Goal: Transaction & Acquisition: Purchase product/service

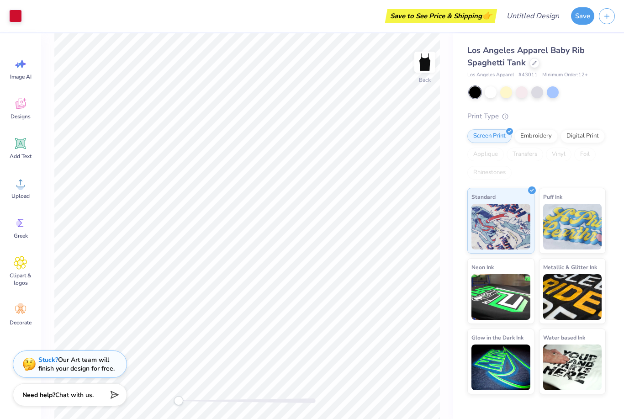
click at [595, 87] on div at bounding box center [537, 92] width 137 height 12
click at [512, 164] on div "Screen Print Embroidery Digital Print Applique Transfers Vinyl Foil Rhinestones" at bounding box center [536, 154] width 138 height 50
click at [528, 132] on div "Embroidery" at bounding box center [535, 135] width 43 height 14
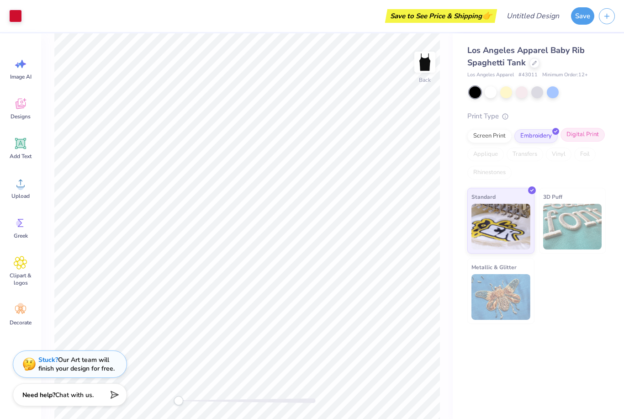
click at [567, 138] on div "Digital Print" at bounding box center [583, 135] width 44 height 14
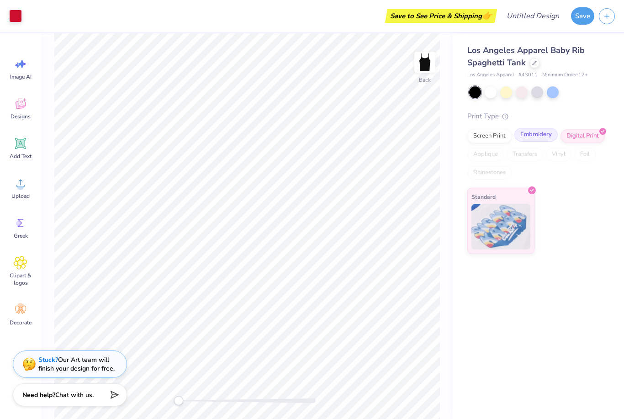
click at [532, 141] on div "Screen Print Embroidery Digital Print Applique Transfers Vinyl Foil Rhinestones" at bounding box center [536, 154] width 138 height 50
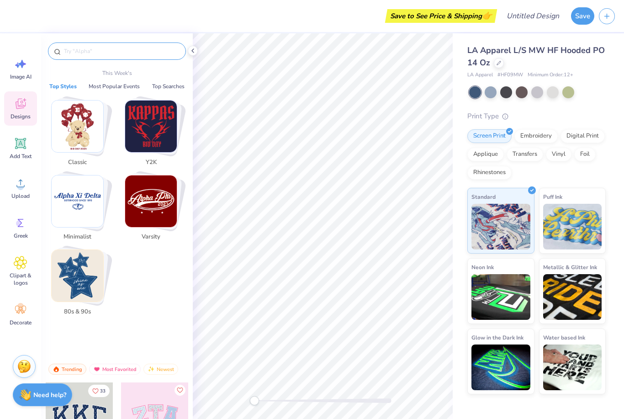
click at [112, 49] on input "text" at bounding box center [121, 51] width 117 height 9
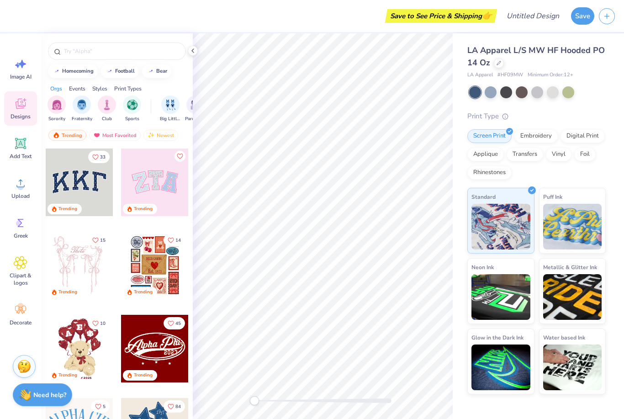
click at [192, 51] on polyline at bounding box center [193, 51] width 2 height 4
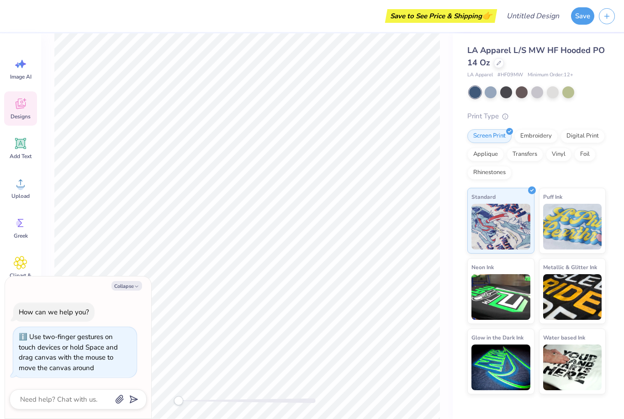
drag, startPoint x: 180, startPoint y: 400, endPoint x: 87, endPoint y: 349, distance: 106.5
click at [87, 349] on body "Save to See Price & Shipping 👉 Design Title Save Image AI Designs Add Text Uplo…" at bounding box center [312, 209] width 624 height 419
click at [609, 75] on div "LA Apparel L/S MW HF Hooded PO 14 Oz LA Apparel # HF09MW Minimum Order: 12 + Pr…" at bounding box center [538, 213] width 171 height 361
click at [540, 139] on div "Embroidery" at bounding box center [535, 135] width 43 height 14
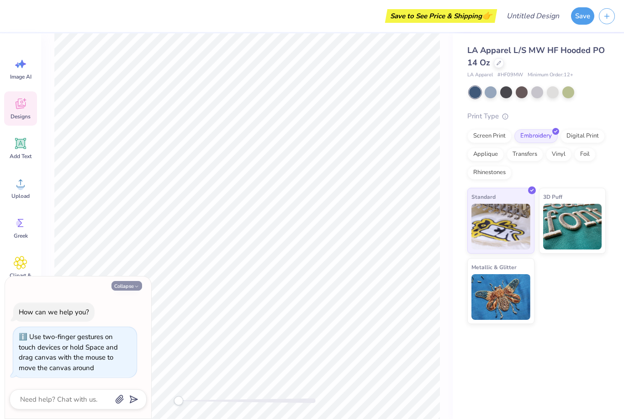
click at [138, 286] on icon "button" at bounding box center [136, 286] width 5 height 5
type textarea "x"
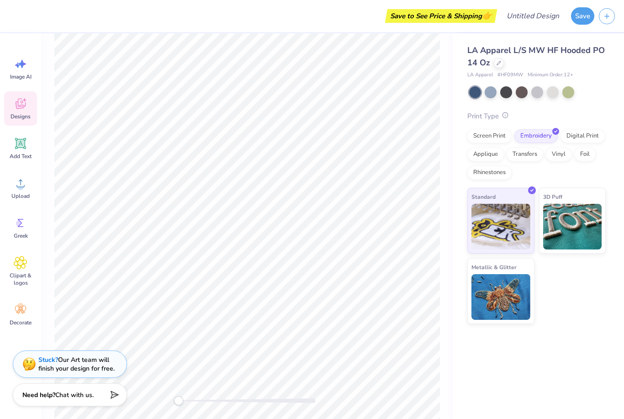
click at [506, 118] on icon at bounding box center [505, 115] width 6 height 6
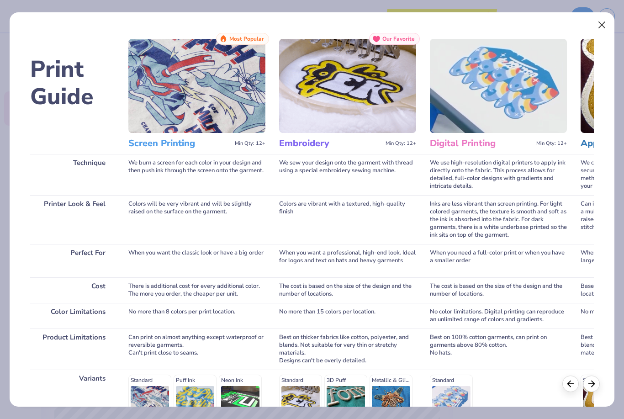
click at [598, 25] on button "Close" at bounding box center [601, 24] width 17 height 17
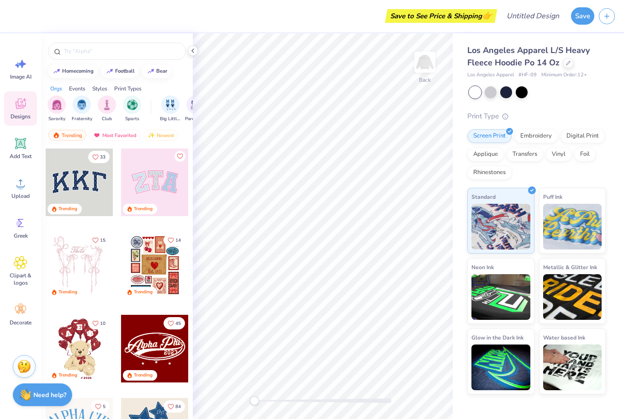
click at [192, 56] on div at bounding box center [117, 48] width 152 height 31
click at [194, 53] on icon at bounding box center [192, 50] width 7 height 7
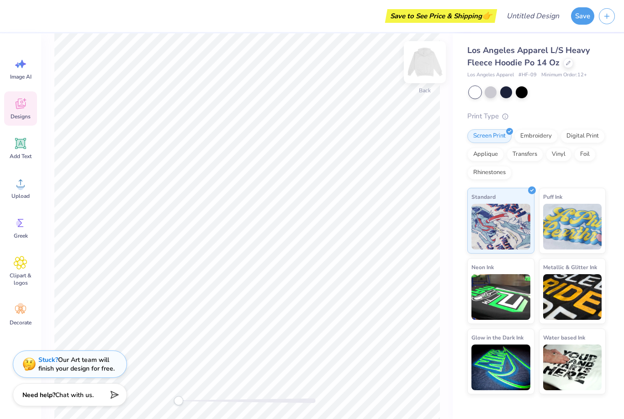
click at [434, 63] on img at bounding box center [425, 62] width 37 height 37
click at [542, 138] on div "Embroidery" at bounding box center [535, 135] width 43 height 14
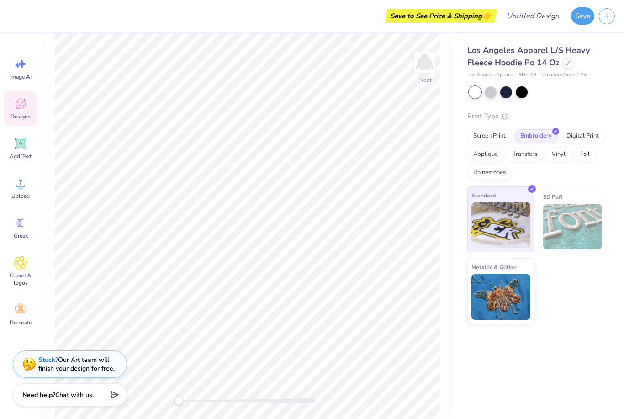
click at [511, 228] on img at bounding box center [500, 225] width 59 height 46
click at [20, 113] on span "Designs" at bounding box center [21, 116] width 20 height 7
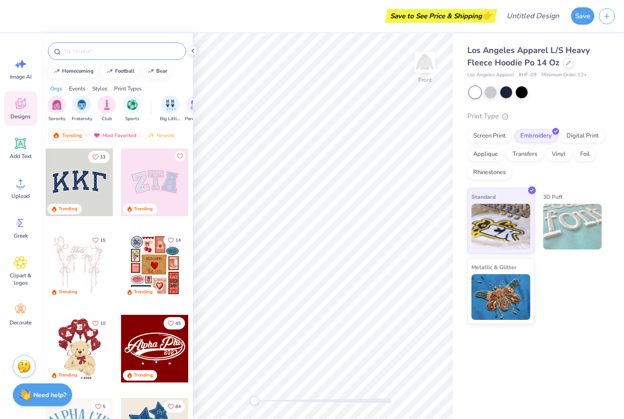
click at [121, 55] on input "text" at bounding box center [121, 51] width 117 height 9
type input "Jersey"
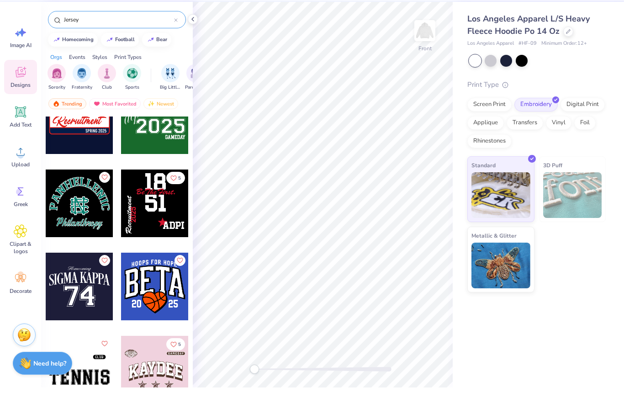
scroll to position [706, 0]
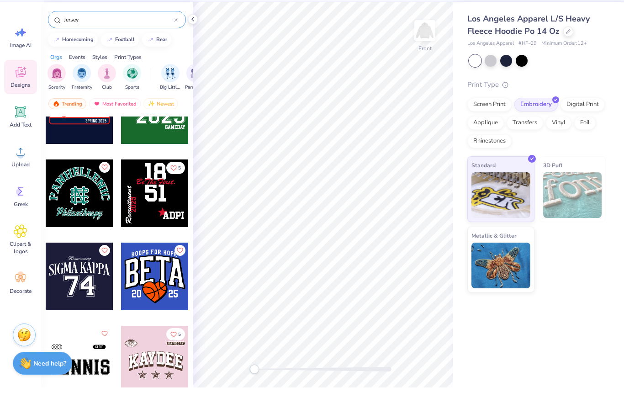
click at [82, 284] on div at bounding box center [80, 308] width 68 height 68
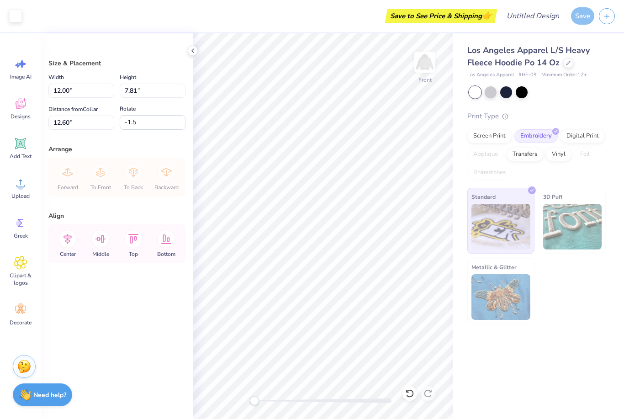
type input "-0.2"
type input "12.01"
type input "7.82"
type input "10.46"
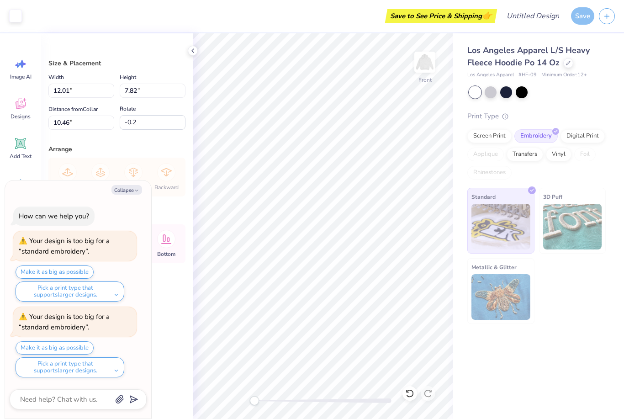
type textarea "x"
type input "10.11"
click at [494, 359] on div "Los Angeles Apparel L/S Heavy Fleece Hoodie Po 14 Oz Los Angeles Apparel # HF-0…" at bounding box center [538, 226] width 171 height 386
click at [135, 189] on icon "button" at bounding box center [136, 190] width 5 height 5
type textarea "x"
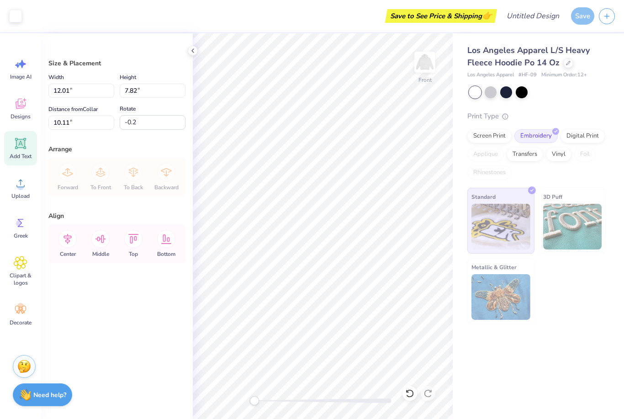
click at [23, 158] on span "Add Text" at bounding box center [21, 156] width 22 height 7
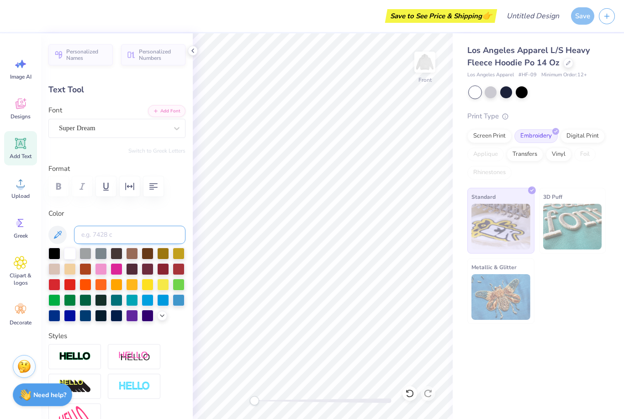
click at [145, 236] on input at bounding box center [129, 235] width 111 height 18
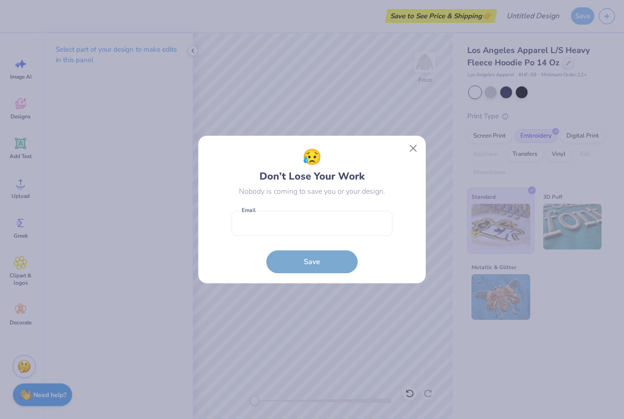
click at [415, 148] on button "Close" at bounding box center [413, 148] width 17 height 17
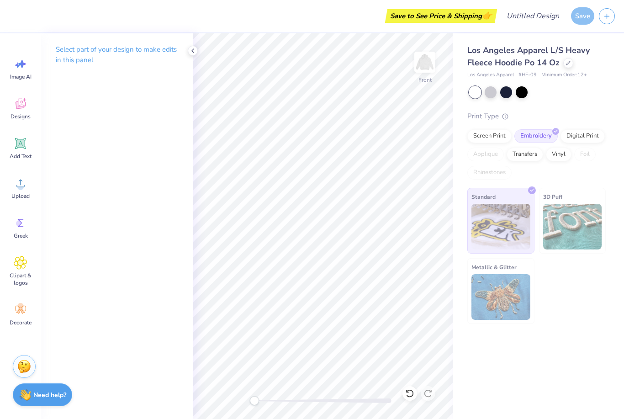
scroll to position [0, 0]
type textarea "D"
type textarea "Mock Trial"
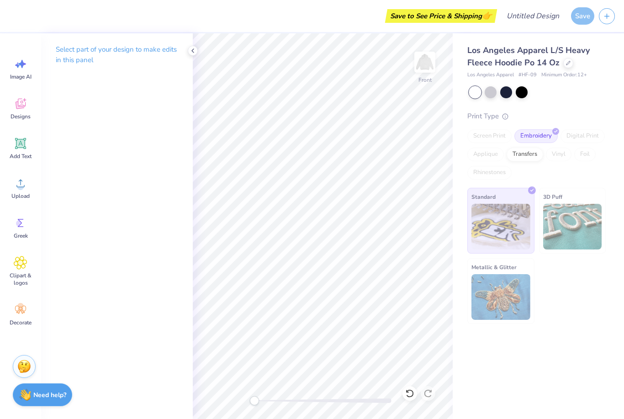
click at [172, 191] on div "Save to See Price & Shipping 👉 Design Title Save Image AI Designs Add Text Uplo…" at bounding box center [312, 209] width 624 height 419
drag, startPoint x: 129, startPoint y: 56, endPoint x: 130, endPoint y: 49, distance: 6.5
click at [129, 56] on p "Select part of your design to make edits in this panel" at bounding box center [117, 54] width 122 height 21
click at [131, 49] on p "Select part of your design to make edits in this panel" at bounding box center [117, 54] width 122 height 21
click at [20, 143] on icon at bounding box center [20, 143] width 11 height 11
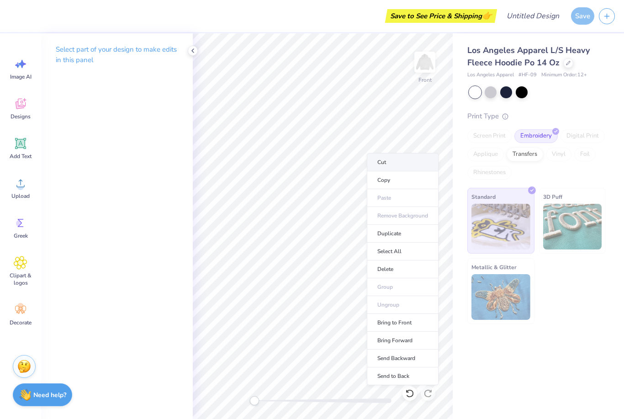
click at [394, 168] on li "Cut" at bounding box center [403, 162] width 72 height 18
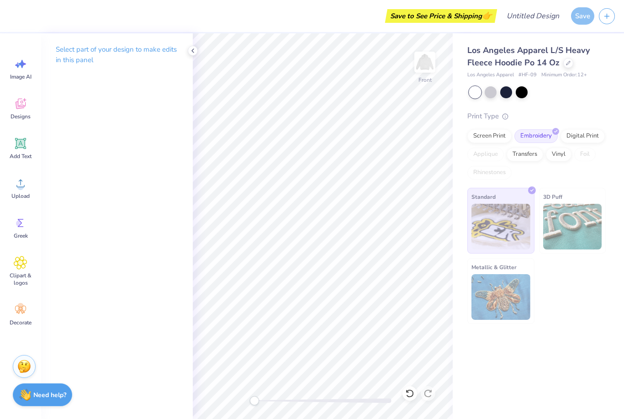
scroll to position [0, 0]
click at [349, 270] on li "Delete" at bounding box center [362, 269] width 72 height 18
click at [191, 49] on icon at bounding box center [192, 50] width 7 height 7
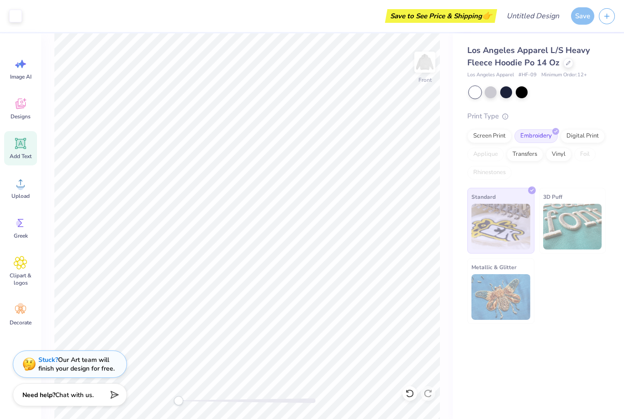
click at [22, 147] on icon at bounding box center [20, 143] width 9 height 9
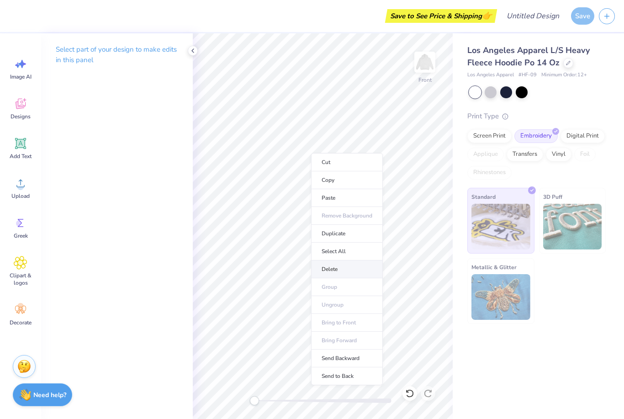
click at [333, 267] on li "Delete" at bounding box center [347, 269] width 72 height 18
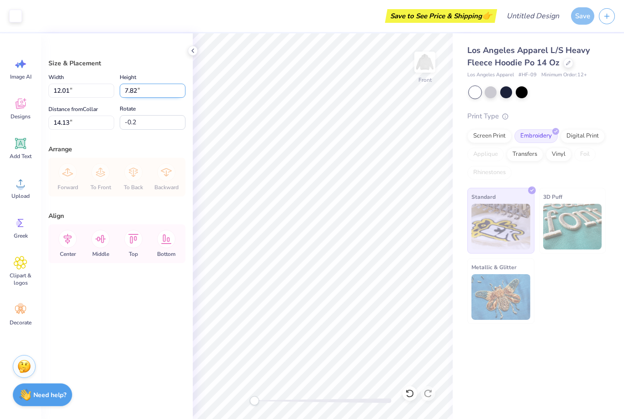
click at [148, 90] on input "7.82" at bounding box center [153, 91] width 66 height 14
type input "7"
type input "10"
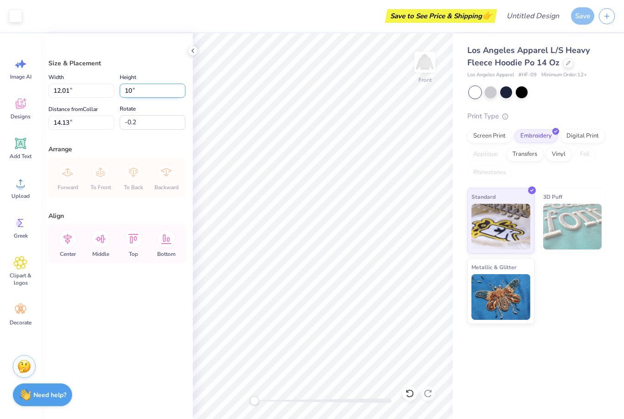
type input "10"
type input "12.00"
type input "7.82"
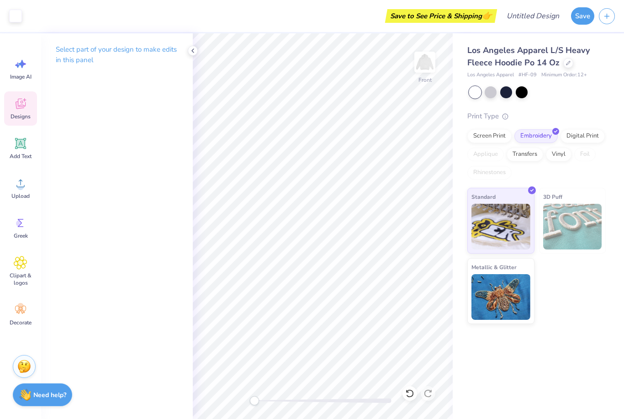
click at [22, 106] on icon at bounding box center [20, 104] width 9 height 7
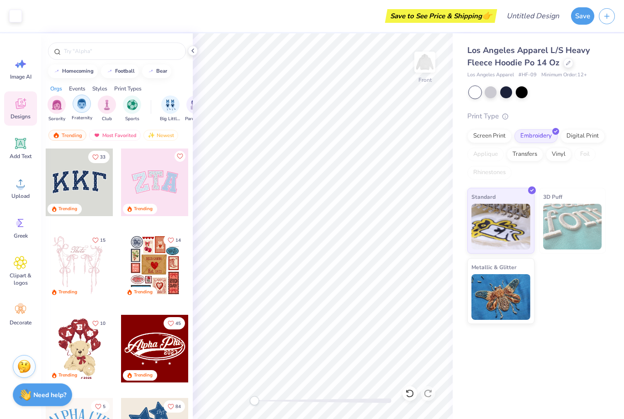
click at [104, 107] on img "filter for Club" at bounding box center [107, 105] width 10 height 11
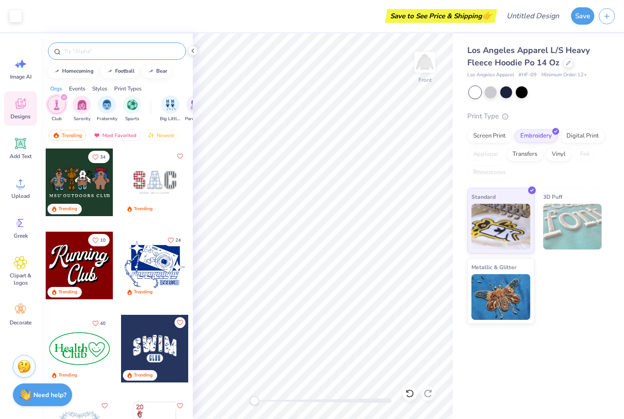
click at [132, 52] on input "text" at bounding box center [121, 51] width 117 height 9
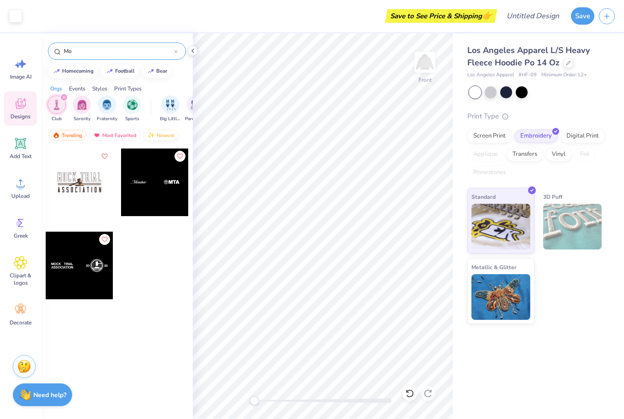
type input "M"
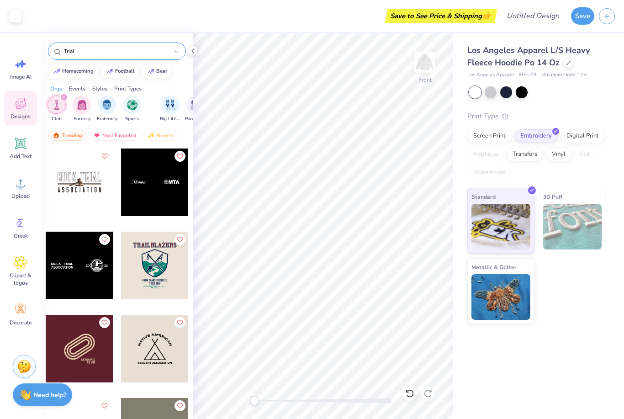
type input "Trial"
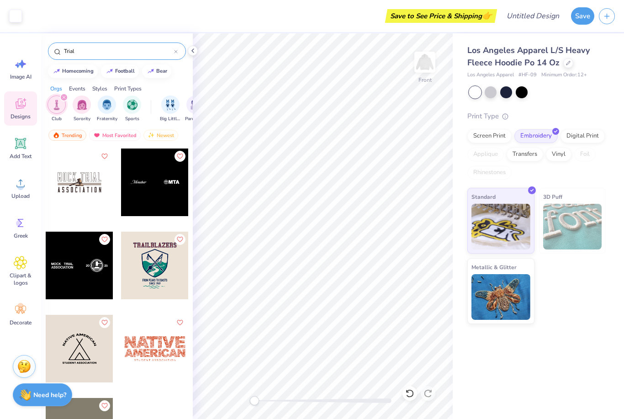
click at [175, 50] on div at bounding box center [176, 51] width 4 height 8
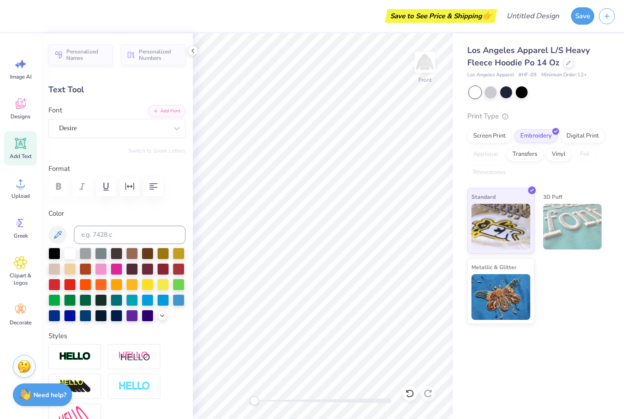
scroll to position [0, 0]
type textarea "S"
type textarea "Mock Trial"
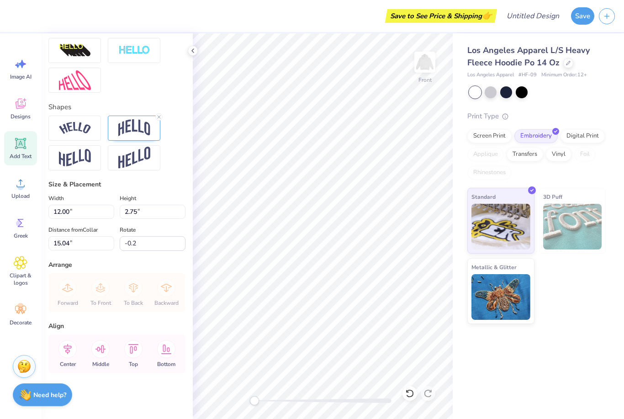
scroll to position [336, 0]
type input "0.0"
type input "4.55"
type input "0.74"
type input "14.13"
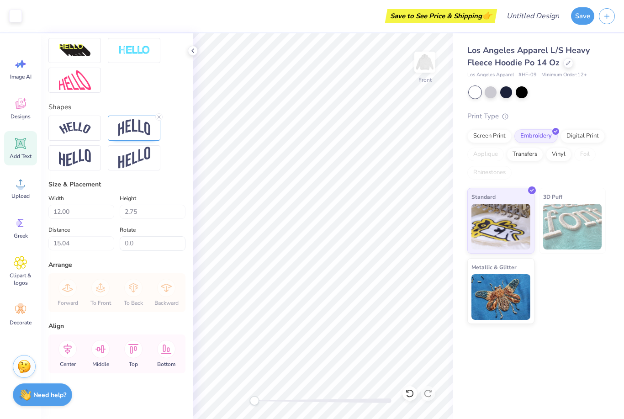
type input "-0.2"
type textarea "Davis"
type input "0.0"
type input "9.19"
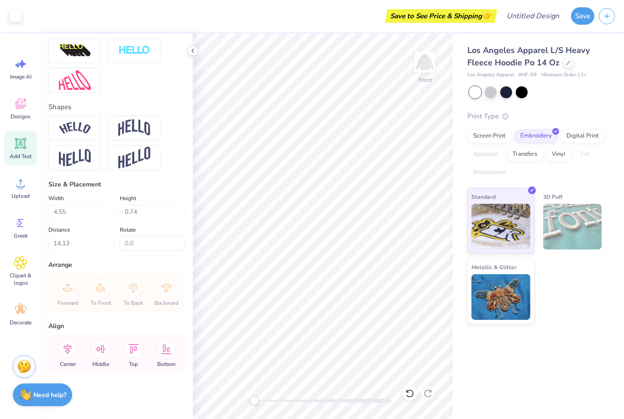
type input "2.59"
type input "15.13"
type input "-0.2"
type input "2.24"
type input "0.68"
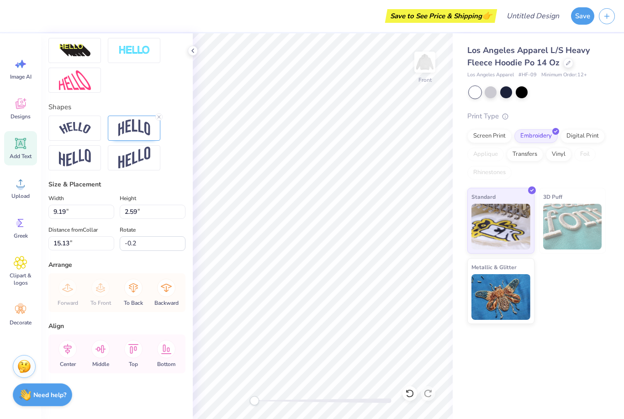
type input "14.16"
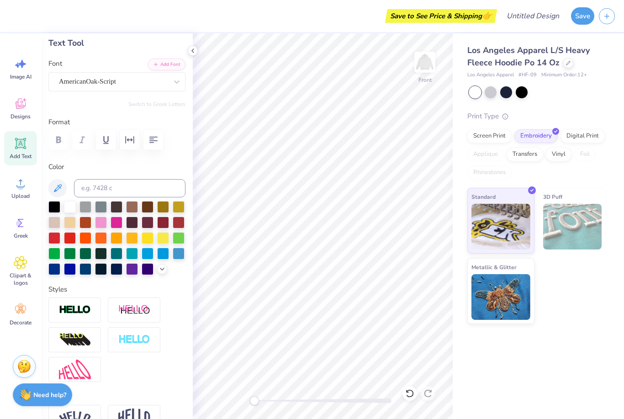
scroll to position [19, 0]
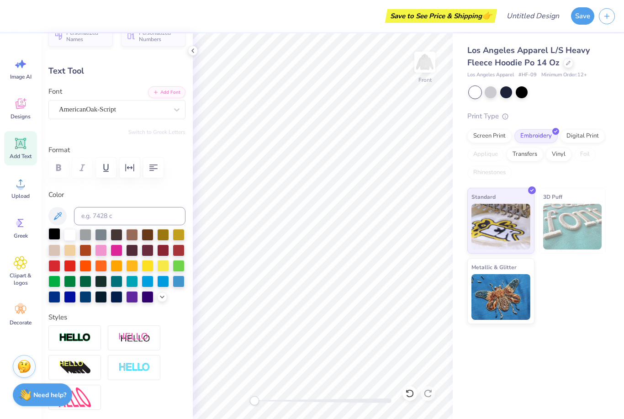
click at [55, 234] on div at bounding box center [54, 234] width 12 height 12
type input "9.19"
type input "2.59"
type input "15.13"
click at [51, 232] on div at bounding box center [54, 234] width 12 height 12
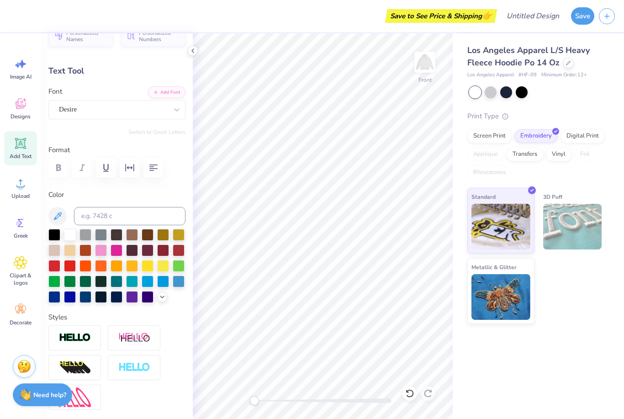
type input "6.38"
type input "3.99"
type input "17.97"
click at [54, 236] on div at bounding box center [54, 234] width 12 height 12
type input "0.0"
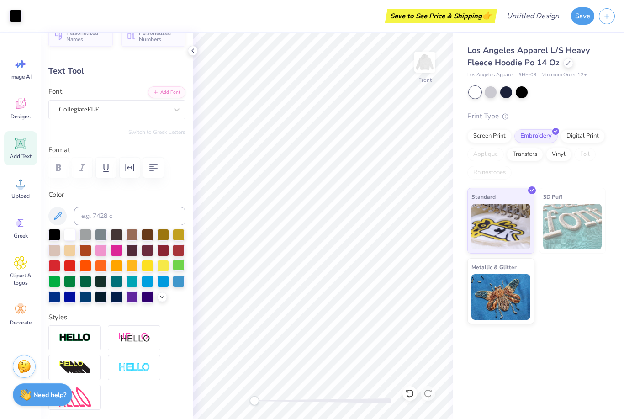
type input "9.19"
type input "2.59"
type input "15.13"
click at [423, 62] on img at bounding box center [425, 62] width 37 height 37
type input "0.0"
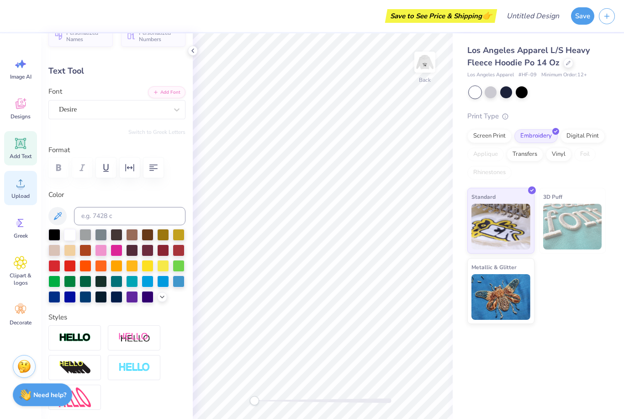
click at [17, 188] on icon at bounding box center [21, 183] width 14 height 14
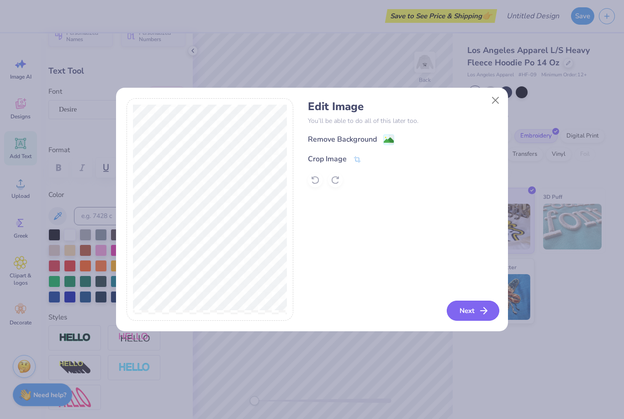
click at [468, 309] on button "Next" at bounding box center [473, 311] width 53 height 20
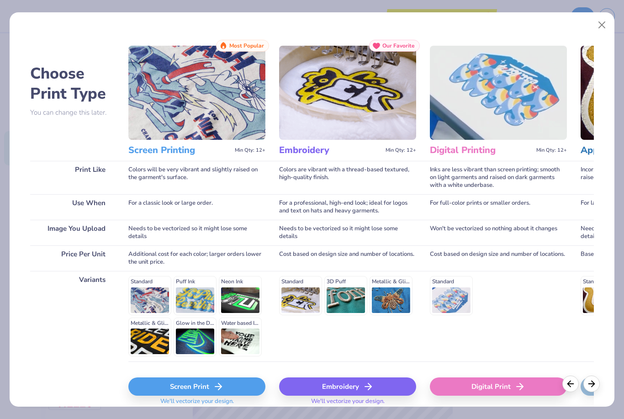
click at [349, 122] on img at bounding box center [347, 93] width 137 height 94
click at [355, 388] on div "Embroidery" at bounding box center [347, 386] width 137 height 18
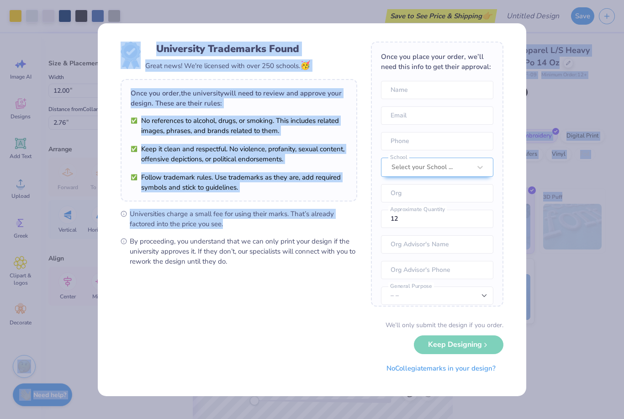
click at [316, 219] on body "Art colors Save to See Price & Shipping 👉 Design Title Save Image AI Designs Ad…" at bounding box center [312, 209] width 624 height 419
type input "4.82"
type input "4.81"
type input "9.93"
click at [309, 215] on span "Universities charge a small fee for using their marks. That’s already factored …" at bounding box center [244, 219] width 228 height 20
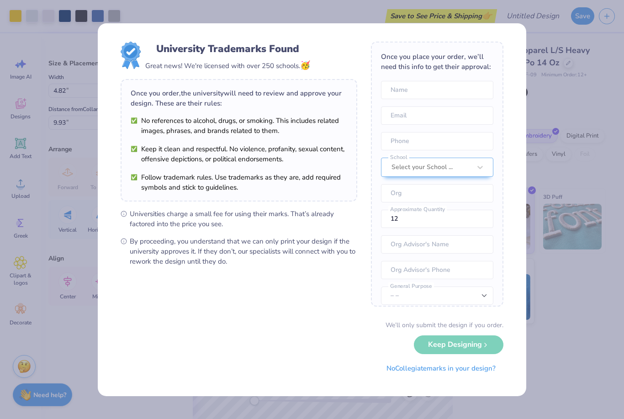
click at [464, 348] on div "We’ll only submit the design if you order. Keep Designing No Collegiate marks i…" at bounding box center [312, 349] width 383 height 58
click at [462, 344] on div "We’ll only submit the design if you order. Keep Designing No Collegiate marks i…" at bounding box center [312, 349] width 383 height 58
click at [434, 346] on div "We’ll only submit the design if you order. Keep Designing No Collegiate marks i…" at bounding box center [312, 349] width 383 height 58
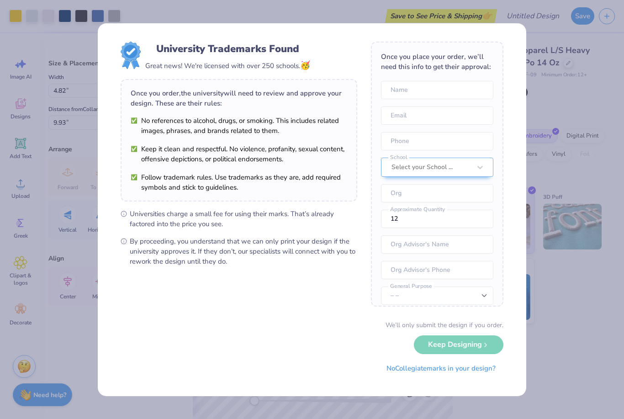
click at [498, 343] on div "We’ll only submit the design if you order. Keep Designing No Collegiate marks i…" at bounding box center [312, 349] width 383 height 58
click at [430, 106] on input "email" at bounding box center [437, 115] width 112 height 18
click at [434, 168] on div "Select your School ..." at bounding box center [431, 167] width 79 height 10
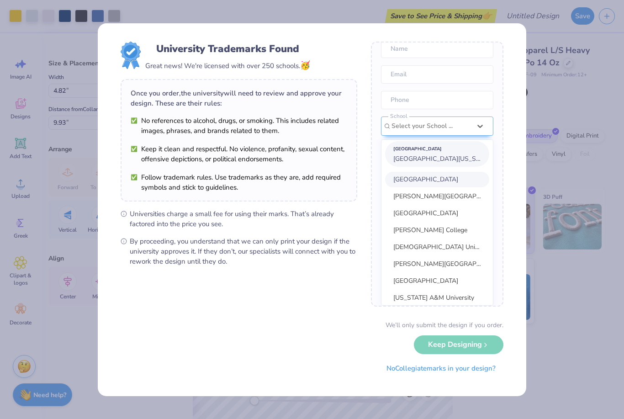
scroll to position [0, 0]
click at [450, 163] on span "University of California: Davis" at bounding box center [469, 158] width 153 height 9
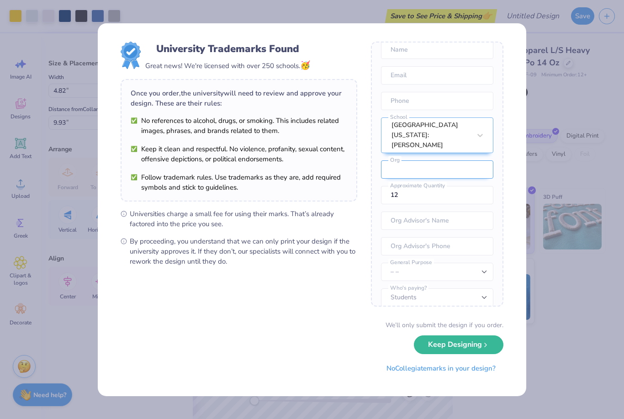
click at [459, 160] on input "text" at bounding box center [437, 169] width 112 height 18
type input "Mock Trial at UC Davis"
click at [435, 187] on input "12" at bounding box center [437, 195] width 112 height 18
type input "1"
type input "2"
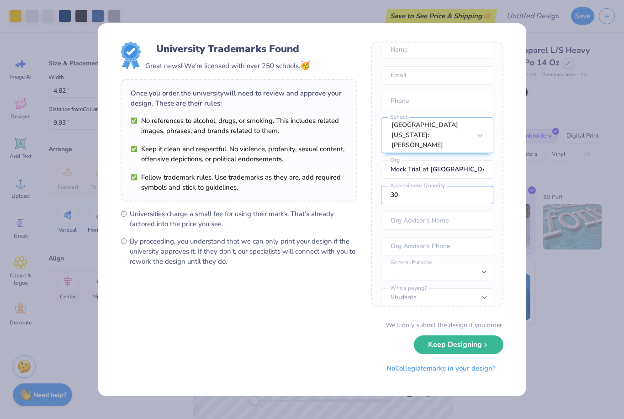
type input "30"
select select "Member apparel for registered Student Organization / Department / School"
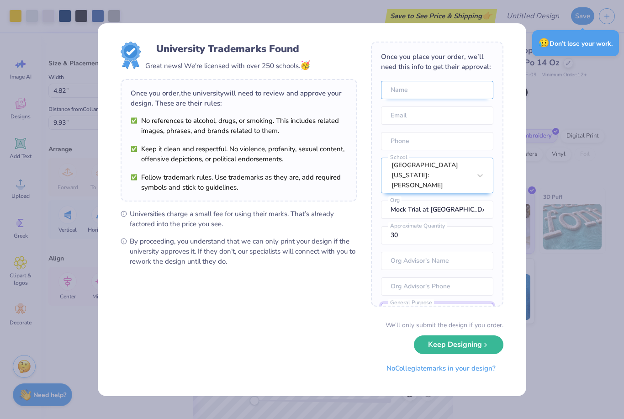
scroll to position [0, 0]
click at [561, 78] on div "University Trademarks Found Great news! We're licensed with over 250 schools. 🥳…" at bounding box center [312, 209] width 624 height 419
click at [105, 33] on div "University Trademarks Found Great news! We're licensed with over 250 schools. 🥳…" at bounding box center [312, 209] width 429 height 373
drag, startPoint x: 105, startPoint y: 33, endPoint x: 118, endPoint y: 46, distance: 18.4
click at [105, 33] on div "University Trademarks Found Great news! We're licensed with over 250 schools. 🥳…" at bounding box center [312, 209] width 429 height 373
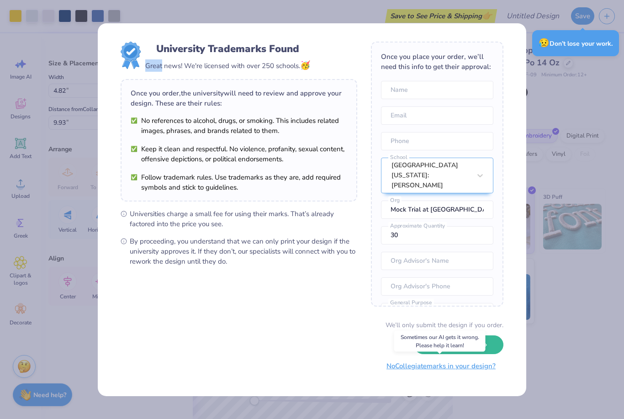
click at [455, 369] on button "No Collegiate marks in your design?" at bounding box center [441, 366] width 125 height 19
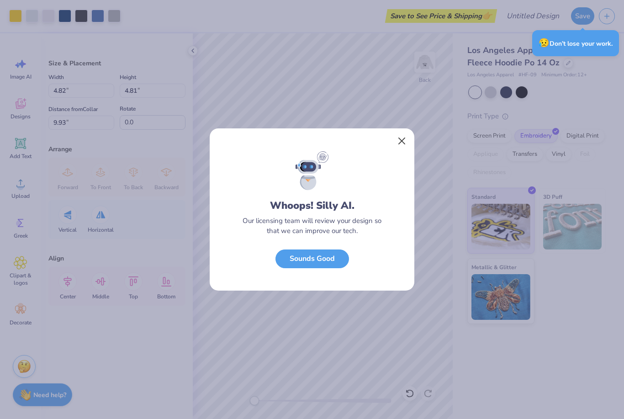
click at [402, 143] on button "Close" at bounding box center [401, 140] width 17 height 17
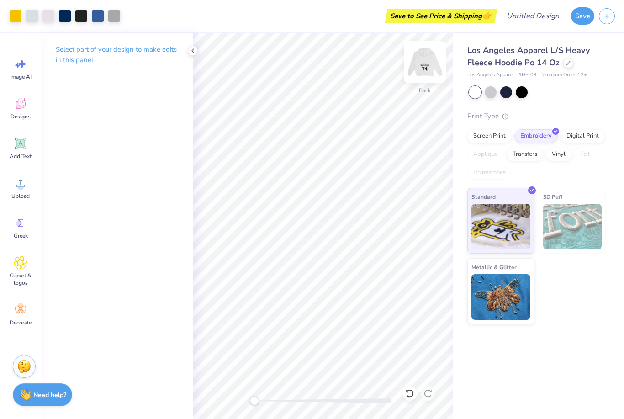
click at [425, 58] on img at bounding box center [425, 62] width 37 height 37
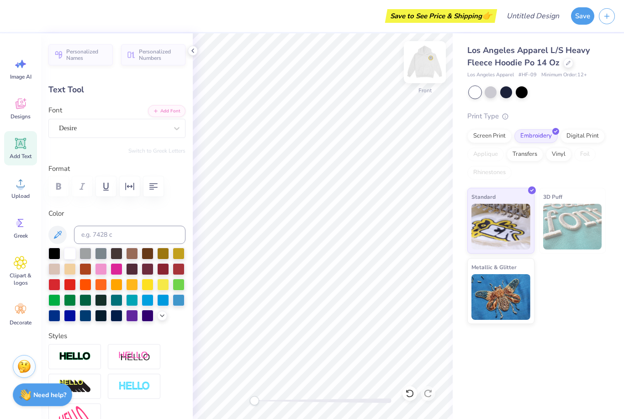
type input "0.0"
type input "6.35"
type input "4.24"
type input "18.40"
type input "-0.2"
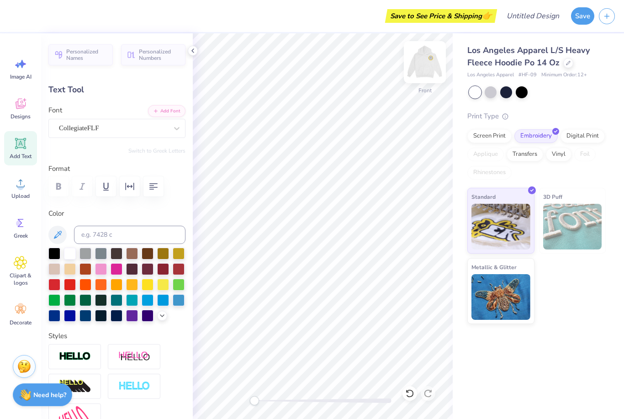
type input "9.19"
type input "2.59"
type input "15.13"
type input "2.24"
type input "0.68"
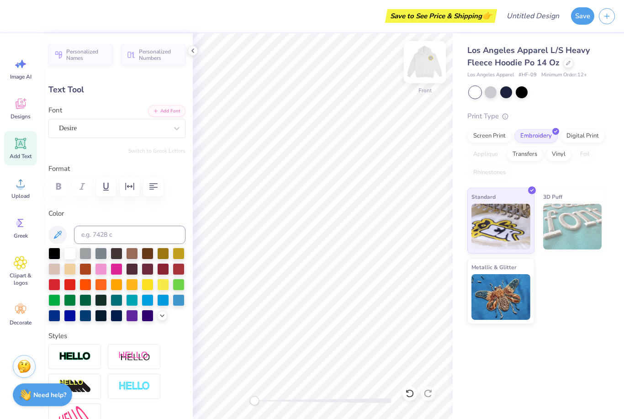
type input "14.16"
type input "6.58"
type input "2.01"
type input "7.10"
type input "9.19"
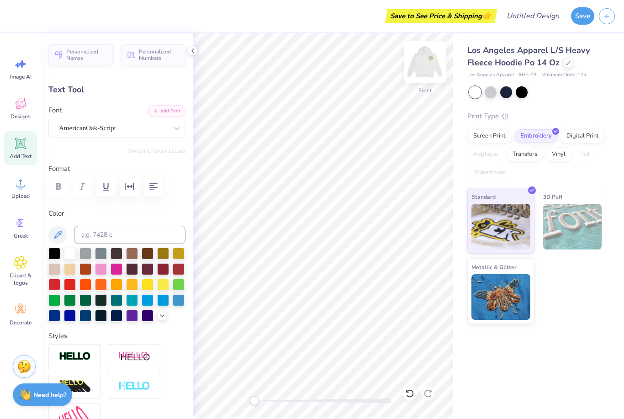
type input "2.59"
type input "15.13"
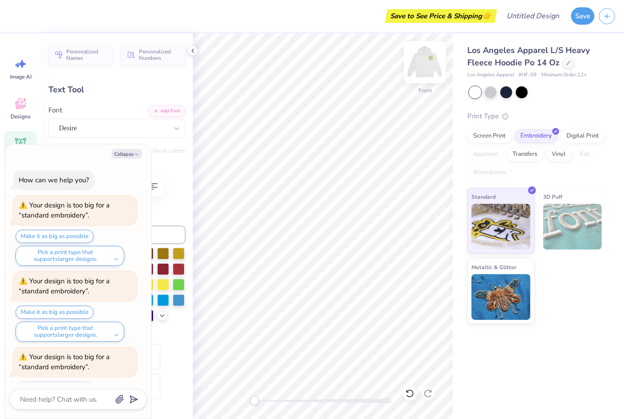
type textarea "x"
type input "0.0"
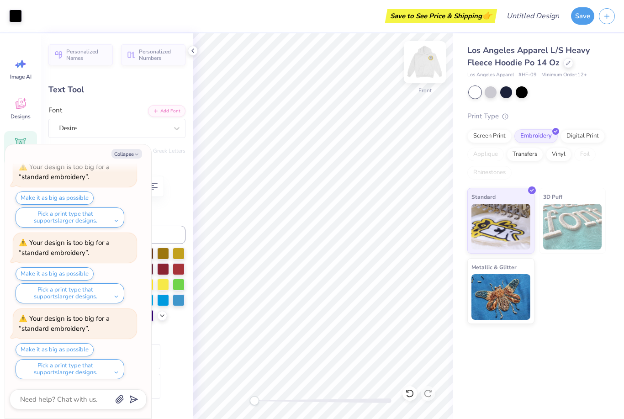
type textarea "x"
type input "-0.2"
type textarea "x"
type input "11.59"
type input "3.27"
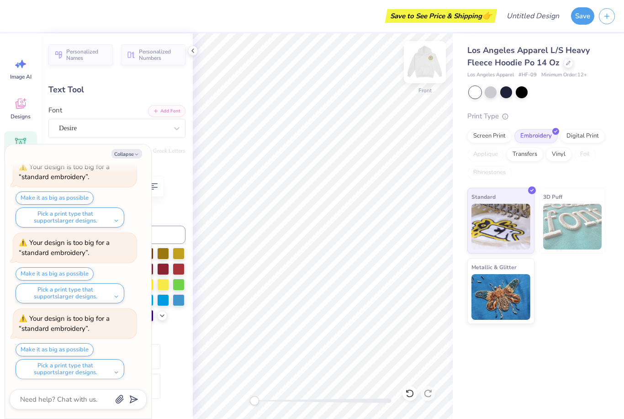
type textarea "x"
type input "6.35"
type input "4.24"
type input "18.40"
type textarea "x"
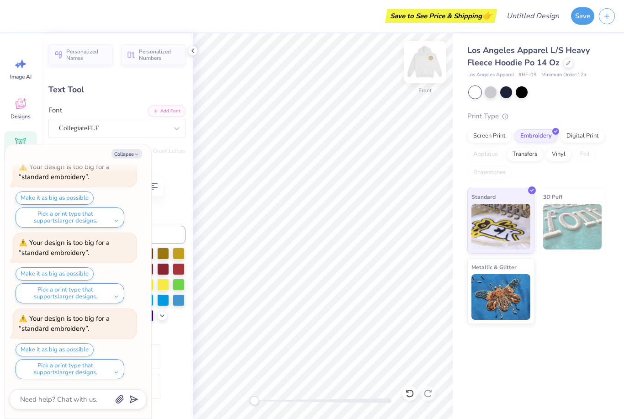
type input "6.53"
type input "4.37"
type input "13.68"
type textarea "x"
type textarea "7"
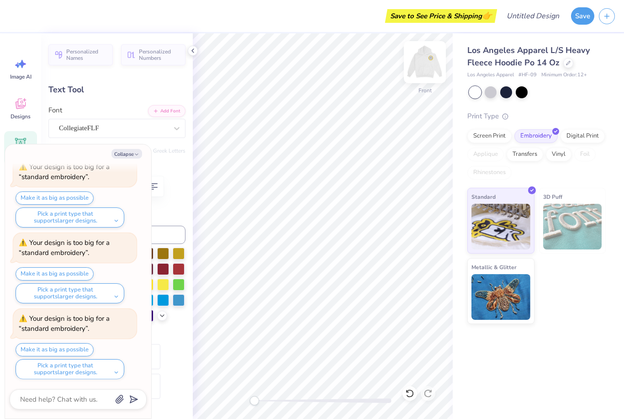
type textarea "26"
type textarea "x"
type input "0.0"
click at [453, 248] on div "Los Angeles Apparel L/S Heavy Fleece Hoodie Po 14 Oz Los Angeles Apparel # HF-0…" at bounding box center [538, 178] width 171 height 291
click at [424, 63] on img at bounding box center [425, 62] width 37 height 37
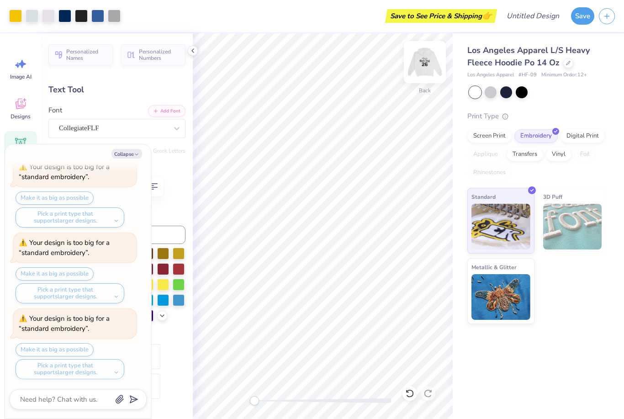
click at [424, 63] on img at bounding box center [425, 62] width 37 height 37
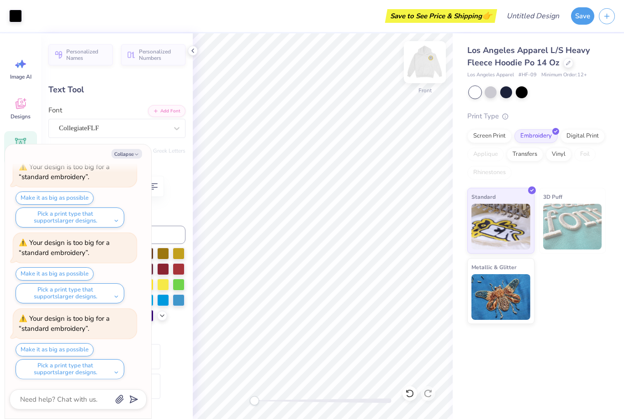
click at [423, 71] on img at bounding box center [425, 62] width 37 height 37
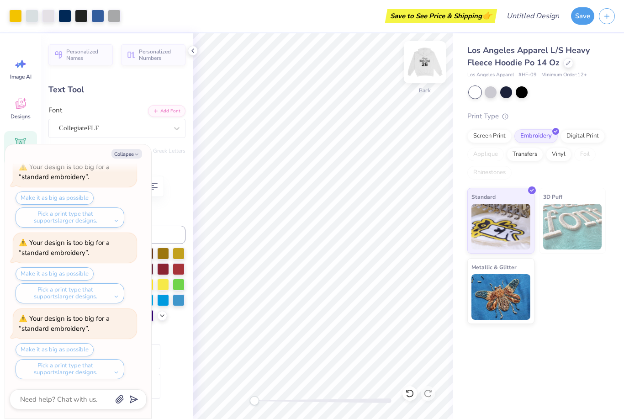
click at [431, 70] on img at bounding box center [425, 62] width 37 height 37
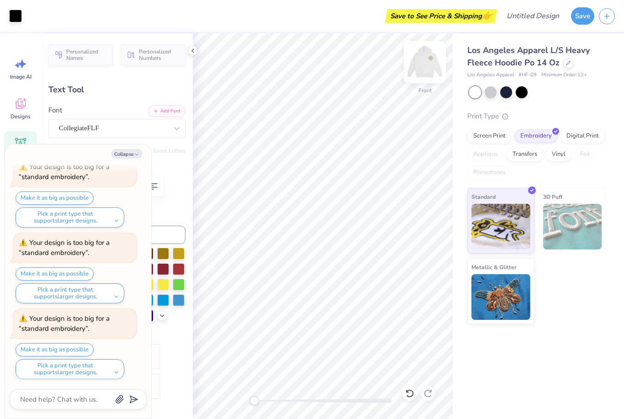
click at [425, 65] on img at bounding box center [425, 62] width 37 height 37
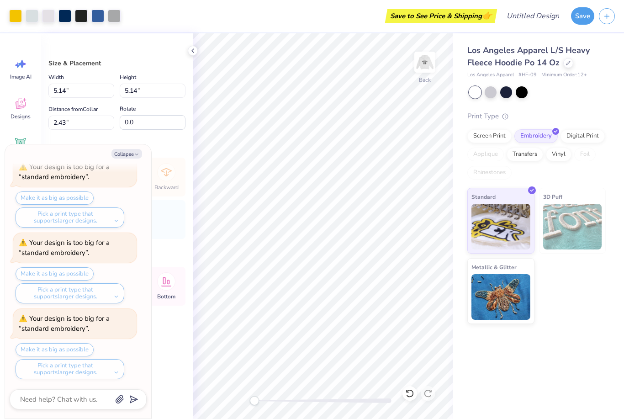
click at [453, 250] on div "Los Angeles Apparel L/S Heavy Fleece Hoodie Po 14 Oz Los Angeles Apparel # HF-0…" at bounding box center [538, 178] width 171 height 291
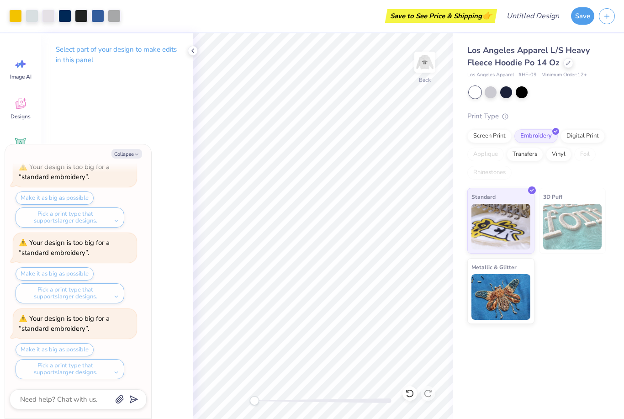
click at [560, 293] on div "Standard 3D Puff Metallic & Glitter" at bounding box center [536, 256] width 138 height 136
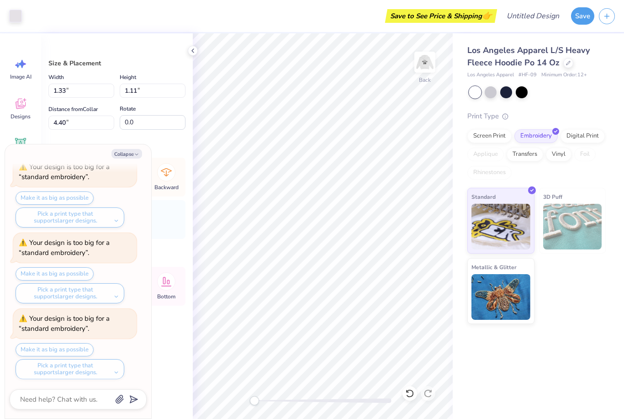
type textarea "x"
type input "5.12"
type input "2.44"
type textarea "x"
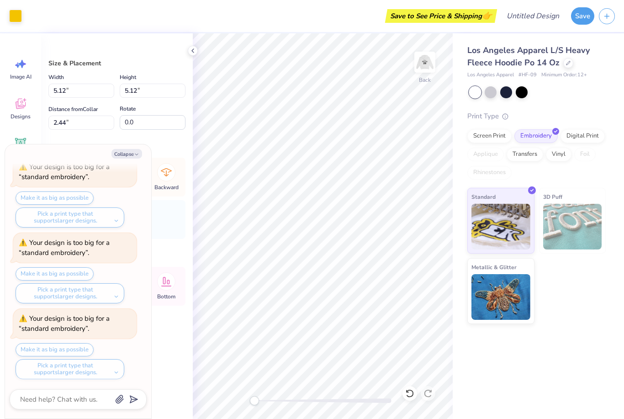
type input "1.33"
type input "1.11"
type input "4.40"
type textarea "x"
type input "2.01"
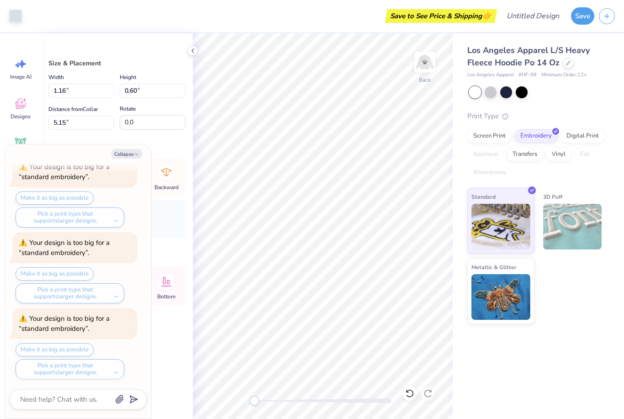
type input "1.04"
type input "4.71"
type textarea "x"
type input "1.48"
type input "0.77"
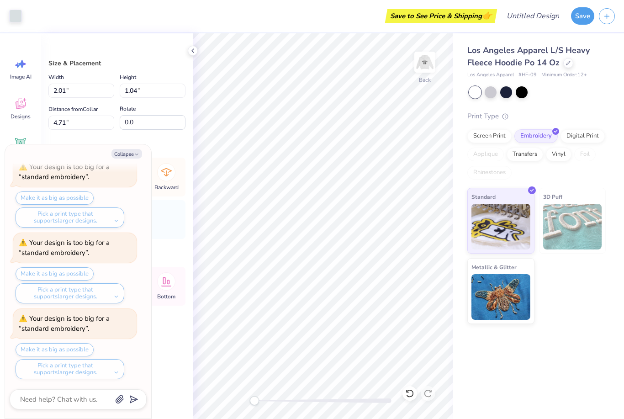
type input "4.99"
type textarea "x"
type input "5.12"
type input "2.44"
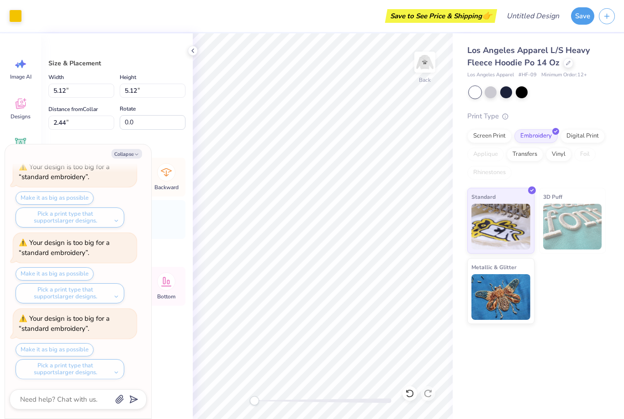
type textarea "x"
type input "4.38"
type input "2.75"
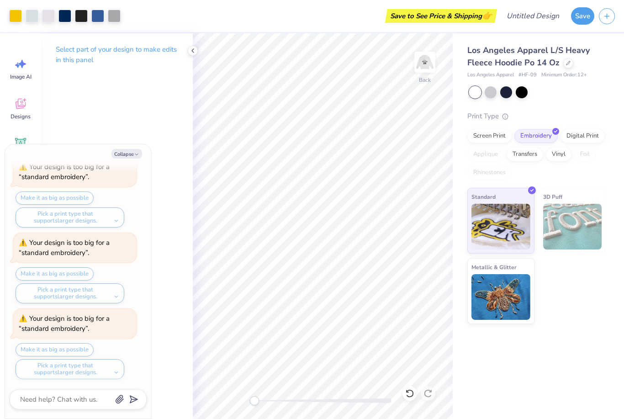
click at [624, 308] on div "Los Angeles Apparel L/S Heavy Fleece Hoodie Po 14 Oz Los Angeles Apparel # HF-0…" at bounding box center [538, 178] width 171 height 291
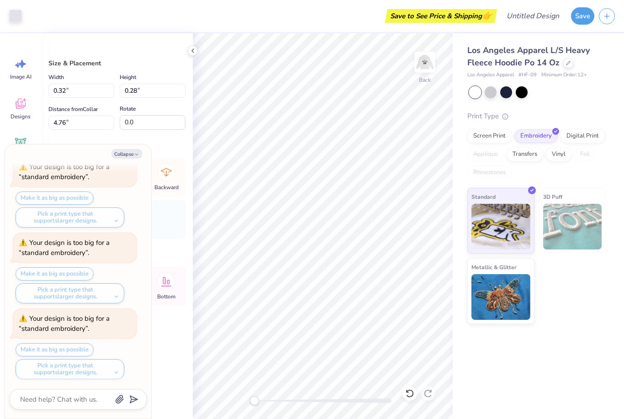
type textarea "x"
type input "4.38"
type input "2.75"
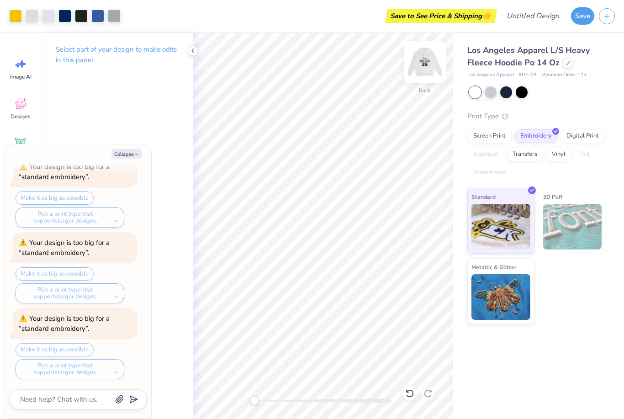
click at [429, 53] on img at bounding box center [425, 62] width 37 height 37
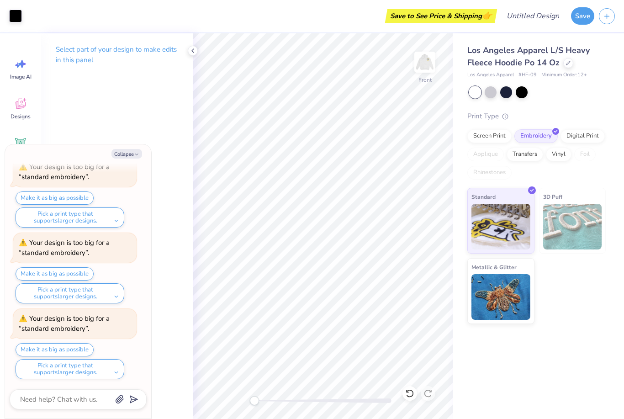
click at [192, 52] on icon at bounding box center [192, 50] width 7 height 7
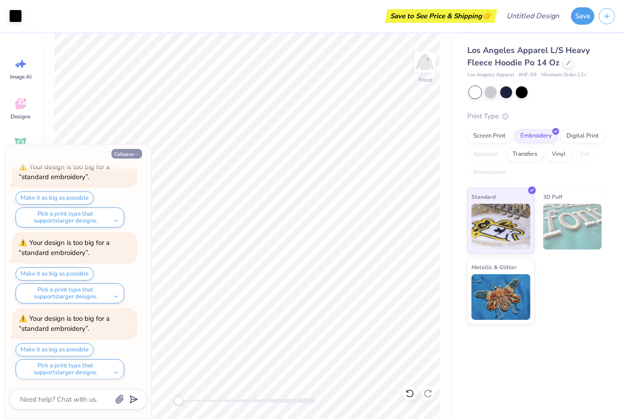
click at [132, 154] on button "Collapse" at bounding box center [126, 154] width 31 height 10
type textarea "x"
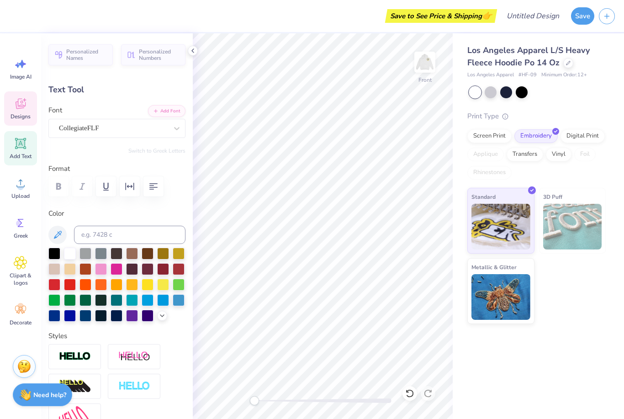
click at [20, 110] on icon at bounding box center [21, 104] width 14 height 14
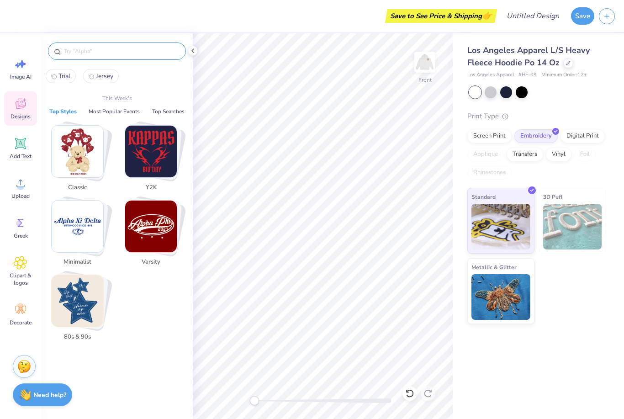
click at [80, 56] on input "text" at bounding box center [121, 51] width 117 height 9
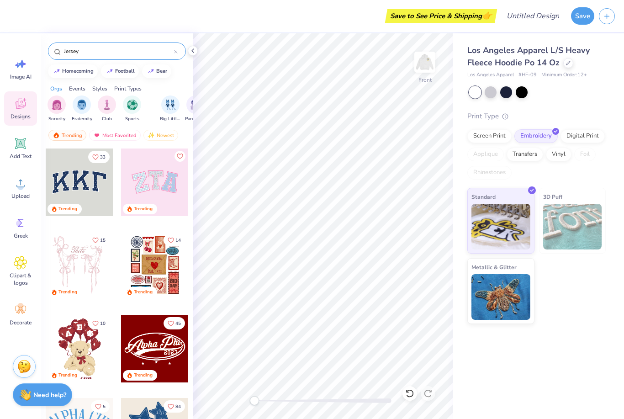
type input "Jersey"
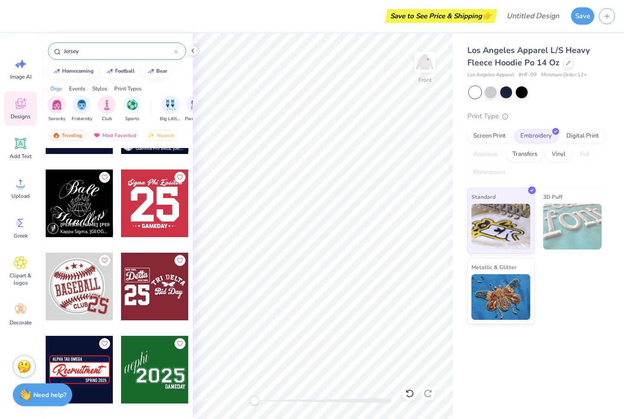
scroll to position [478, 0]
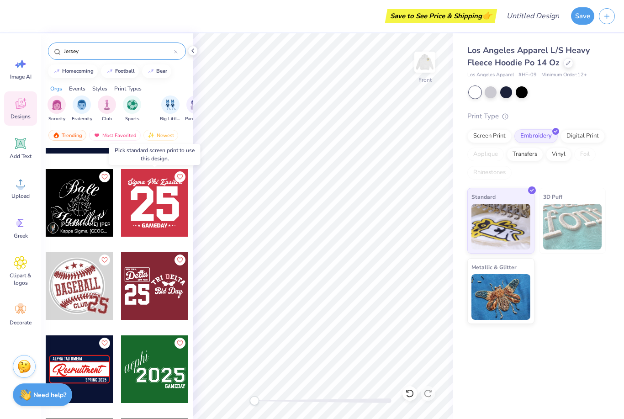
click at [159, 211] on div at bounding box center [155, 203] width 68 height 68
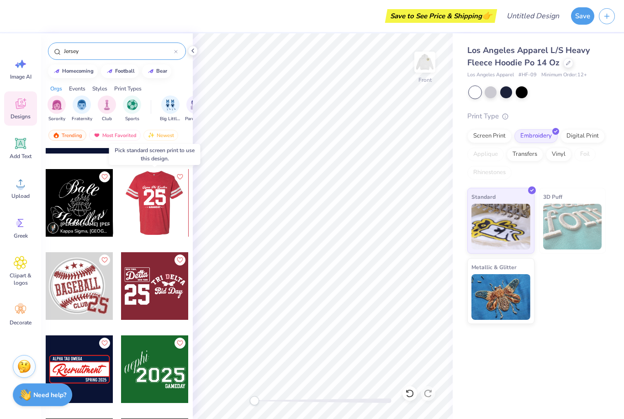
click at [159, 211] on div at bounding box center [155, 203] width 68 height 68
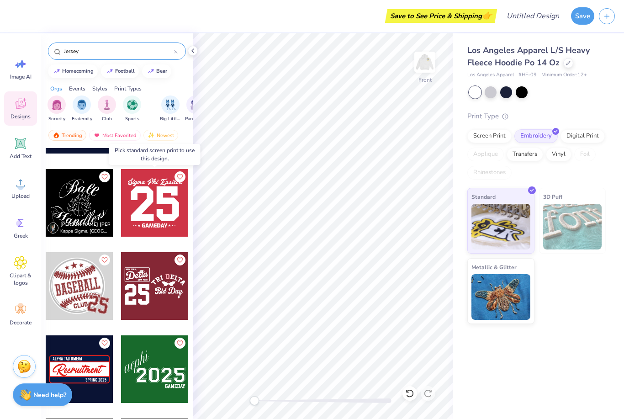
click at [159, 203] on div at bounding box center [155, 203] width 68 height 68
click at [148, 200] on div at bounding box center [155, 203] width 68 height 68
click at [136, 216] on div at bounding box center [155, 203] width 68 height 68
click at [621, 333] on div "Los Angeles Apparel L/S Heavy Fleece Hoodie Po 14 Oz Los Angeles Apparel # HF-0…" at bounding box center [538, 226] width 171 height 386
click at [507, 388] on div "Los Angeles Apparel L/S Heavy Fleece Hoodie Po 14 Oz Los Angeles Apparel # HF-0…" at bounding box center [538, 226] width 171 height 386
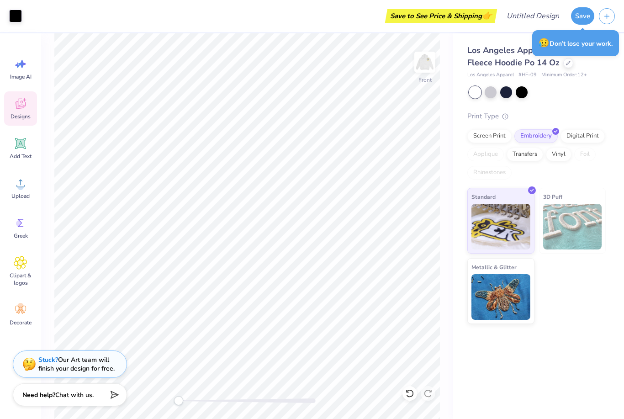
click at [27, 112] on div "Designs" at bounding box center [20, 108] width 33 height 34
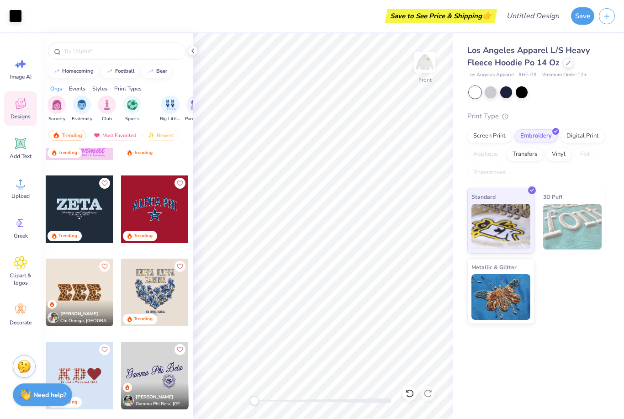
scroll to position [2045, 0]
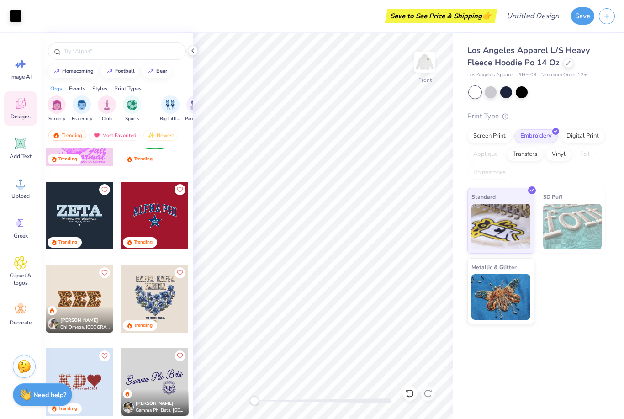
click at [165, 228] on div at bounding box center [155, 216] width 68 height 68
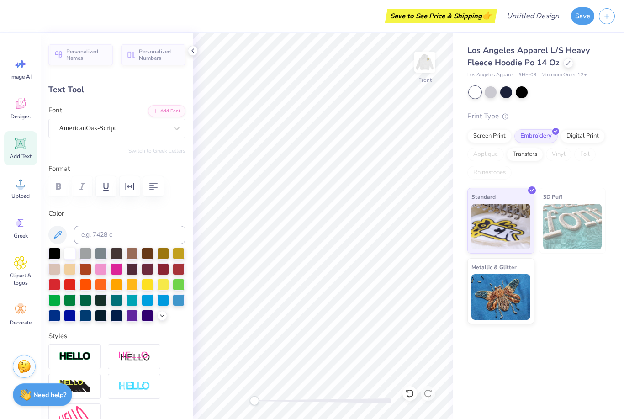
type input "11.59"
type input "3.27"
type input "9.76"
type input "6.58"
type input "2.01"
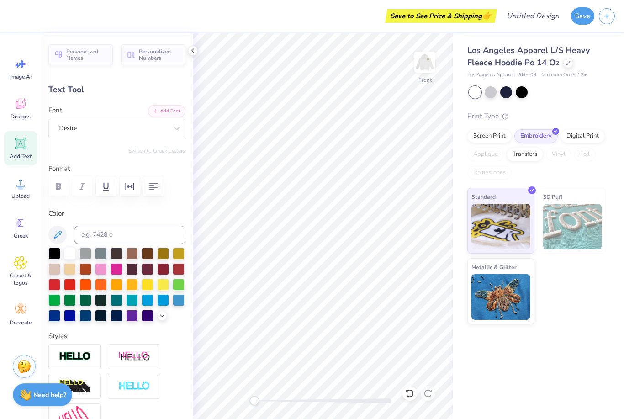
type input "7.05"
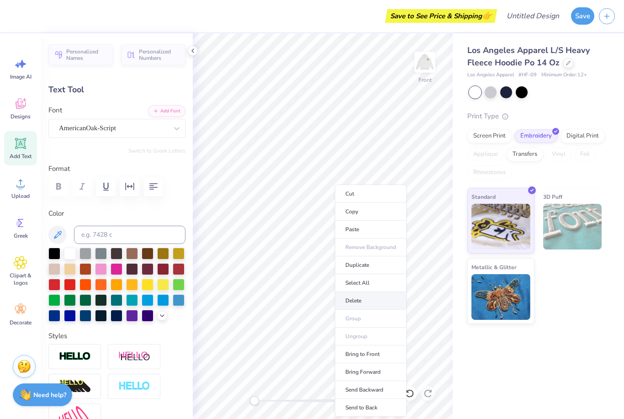
click at [360, 305] on li "Delete" at bounding box center [371, 301] width 72 height 18
type input "0.0"
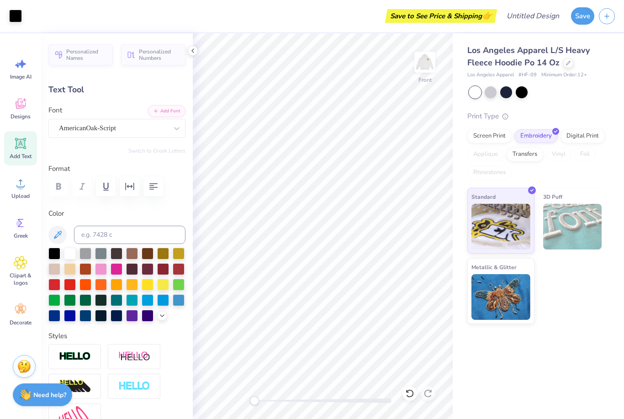
type input "11.59"
type input "3.27"
type input "9.76"
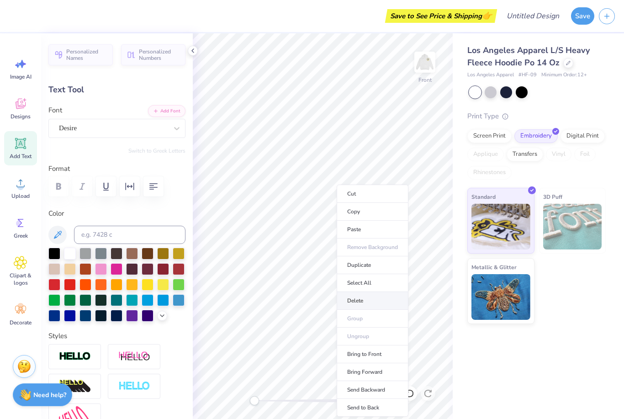
click at [360, 302] on li "Delete" at bounding box center [373, 301] width 72 height 18
type input "0.0"
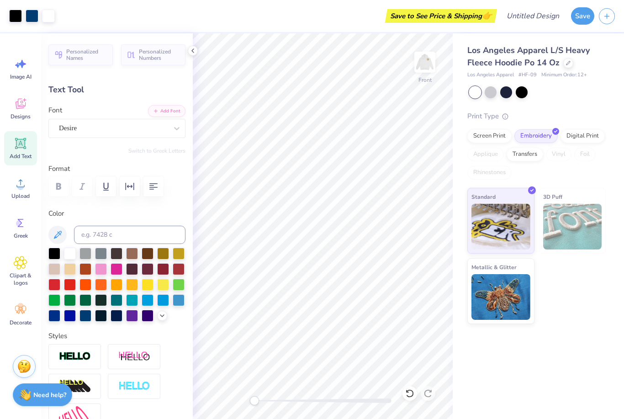
type input "6.76"
type input "4.37"
type input "13.03"
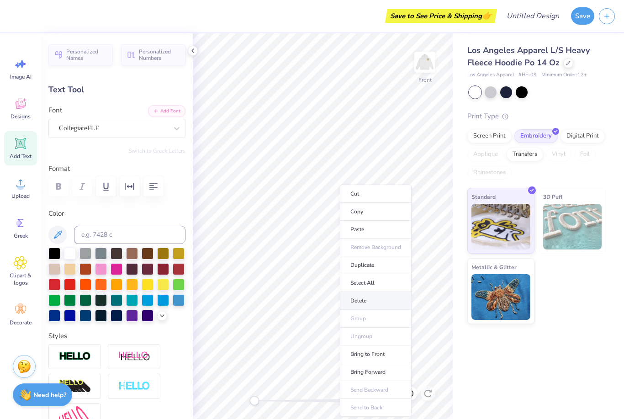
click at [362, 301] on li "Delete" at bounding box center [376, 301] width 72 height 18
type input "0.0"
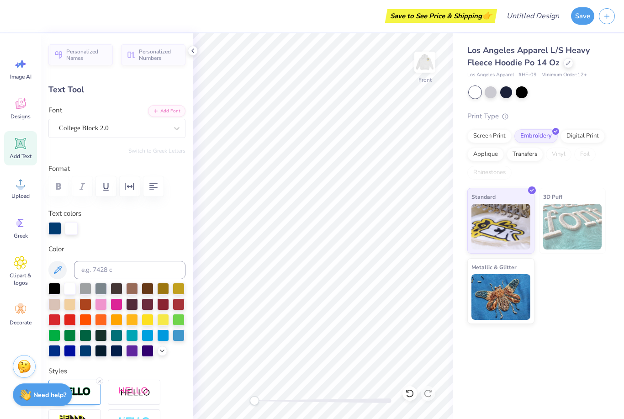
scroll to position [0, 0]
type textarea "A"
type textarea "Mock Trial"
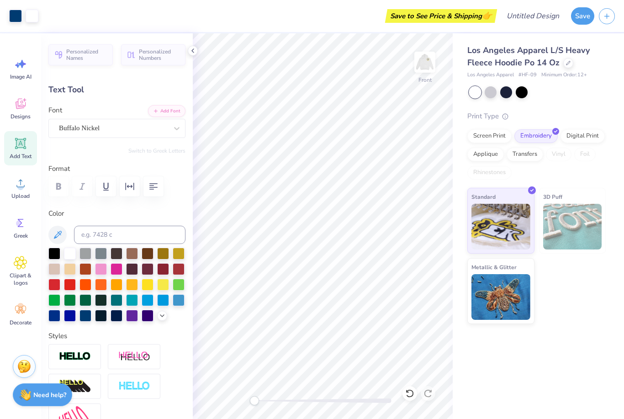
click at [144, 221] on div "Color" at bounding box center [116, 264] width 137 height 113
type input "11.66"
type input "3.29"
type input "13.59"
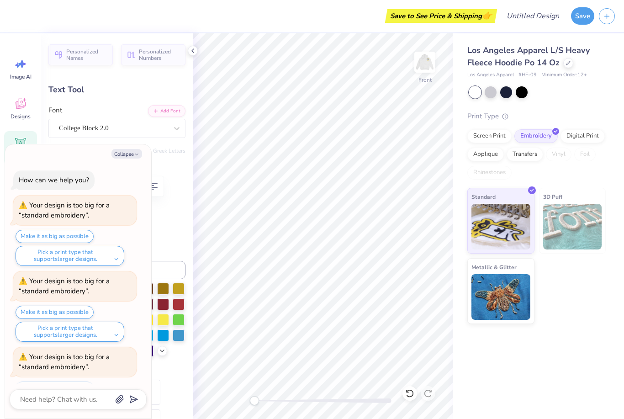
scroll to position [91, 0]
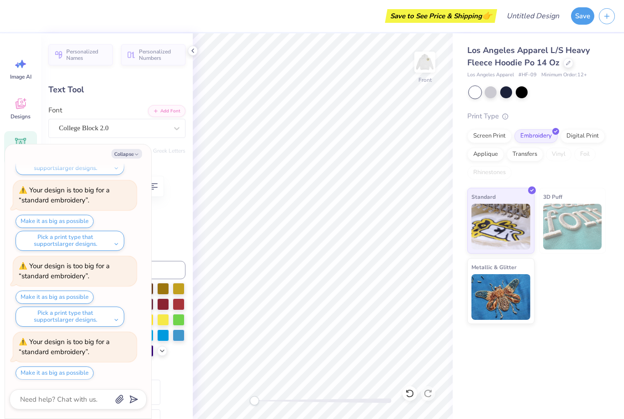
type textarea "x"
type input "7.34"
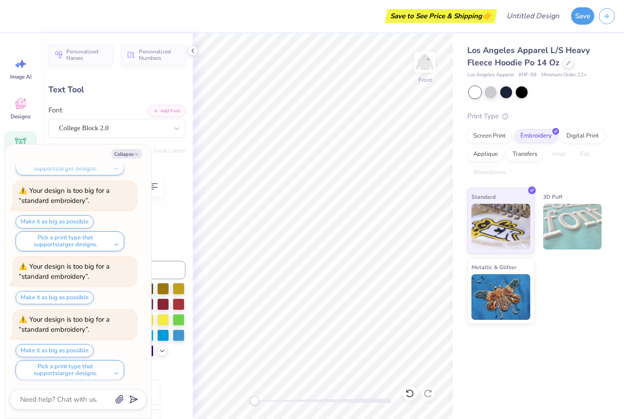
type textarea "x"
type input "0.91"
type input "0.34"
type input "18.00"
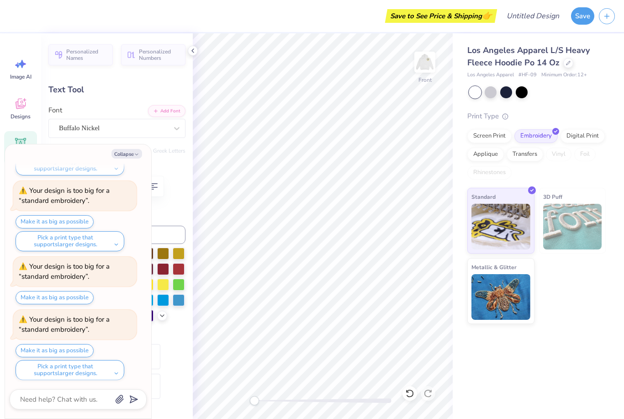
type textarea "x"
type input "1.28"
type input "0.49"
type input "17.46"
type textarea "x"
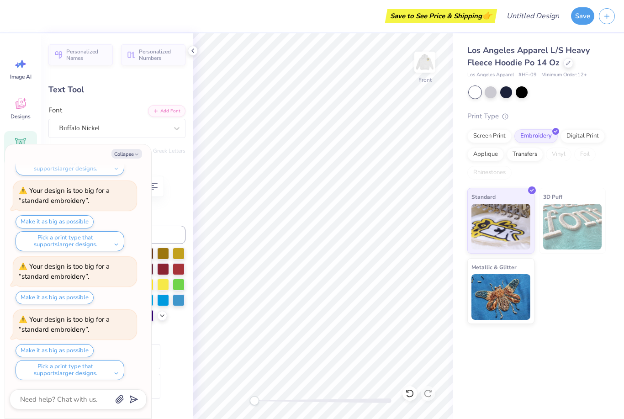
scroll to position [0, 0]
type textarea "S"
type textarea "Davis"
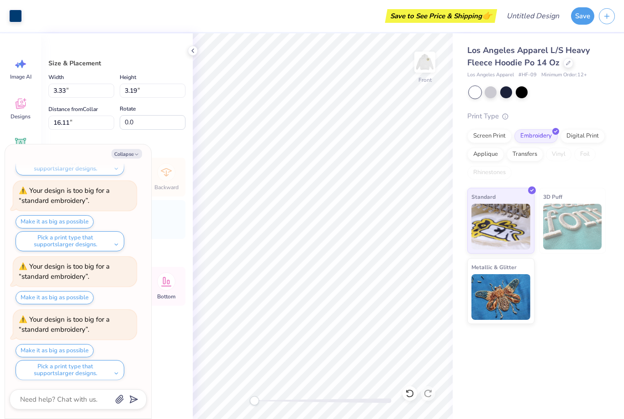
type textarea "x"
type input "6.51"
type input "6.24"
type textarea "x"
type input "6.46"
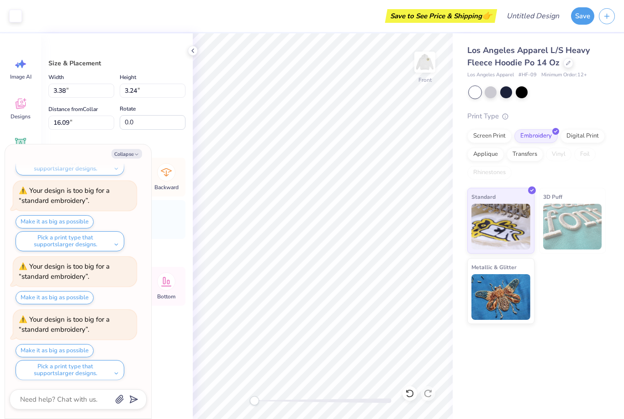
type input "6.19"
type textarea "x"
type input "6.51"
type input "6.24"
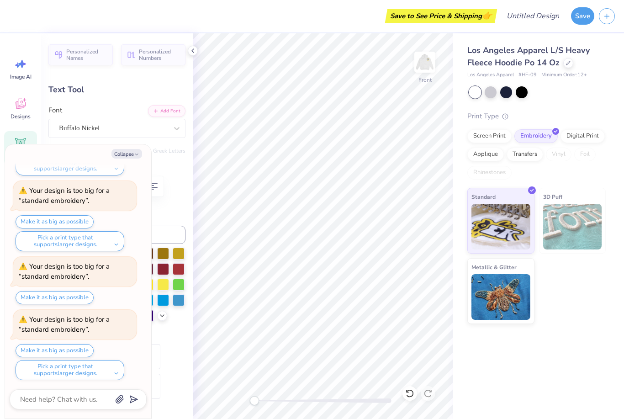
type textarea "x"
type input "5.77"
type input "1.78"
type textarea "x"
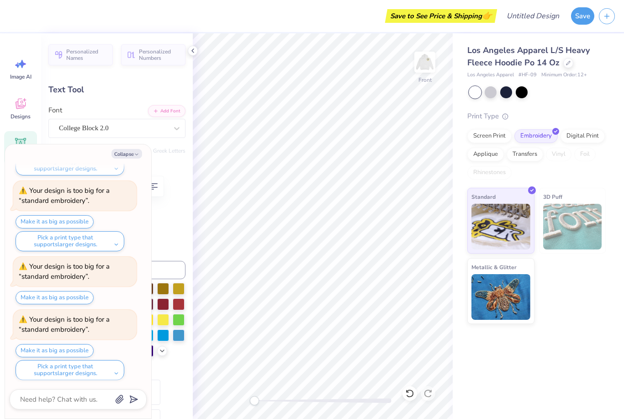
type input "11.66"
type input "3.29"
type input "7.34"
click at [137, 156] on icon "button" at bounding box center [136, 154] width 5 height 5
type textarea "x"
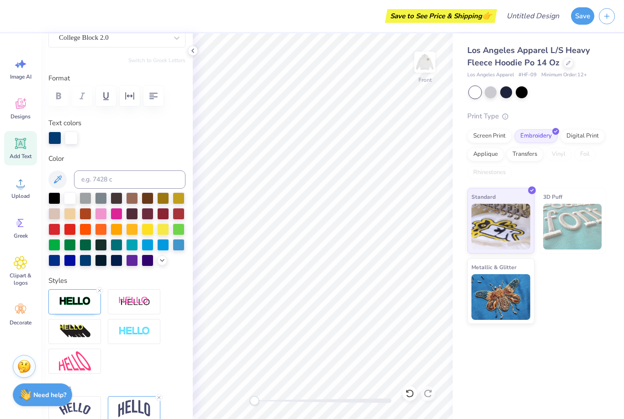
scroll to position [61, 0]
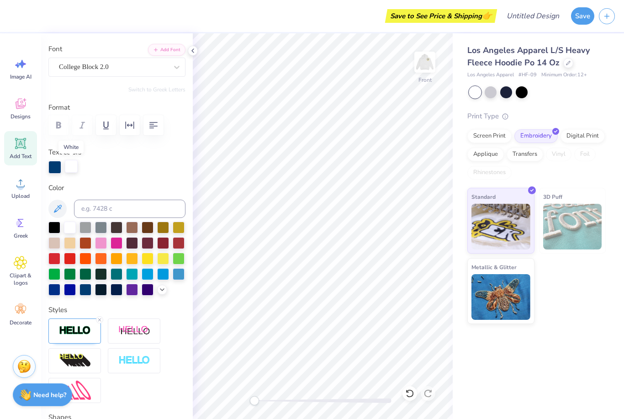
click at [72, 166] on div at bounding box center [71, 166] width 13 height 13
click at [132, 146] on div "Personalized Names Personalized Numbers Text Tool Add Font Font College Block 2…" at bounding box center [117, 226] width 152 height 386
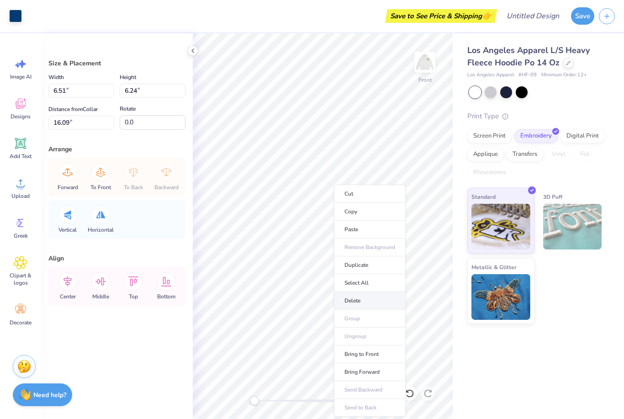
click at [359, 299] on li "Delete" at bounding box center [370, 301] width 72 height 18
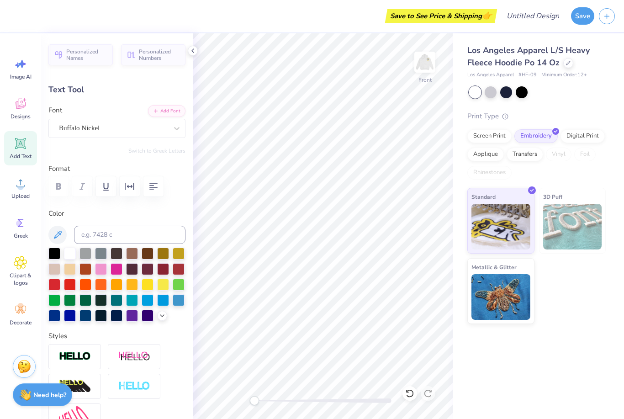
type input "9.47"
type input "3.51"
type input "13.19"
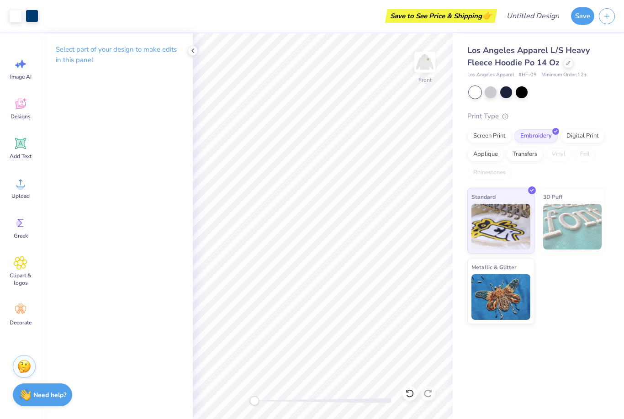
click at [624, 342] on div "Los Angeles Apparel L/S Heavy Fleece Hoodie Po 14 Oz Los Angeles Apparel # HF-0…" at bounding box center [538, 226] width 171 height 386
click at [358, 197] on ul "Cut Copy Paste Remove Background Duplicate Select All Delete Group Ungroup Brin…" at bounding box center [372, 301] width 72 height 232
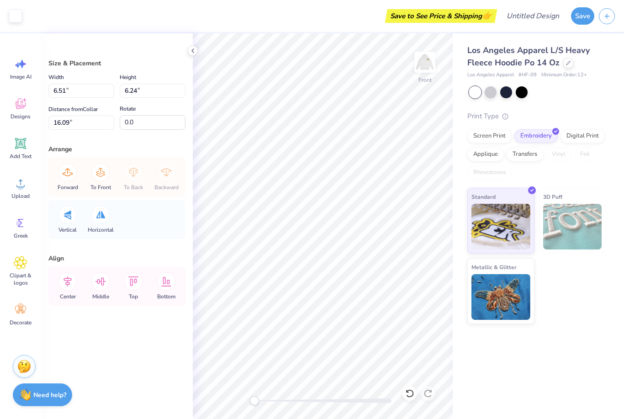
click at [612, 318] on div "Los Angeles Apparel L/S Heavy Fleece Hoodie Po 14 Oz Los Angeles Apparel # HF-0…" at bounding box center [538, 178] width 171 height 291
click at [624, 386] on div "Los Angeles Apparel L/S Heavy Fleece Hoodie Po 14 Oz Los Angeles Apparel # HF-0…" at bounding box center [538, 226] width 171 height 386
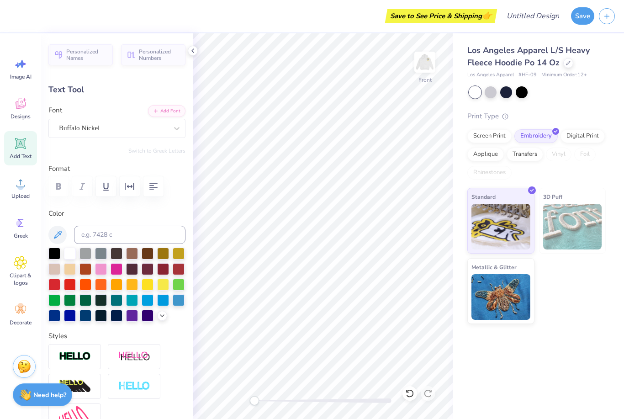
type input "11.66"
type input "3.29"
type input "7.34"
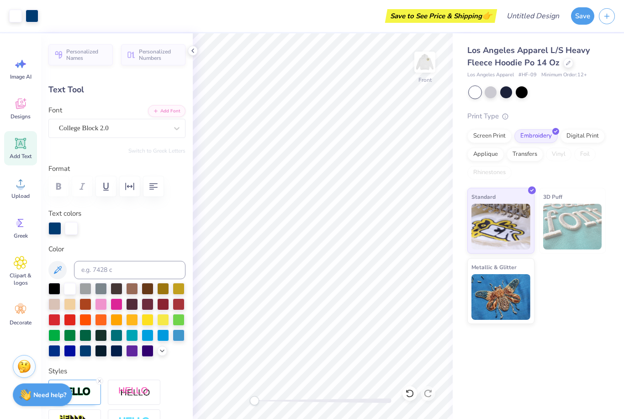
type input "5.77"
type input "1.78"
type input "9.74"
type input "11.66"
type input "3.29"
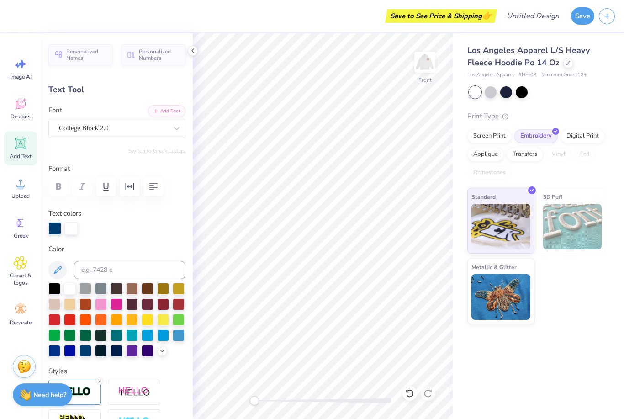
type input "7.34"
click at [535, 276] on div "Standard 3D Puff Metallic & Glitter" at bounding box center [536, 256] width 138 height 136
type input "5.77"
type input "1.78"
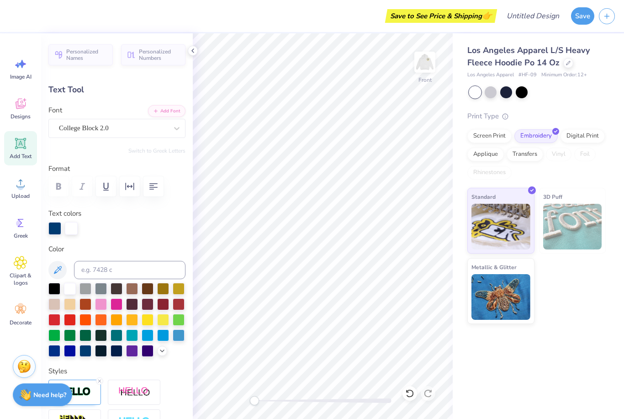
type input "18.32"
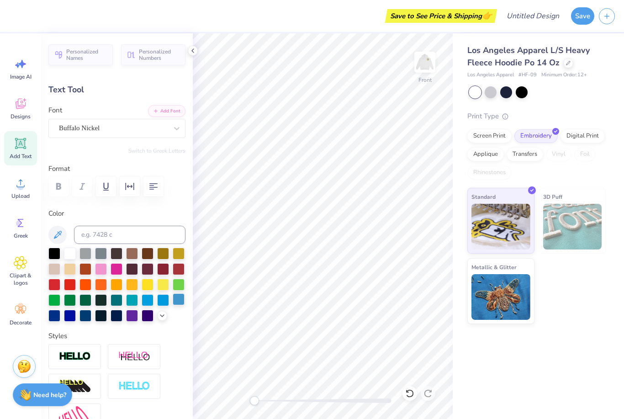
type input "11.66"
type input "3.29"
type input "9.29"
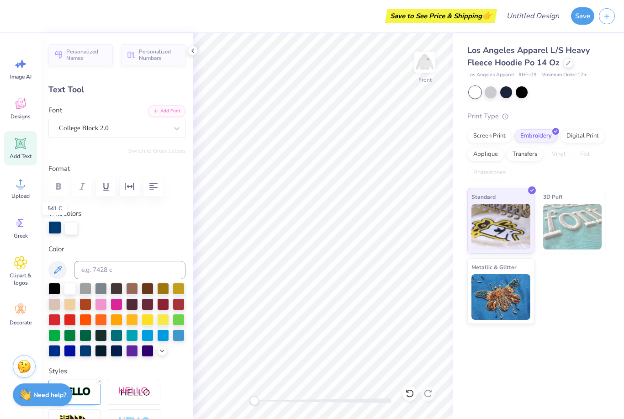
click at [52, 230] on div at bounding box center [54, 227] width 13 height 13
type input "5.77"
type input "1.78"
type input "6.85"
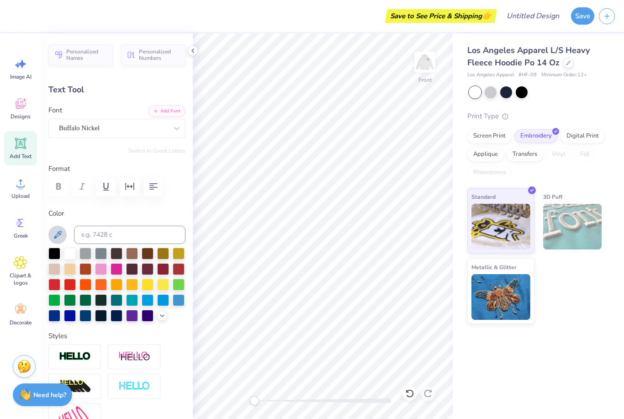
click at [63, 233] on icon at bounding box center [57, 234] width 11 height 11
click at [49, 314] on div at bounding box center [54, 315] width 12 height 12
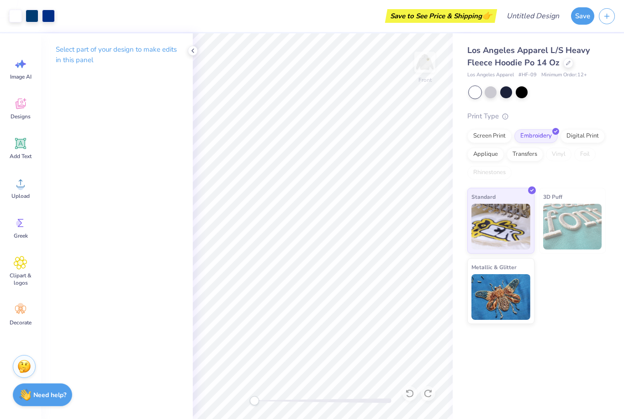
click at [624, 388] on div "Los Angeles Apparel L/S Heavy Fleece Hoodie Po 14 Oz Los Angeles Apparel # HF-0…" at bounding box center [538, 226] width 171 height 386
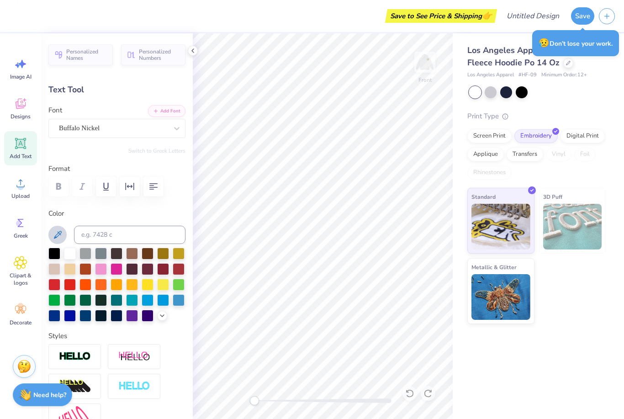
type input "8.18"
type input "3.03"
type input "5.77"
type input "1.78"
type input "6.85"
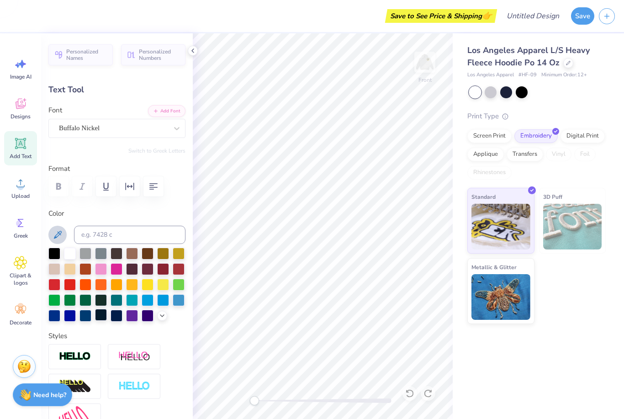
click at [102, 321] on div at bounding box center [101, 315] width 12 height 12
click at [146, 320] on div at bounding box center [148, 315] width 12 height 12
click at [117, 318] on div at bounding box center [117, 315] width 12 height 12
click at [55, 318] on div at bounding box center [54, 315] width 12 height 12
click at [63, 233] on button at bounding box center [57, 235] width 18 height 18
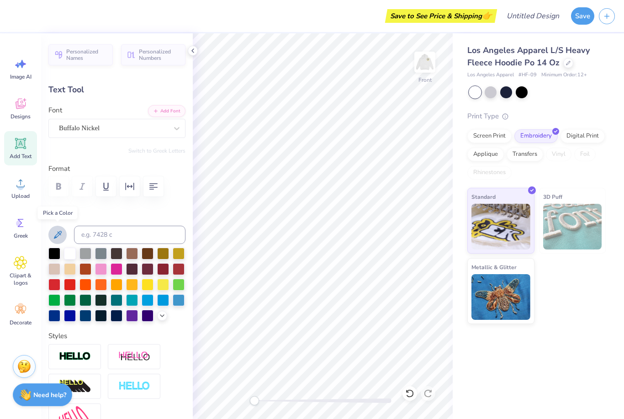
click at [57, 235] on icon at bounding box center [57, 234] width 11 height 11
click at [31, 19] on div at bounding box center [32, 15] width 13 height 13
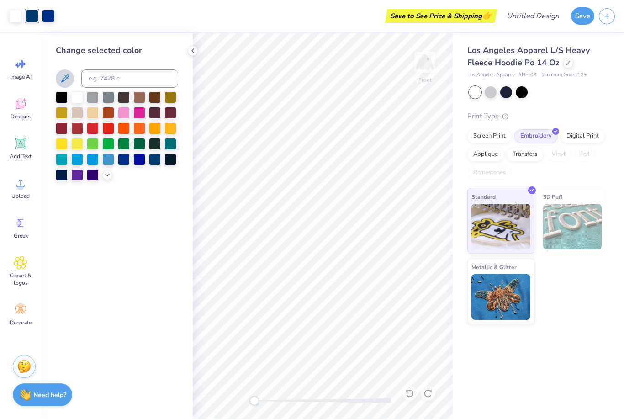
click at [624, 313] on div "Los Angeles Apparel L/S Heavy Fleece Hoodie Po 14 Oz Los Angeles Apparel # HF-0…" at bounding box center [538, 178] width 171 height 291
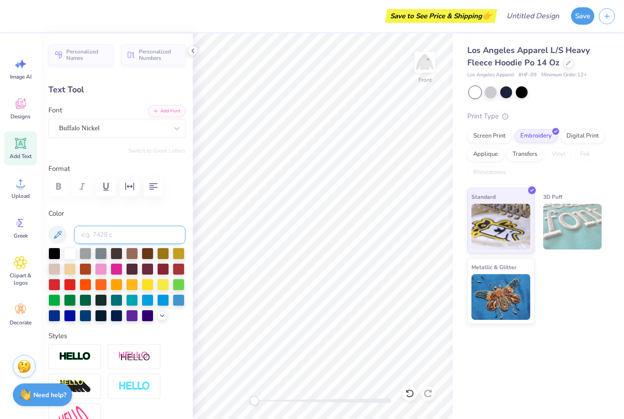
click at [122, 236] on input at bounding box center [129, 235] width 111 height 18
type input "5"
type input "54c"
click at [163, 316] on polyline at bounding box center [162, 315] width 4 height 2
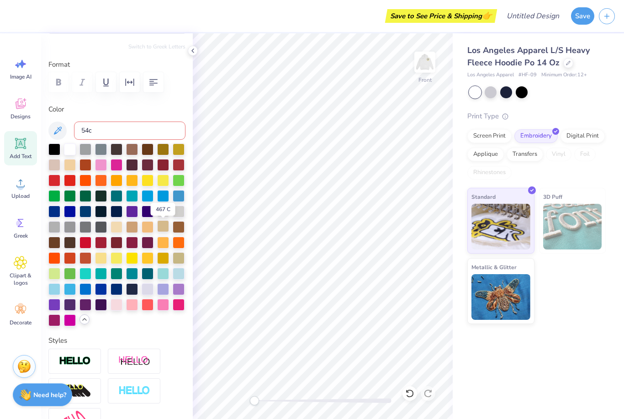
scroll to position [104, 0]
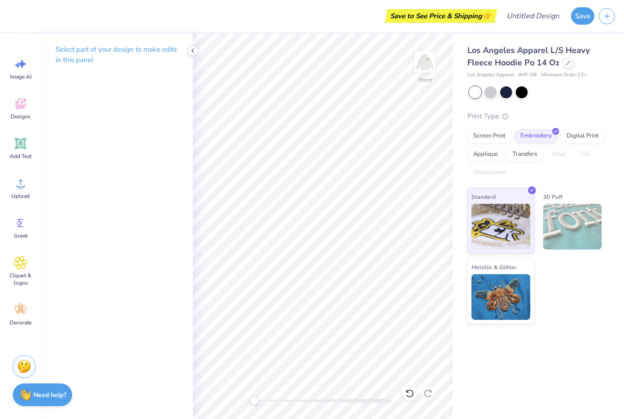
click at [494, 353] on div "Los Angeles Apparel L/S Heavy Fleece Hoodie Po 14 Oz Los Angeles Apparel # HF-0…" at bounding box center [538, 226] width 171 height 386
click at [604, 337] on div "Los Angeles Apparel L/S Heavy Fleece Hoodie Po 14 Oz Los Angeles Apparel # HF-0…" at bounding box center [538, 226] width 171 height 386
click at [30, 20] on div at bounding box center [32, 15] width 13 height 13
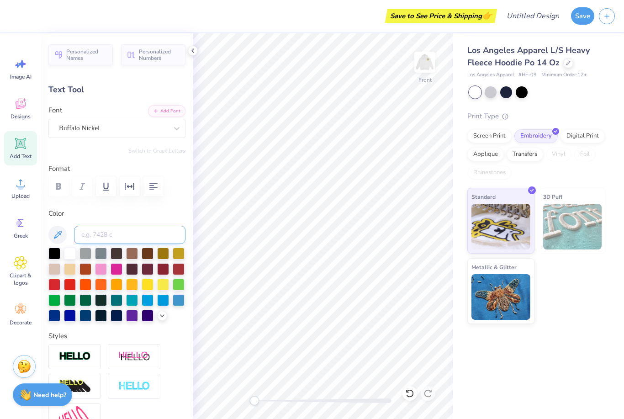
click at [124, 233] on input at bounding box center [129, 235] width 111 height 18
type input "541"
click at [95, 238] on input at bounding box center [129, 235] width 111 height 18
type input "541"
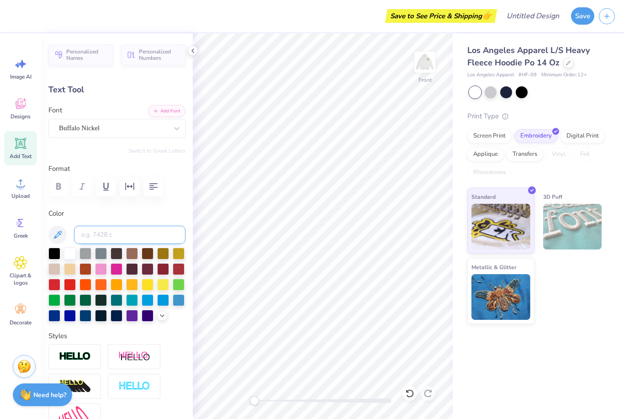
click at [95, 234] on input at bounding box center [129, 235] width 111 height 18
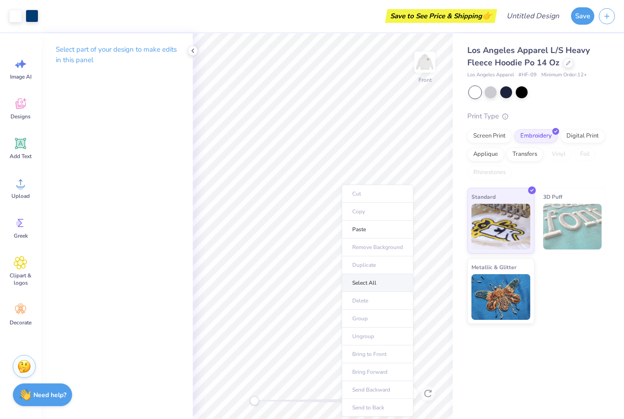
click at [371, 281] on li "Select All" at bounding box center [378, 283] width 72 height 18
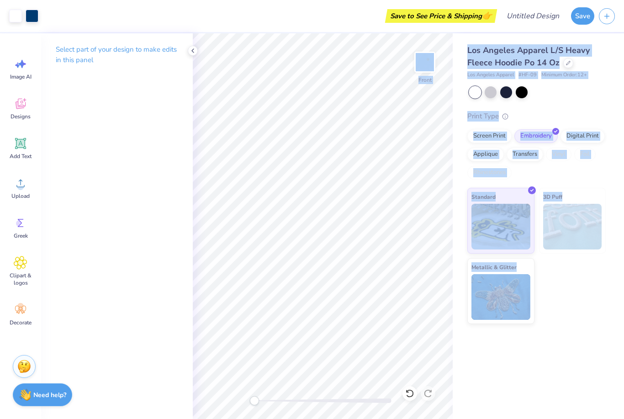
click at [481, 418] on div "Art colors Save to See Price & Shipping 👉 Design Title Save Image AI Designs Ad…" at bounding box center [312, 209] width 624 height 419
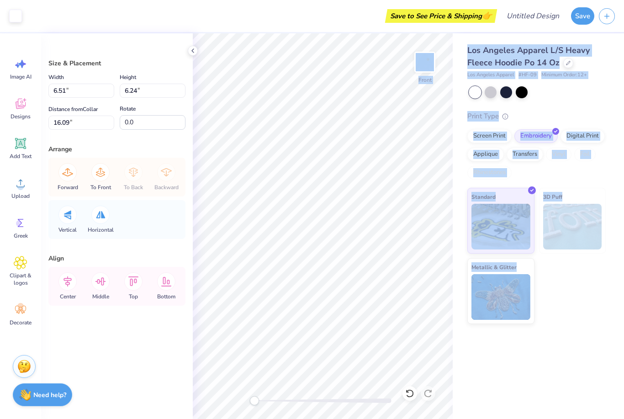
click at [524, 341] on div "Los Angeles Apparel L/S Heavy Fleece Hoodie Po 14 Oz Los Angeles Apparel # HF-0…" at bounding box center [538, 226] width 171 height 386
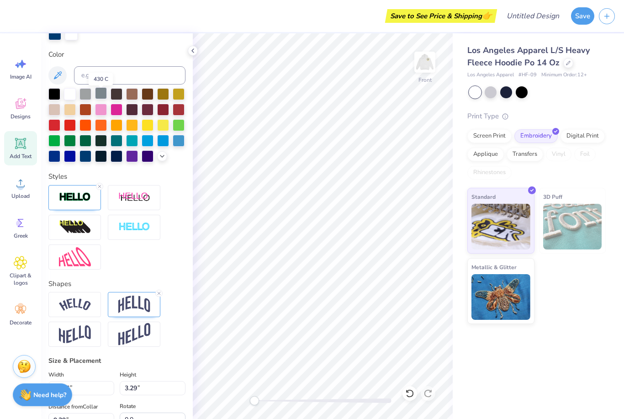
scroll to position [192, 0]
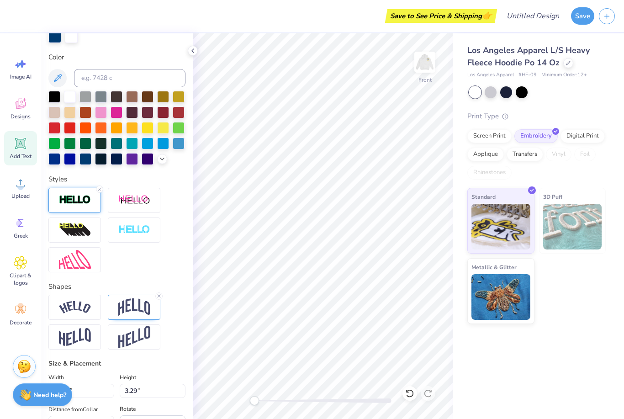
click at [84, 205] on img at bounding box center [75, 200] width 32 height 11
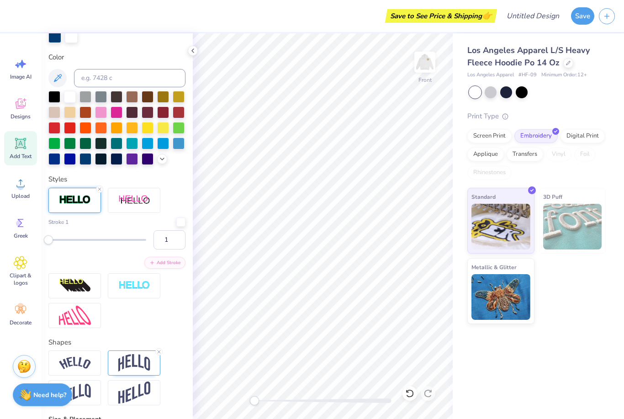
drag, startPoint x: 53, startPoint y: 238, endPoint x: 47, endPoint y: 258, distance: 20.4
click at [47, 258] on div "Personalized Names Personalized Numbers Text Tool Add Font Font College Block 2…" at bounding box center [117, 226] width 152 height 386
click at [181, 222] on div at bounding box center [180, 221] width 9 height 9
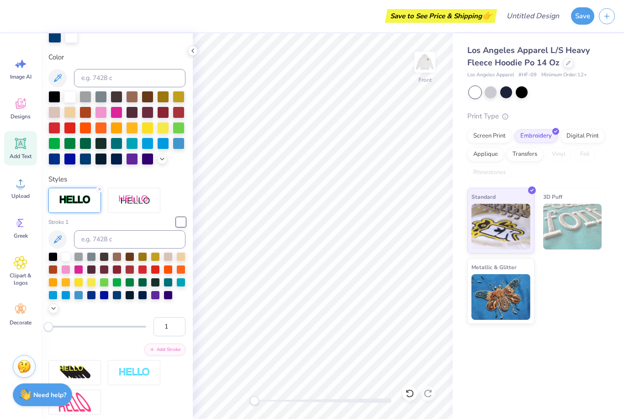
click at [91, 205] on div at bounding box center [74, 200] width 53 height 25
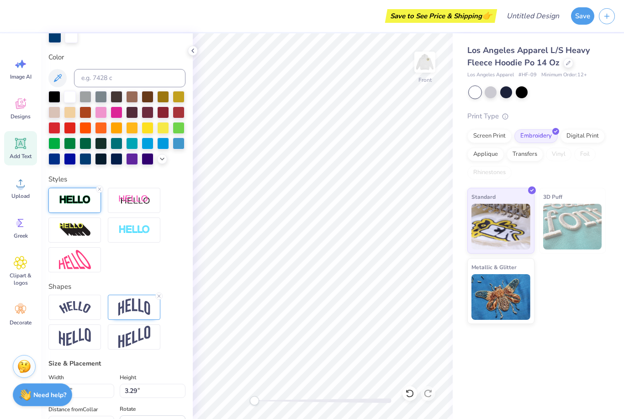
click at [91, 196] on div at bounding box center [74, 200] width 53 height 25
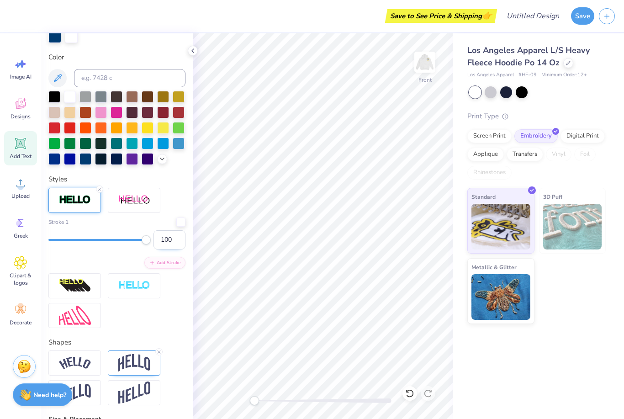
drag, startPoint x: 47, startPoint y: 241, endPoint x: 177, endPoint y: 247, distance: 130.3
click at [177, 247] on div "100" at bounding box center [116, 239] width 137 height 19
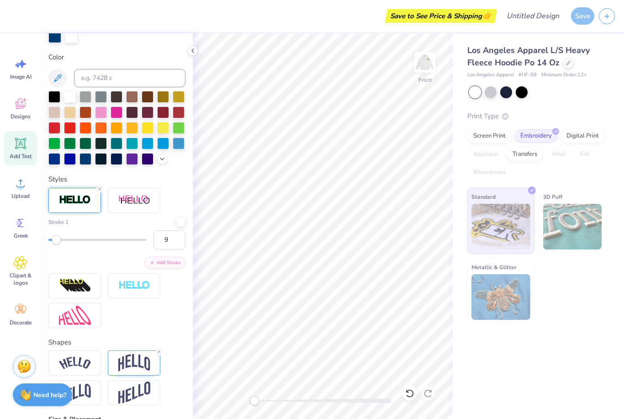
drag, startPoint x: 145, startPoint y: 238, endPoint x: 57, endPoint y: 259, distance: 90.6
click at [57, 259] on div "Stroke 1 9 Add Stroke" at bounding box center [116, 242] width 137 height 51
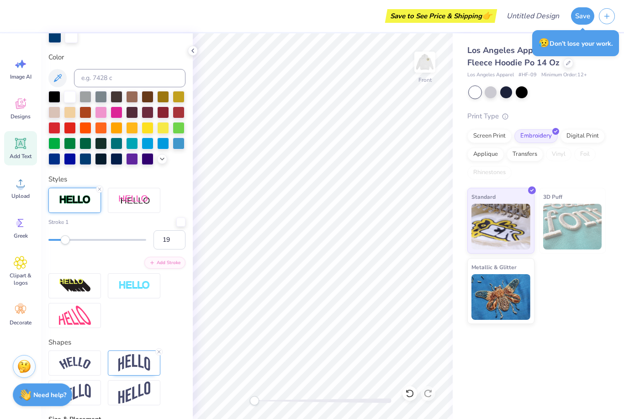
drag, startPoint x: 56, startPoint y: 239, endPoint x: 66, endPoint y: 239, distance: 10.1
click at [66, 239] on div "Accessibility label" at bounding box center [65, 239] width 9 height 9
drag, startPoint x: 66, startPoint y: 239, endPoint x: 55, endPoint y: 238, distance: 11.0
click at [55, 238] on div "Accessibility label" at bounding box center [55, 239] width 9 height 9
click at [58, 238] on div "Accessibility label" at bounding box center [57, 239] width 9 height 9
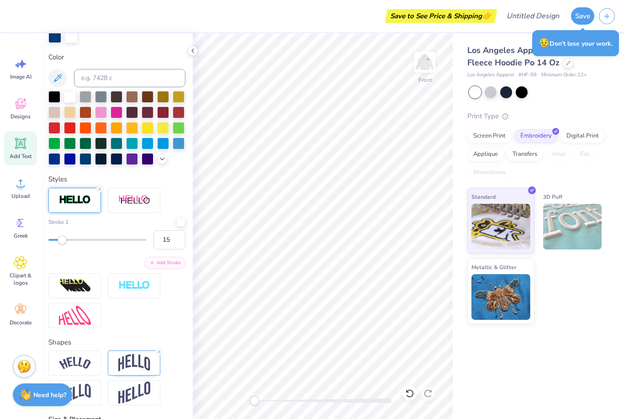
click at [62, 240] on div "Accessibility label" at bounding box center [62, 239] width 9 height 9
drag, startPoint x: 62, startPoint y: 240, endPoint x: 71, endPoint y: 243, distance: 9.5
click at [71, 243] on div at bounding box center [97, 239] width 98 height 9
drag, startPoint x: 71, startPoint y: 243, endPoint x: 58, endPoint y: 242, distance: 13.8
click at [58, 242] on div "Accessibility label" at bounding box center [57, 239] width 9 height 9
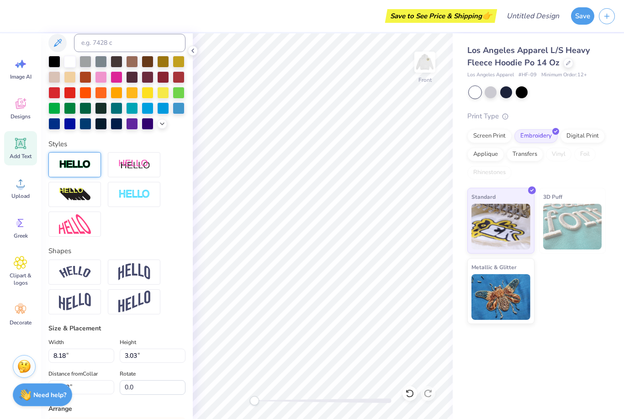
click at [76, 171] on div at bounding box center [74, 164] width 53 height 25
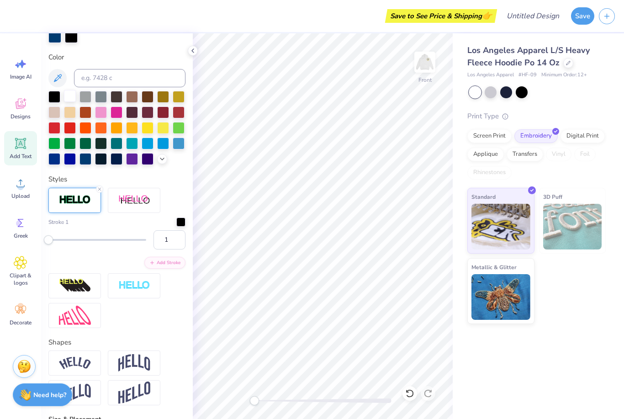
click at [70, 96] on div at bounding box center [70, 96] width 12 height 12
click at [69, 42] on div at bounding box center [71, 35] width 13 height 13
click at [70, 37] on div at bounding box center [71, 36] width 13 height 13
click at [71, 34] on div at bounding box center [71, 35] width 13 height 13
click at [71, 34] on div at bounding box center [71, 36] width 13 height 13
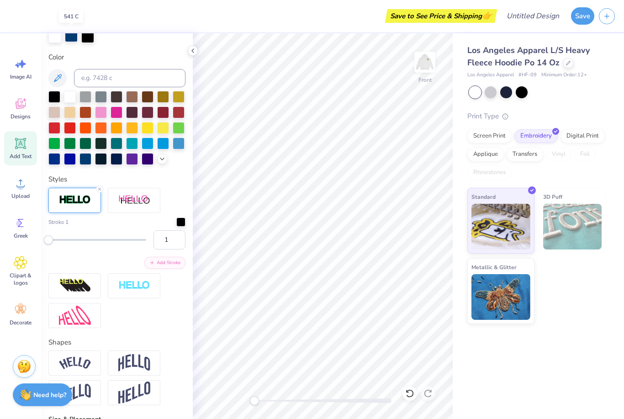
click at [73, 39] on div at bounding box center [71, 35] width 13 height 13
click at [106, 74] on input at bounding box center [129, 78] width 111 height 18
click at [100, 189] on icon at bounding box center [99, 188] width 5 height 5
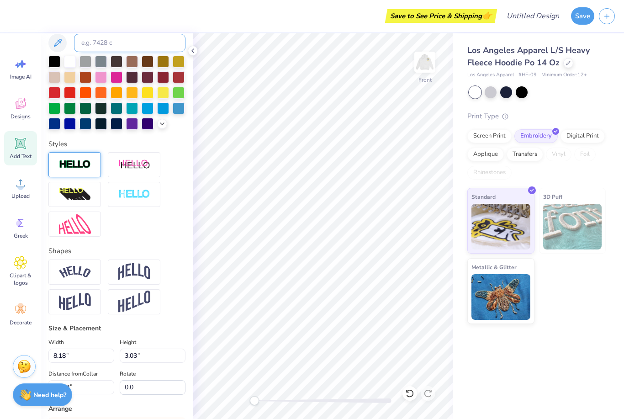
click at [116, 42] on input at bounding box center [129, 43] width 111 height 18
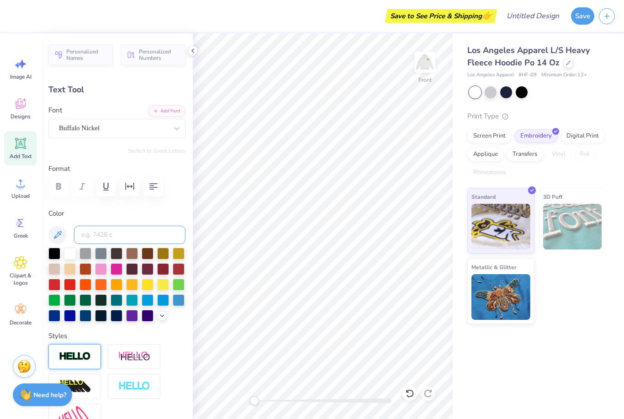
scroll to position [0, 0]
click at [78, 356] on img at bounding box center [75, 356] width 32 height 11
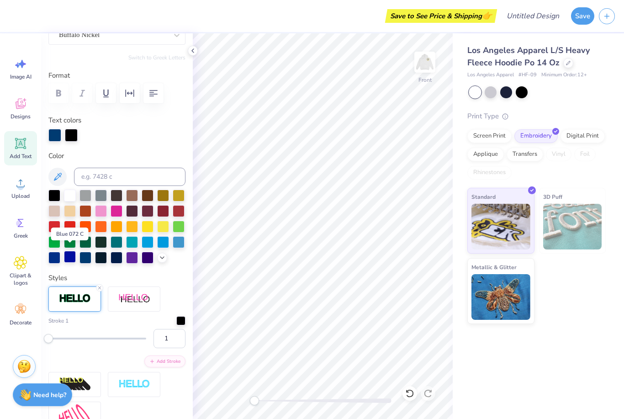
scroll to position [101, 0]
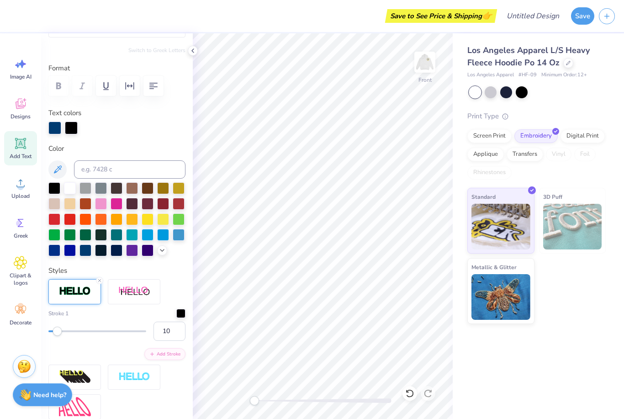
drag, startPoint x: 49, startPoint y: 334, endPoint x: 58, endPoint y: 332, distance: 8.7
click at [58, 332] on div "Accessibility label" at bounding box center [57, 331] width 9 height 9
click at [180, 314] on div at bounding box center [180, 312] width 9 height 9
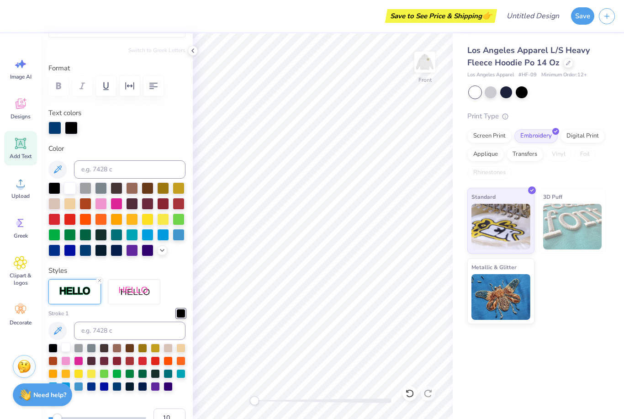
click at [64, 352] on div at bounding box center [65, 347] width 9 height 9
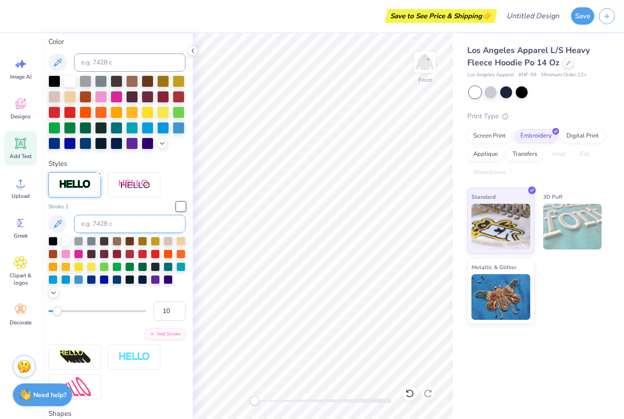
scroll to position [211, 0]
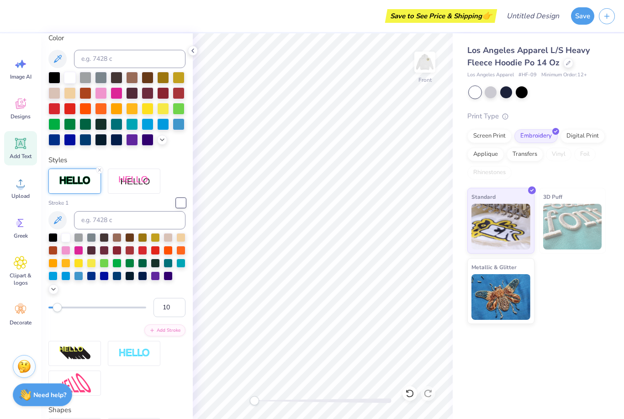
drag, startPoint x: 58, startPoint y: 314, endPoint x: 50, endPoint y: 312, distance: 8.5
click at [50, 312] on div "10" at bounding box center [116, 307] width 137 height 19
click at [52, 309] on div "Accessibility label" at bounding box center [52, 307] width 9 height 9
drag, startPoint x: 52, startPoint y: 309, endPoint x: 44, endPoint y: 309, distance: 7.8
click at [44, 309] on div "Accessibility label" at bounding box center [48, 307] width 9 height 9
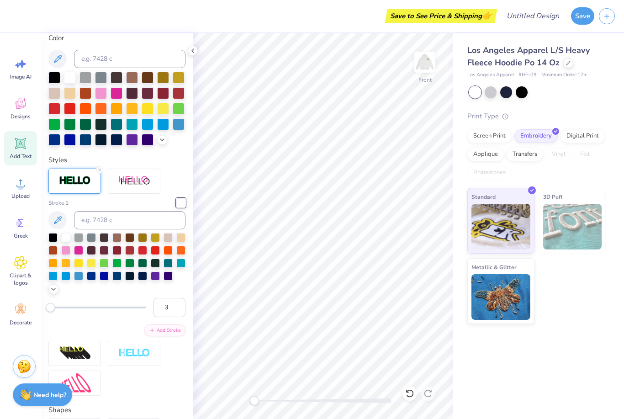
click at [51, 312] on div "Accessibility label" at bounding box center [50, 307] width 9 height 9
click at [49, 312] on div "Accessibility label" at bounding box center [49, 307] width 9 height 9
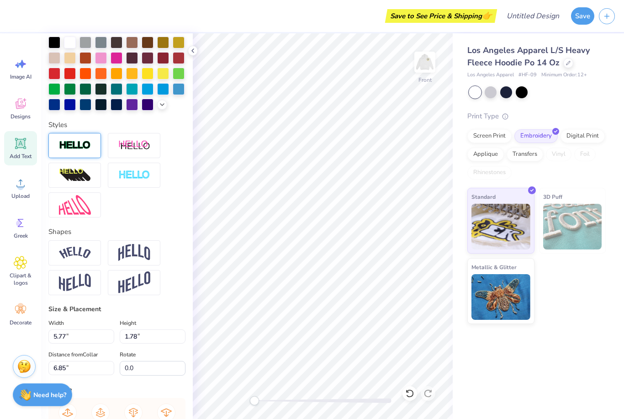
click at [77, 154] on div at bounding box center [74, 145] width 53 height 25
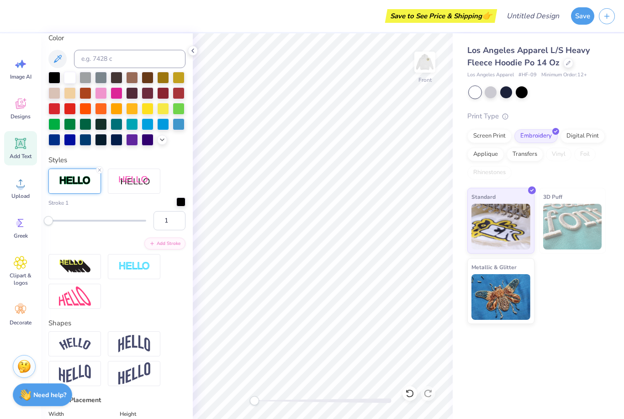
click at [182, 201] on div at bounding box center [180, 201] width 9 height 9
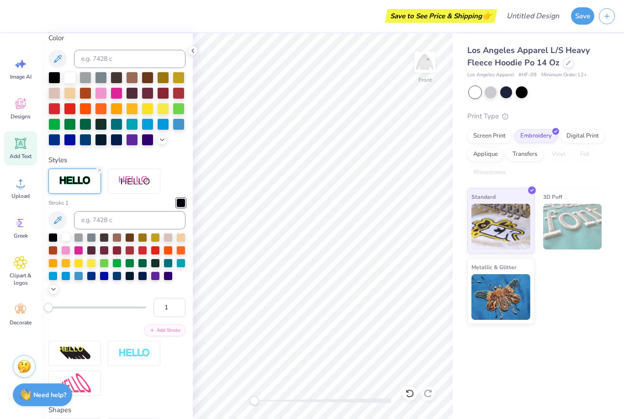
click at [68, 241] on div at bounding box center [65, 236] width 9 height 9
click at [49, 310] on div "Accessibility label" at bounding box center [49, 307] width 9 height 9
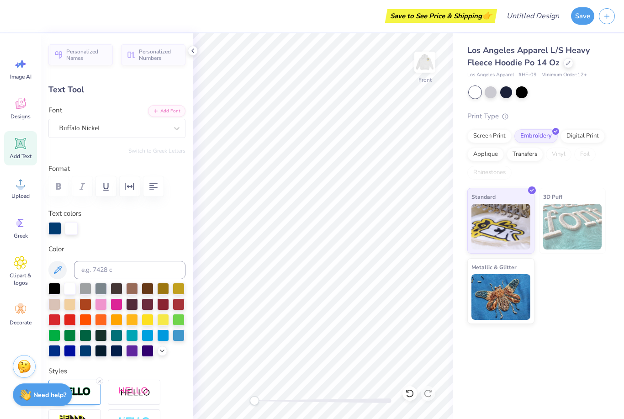
scroll to position [0, 0]
click at [583, 350] on div "Los Angeles Apparel L/S Heavy Fleece Hoodie Po 14 Oz Los Angeles Apparel # HF-0…" at bounding box center [538, 226] width 171 height 386
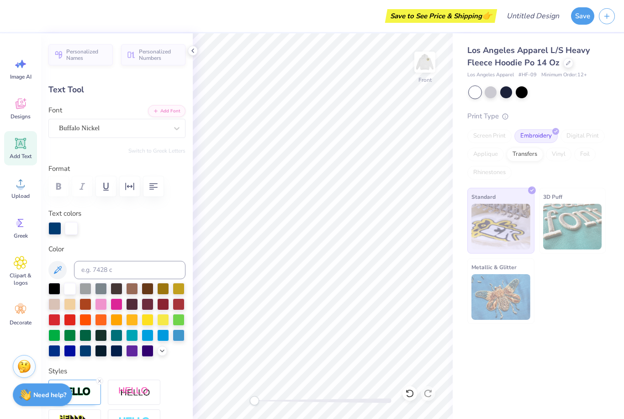
drag, startPoint x: 502, startPoint y: 388, endPoint x: 299, endPoint y: 12, distance: 426.8
click at [502, 388] on div "Los Angeles Apparel L/S Heavy Fleece Hoodie Po 14 Oz Los Angeles Apparel # HF-0…" at bounding box center [538, 226] width 171 height 386
click at [521, 343] on div "Los Angeles Apparel L/S Heavy Fleece Hoodie Po 14 Oz Los Angeles Apparel # HF-0…" at bounding box center [538, 226] width 171 height 386
click at [595, 329] on div "Los Angeles Apparel L/S Heavy Fleece Hoodie Po 14 Oz Los Angeles Apparel # HF-0…" at bounding box center [538, 226] width 171 height 386
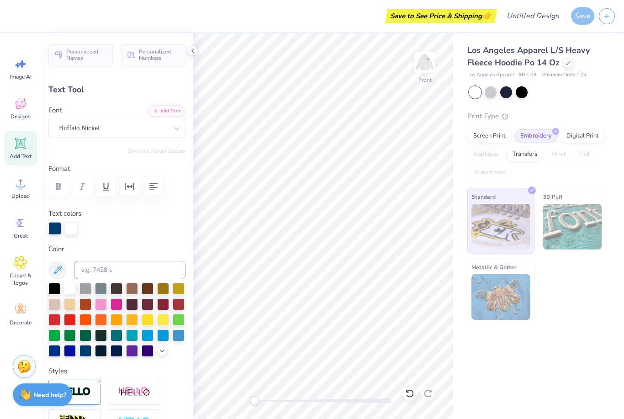
click at [585, 324] on div "Los Angeles Apparel L/S Heavy Fleece Hoodie Po 14 Oz Los Angeles Apparel # HF-0…" at bounding box center [538, 226] width 171 height 386
click at [624, 297] on div "Los Angeles Apparel L/S Heavy Fleece Hoodie Po 14 Oz Los Angeles Apparel # HF-0…" at bounding box center [538, 178] width 171 height 291
click at [569, 294] on div "Standard 3D Puff Metallic & Glitter" at bounding box center [536, 256] width 138 height 136
click at [573, 299] on div "Standard 3D Puff Metallic & Glitter" at bounding box center [536, 256] width 138 height 136
click at [559, 297] on div "Standard 3D Puff Metallic & Glitter" at bounding box center [536, 256] width 138 height 136
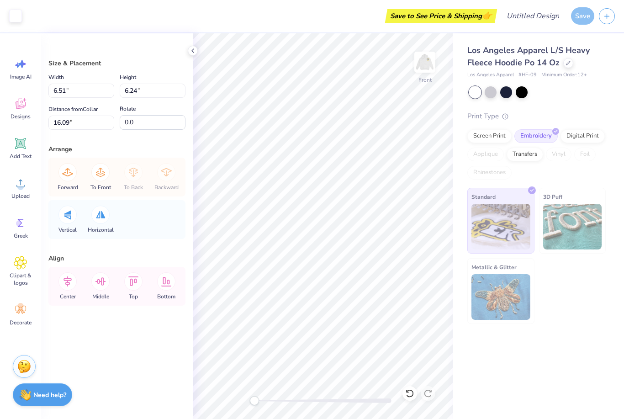
click at [575, 298] on div "Standard 3D Puff Metallic & Glitter" at bounding box center [536, 256] width 138 height 136
click at [559, 279] on div "Standard 3D Puff Metallic & Glitter" at bounding box center [536, 256] width 138 height 136
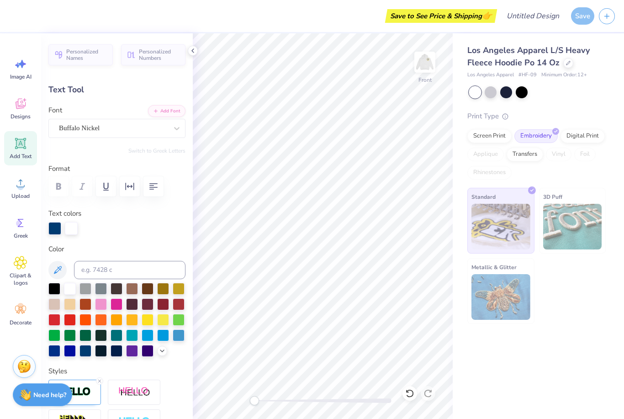
click at [589, 317] on div "Standard 3D Puff Metallic & Glitter" at bounding box center [536, 256] width 138 height 136
click at [593, 307] on div "Standard 3D Puff Metallic & Glitter" at bounding box center [536, 256] width 138 height 136
click at [425, 58] on img at bounding box center [425, 62] width 37 height 37
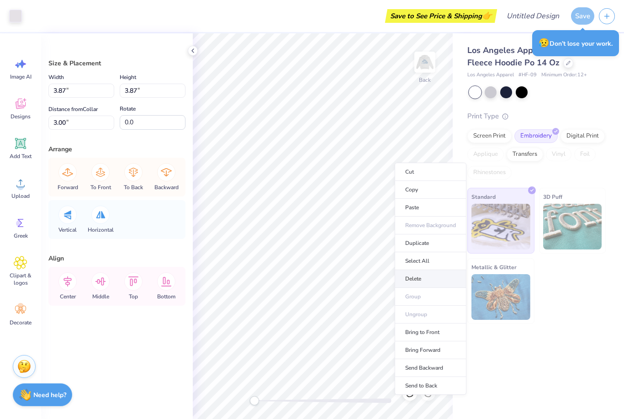
click at [417, 283] on li "Delete" at bounding box center [431, 279] width 72 height 18
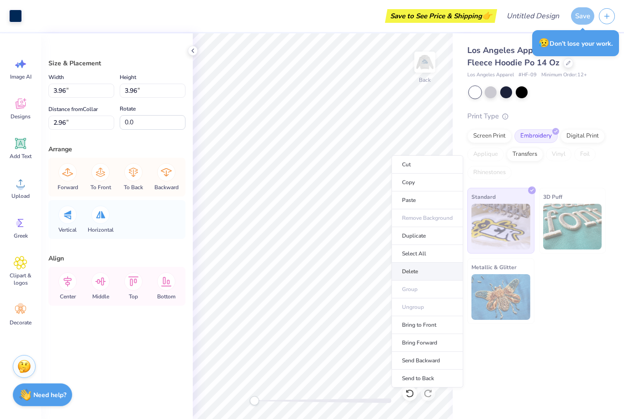
click at [415, 273] on li "Delete" at bounding box center [428, 272] width 72 height 18
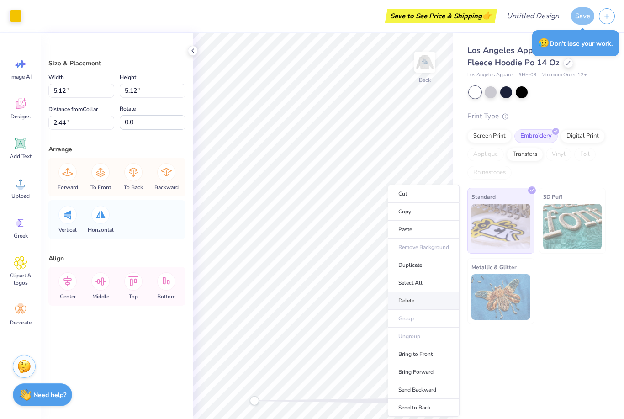
click at [410, 302] on li "Delete" at bounding box center [424, 301] width 72 height 18
click at [404, 296] on li "Delete" at bounding box center [424, 298] width 72 height 18
click at [407, 301] on li "Delete" at bounding box center [417, 300] width 72 height 18
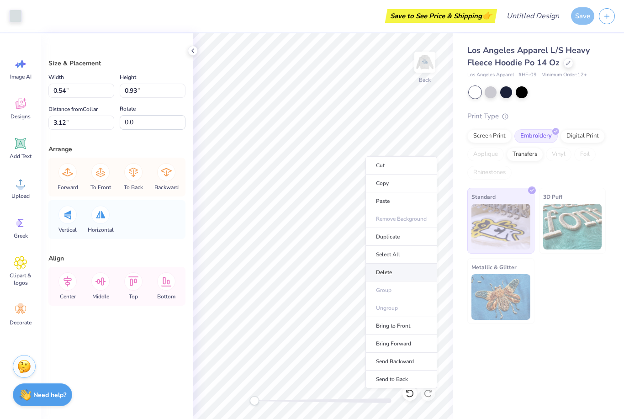
click at [394, 277] on li "Delete" at bounding box center [401, 273] width 72 height 18
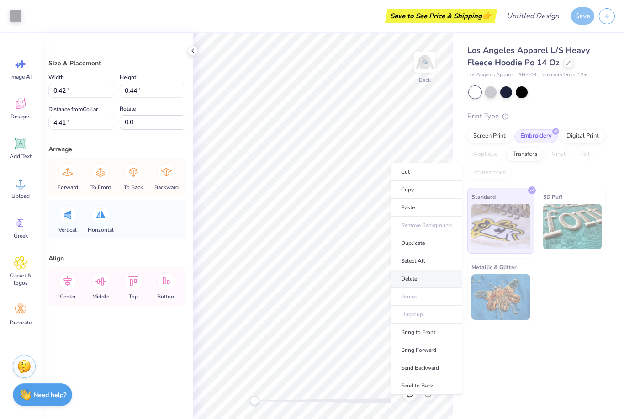
click at [418, 279] on li "Delete" at bounding box center [427, 279] width 72 height 18
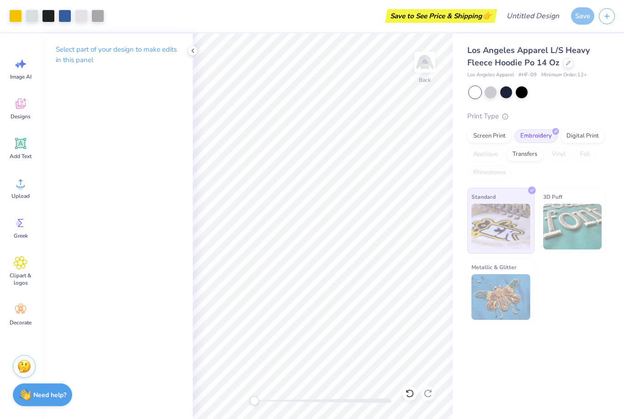
click at [469, 201] on div "Standard" at bounding box center [500, 221] width 67 height 66
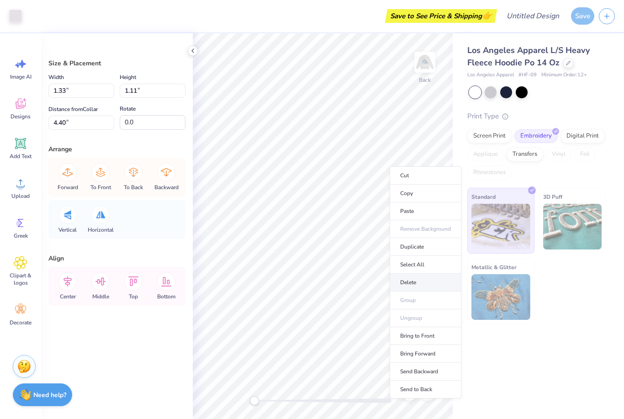
click at [411, 286] on li "Delete" at bounding box center [426, 283] width 72 height 18
click at [409, 289] on li "Delete" at bounding box center [423, 286] width 72 height 18
click at [415, 275] on li "Delete" at bounding box center [428, 279] width 72 height 18
click at [410, 289] on li "Delete" at bounding box center [420, 287] width 72 height 18
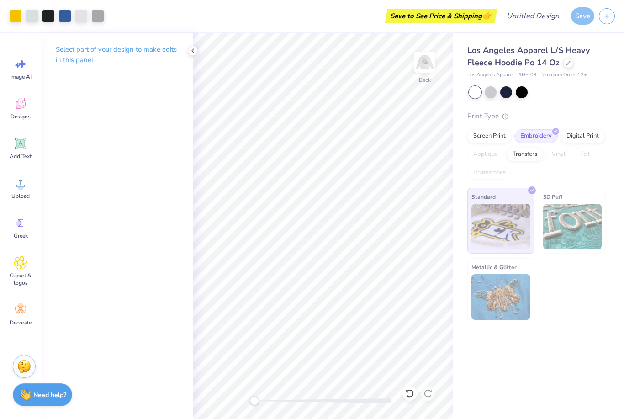
click at [623, 355] on div "Los Angeles Apparel L/S Heavy Fleece Hoodie Po 14 Oz Los Angeles Apparel # HF-0…" at bounding box center [538, 226] width 171 height 386
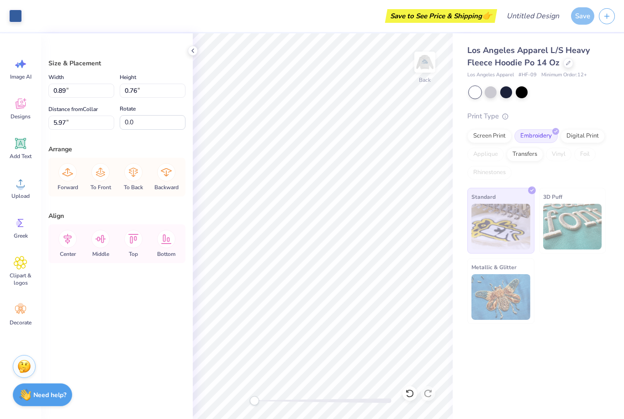
click at [624, 325] on div "Los Angeles Apparel L/S Heavy Fleece Hoodie Po 14 Oz Los Angeles Apparel # HF-0…" at bounding box center [538, 226] width 171 height 386
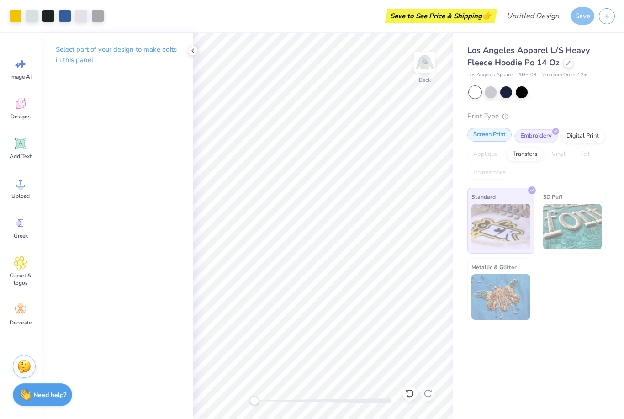
click at [484, 137] on div "Screen Print" at bounding box center [489, 135] width 44 height 14
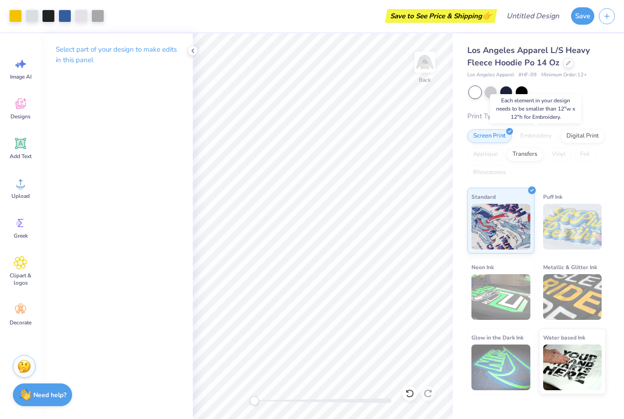
click at [532, 136] on div "Embroidery" at bounding box center [535, 136] width 43 height 14
click at [528, 159] on div "Screen Print Embroidery Digital Print Applique Transfers Vinyl Foil Rhinestones" at bounding box center [536, 154] width 138 height 50
click at [476, 95] on div at bounding box center [475, 92] width 12 height 12
click at [534, 138] on div "Embroidery" at bounding box center [535, 136] width 43 height 14
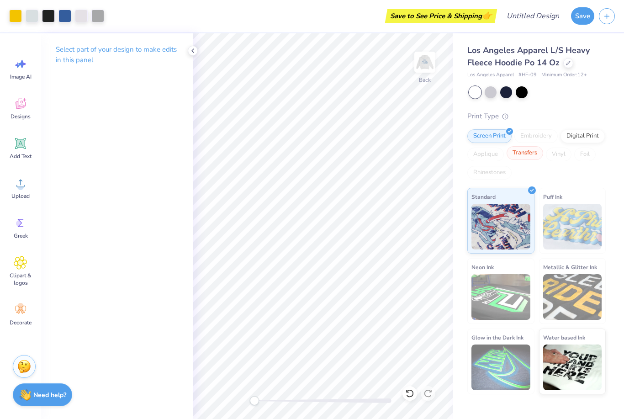
click at [527, 158] on div "Transfers" at bounding box center [525, 153] width 37 height 14
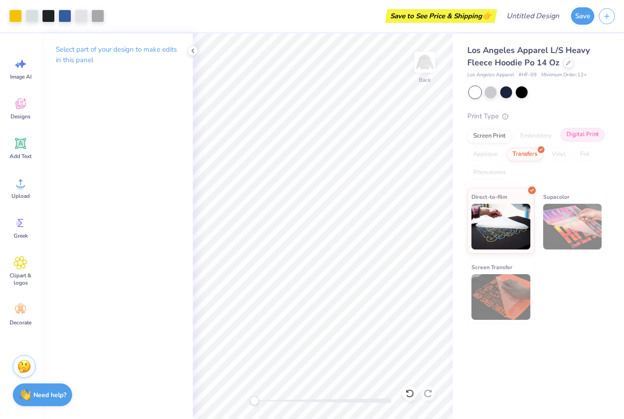
click at [581, 135] on div "Digital Print" at bounding box center [583, 135] width 44 height 14
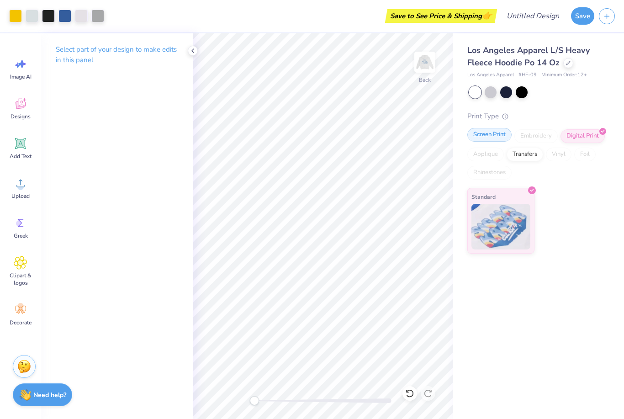
click at [483, 138] on div "Screen Print" at bounding box center [489, 135] width 44 height 14
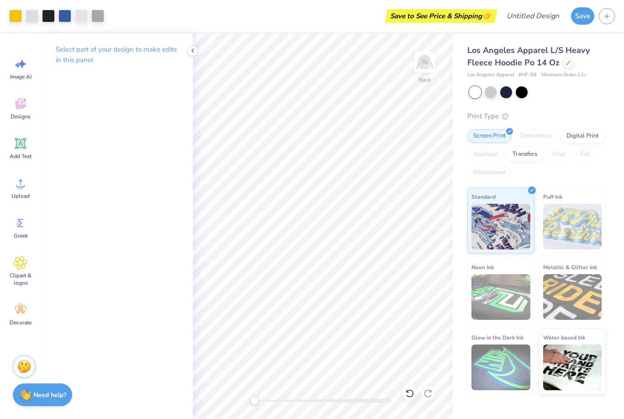
click at [526, 138] on div "Embroidery" at bounding box center [535, 136] width 43 height 14
click at [495, 137] on div "Screen Print" at bounding box center [489, 135] width 44 height 14
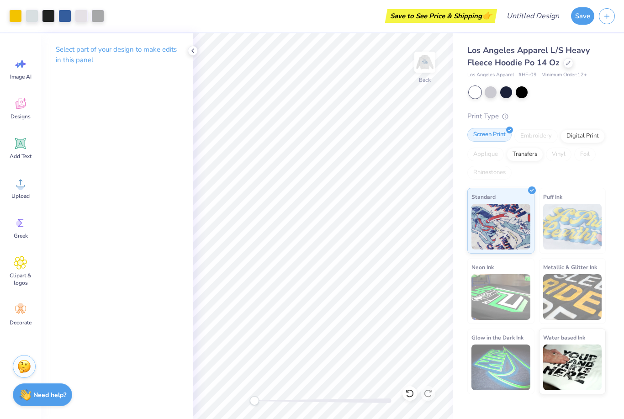
click at [495, 137] on div "Screen Print" at bounding box center [489, 135] width 44 height 14
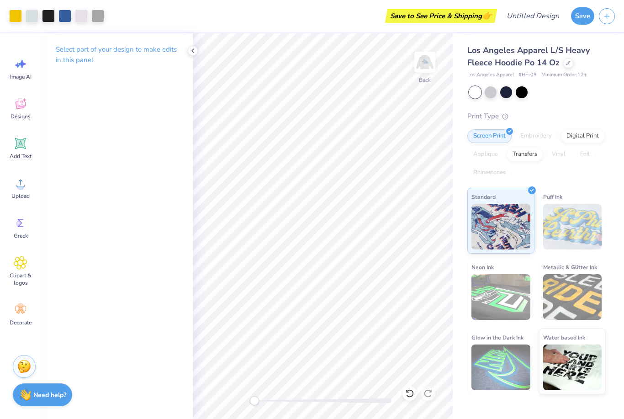
click at [573, 120] on div "Print Type" at bounding box center [536, 116] width 138 height 11
click at [514, 147] on div "Screen Print Embroidery Digital Print Applique Transfers Vinyl Foil Rhinestones" at bounding box center [536, 154] width 138 height 50
click at [503, 145] on div "Screen Print Embroidery Digital Print Applique Transfers Vinyl Foil Rhinestones" at bounding box center [536, 154] width 138 height 50
click at [500, 137] on div "Screen Print" at bounding box center [489, 135] width 44 height 14
click at [407, 389] on icon at bounding box center [409, 393] width 9 height 9
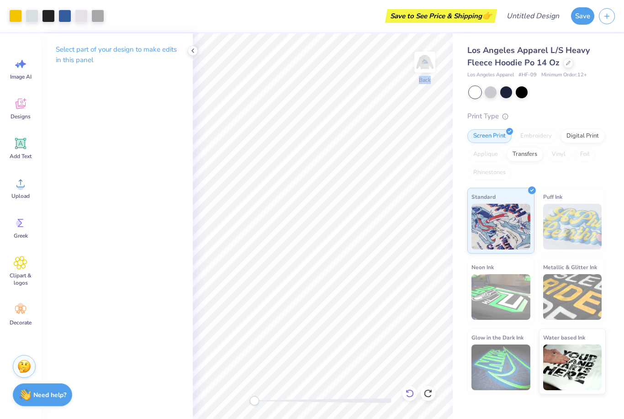
click at [407, 389] on icon at bounding box center [409, 393] width 9 height 9
click at [410, 393] on icon at bounding box center [409, 393] width 9 height 9
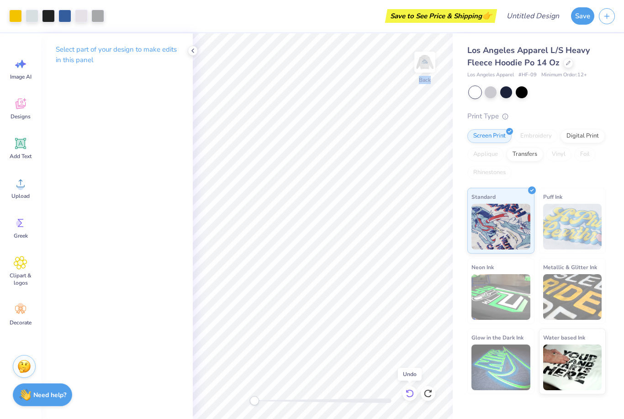
click at [410, 393] on icon at bounding box center [409, 393] width 9 height 9
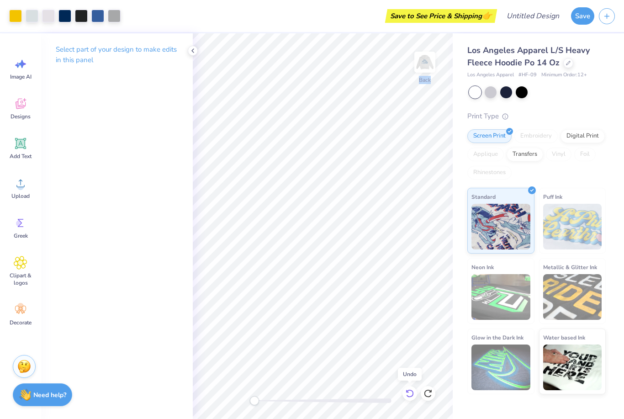
click at [410, 393] on icon at bounding box center [409, 393] width 9 height 9
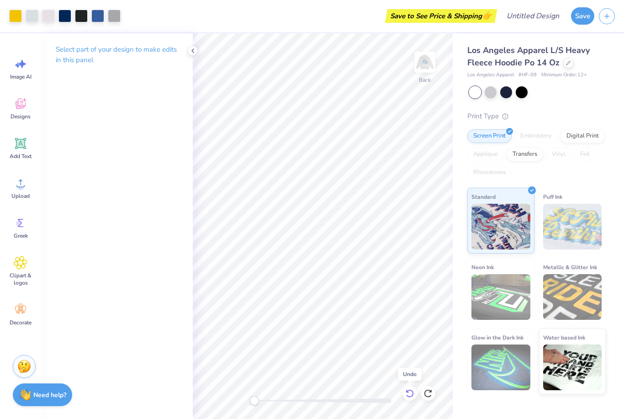
click at [410, 393] on icon at bounding box center [409, 393] width 9 height 9
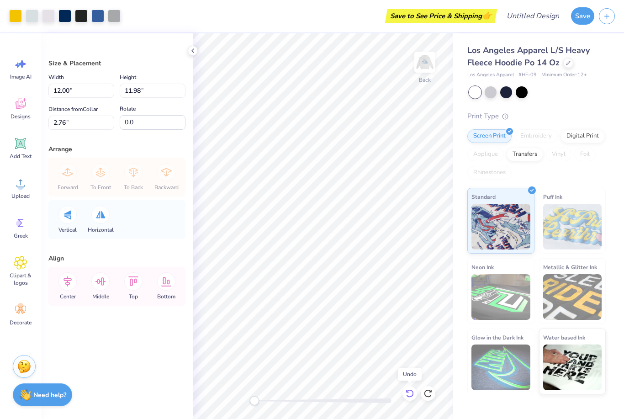
click at [410, 393] on icon at bounding box center [409, 393] width 9 height 9
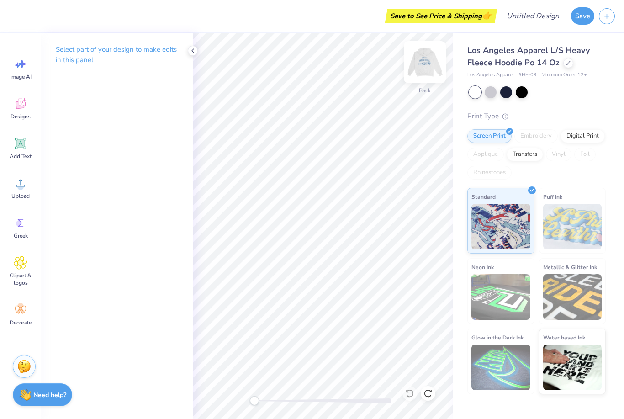
click at [423, 63] on img at bounding box center [425, 62] width 37 height 37
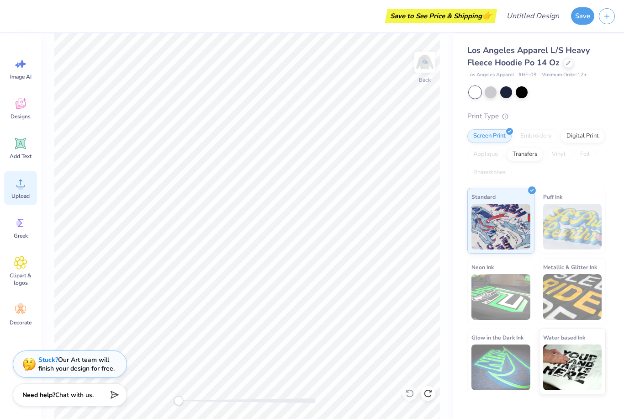
click at [24, 186] on icon at bounding box center [20, 184] width 8 height 8
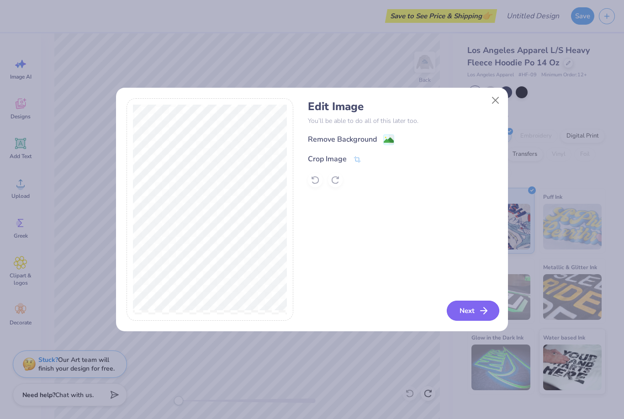
click at [471, 309] on button "Next" at bounding box center [473, 311] width 53 height 20
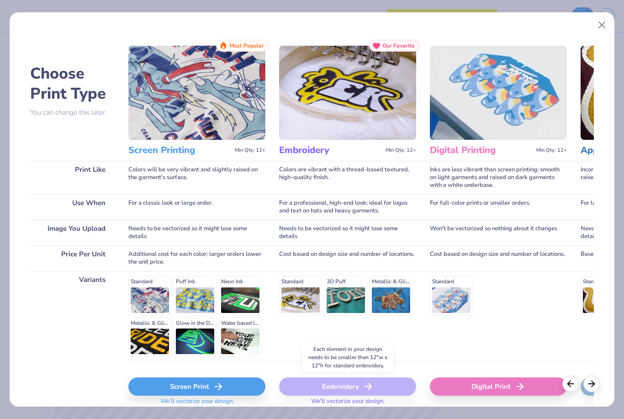
click at [367, 387] on line at bounding box center [368, 387] width 6 height 0
click at [250, 386] on div "Screen Print" at bounding box center [196, 386] width 137 height 18
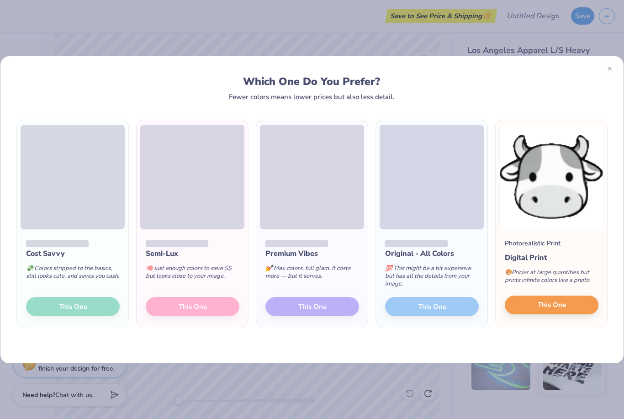
click at [528, 308] on button "This One" at bounding box center [552, 305] width 94 height 19
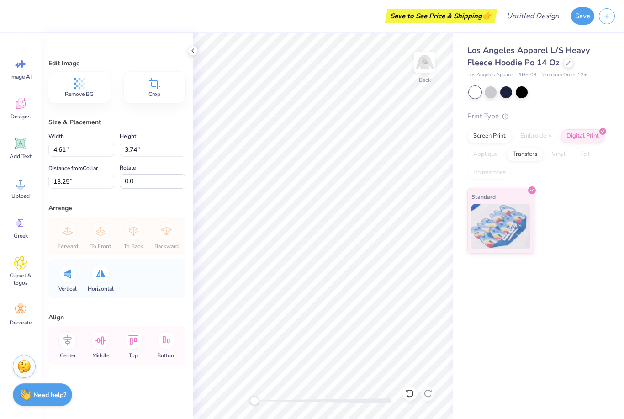
drag, startPoint x: 624, startPoint y: 321, endPoint x: 605, endPoint y: 321, distance: 18.3
click at [624, 321] on div "Los Angeles Apparel L/S Heavy Fleece Hoodie Po 14 Oz Los Angeles Apparel # HF-0…" at bounding box center [538, 226] width 171 height 386
click at [586, 321] on div "Los Angeles Apparel L/S Heavy Fleece Hoodie Po 14 Oz Los Angeles Apparel # HF-0…" at bounding box center [538, 226] width 171 height 386
click at [426, 66] on img at bounding box center [425, 62] width 37 height 37
click at [426, 66] on img at bounding box center [425, 62] width 18 height 18
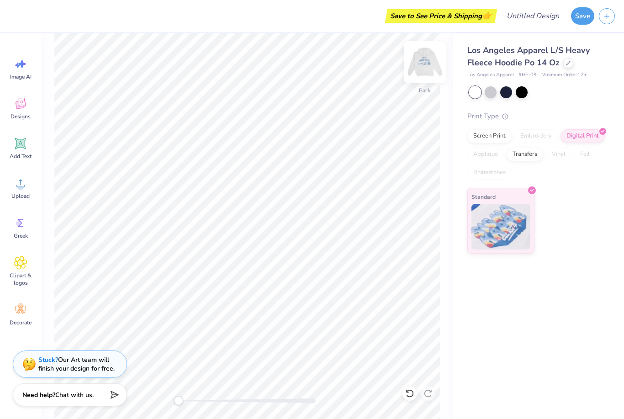
click at [425, 71] on img at bounding box center [425, 62] width 37 height 37
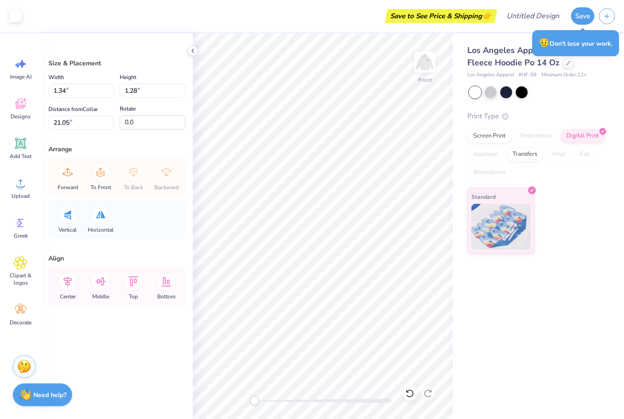
click at [467, 347] on div "Los Angeles Apparel L/S Heavy Fleece Hoodie Po 14 Oz Los Angeles Apparel # HF-0…" at bounding box center [538, 226] width 171 height 386
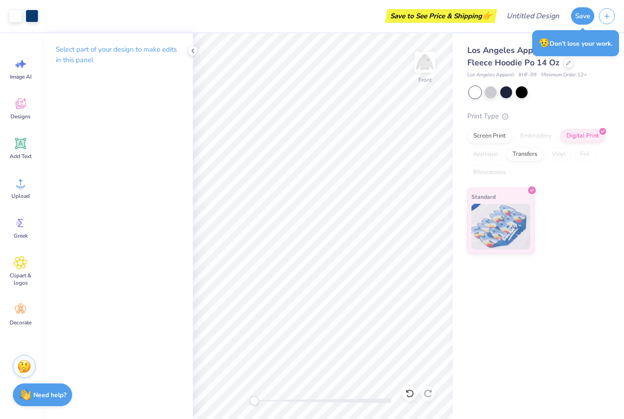
click at [548, 341] on div "Los Angeles Apparel L/S Heavy Fleece Hoodie Po 14 Oz Los Angeles Apparel # HF-0…" at bounding box center [538, 226] width 171 height 386
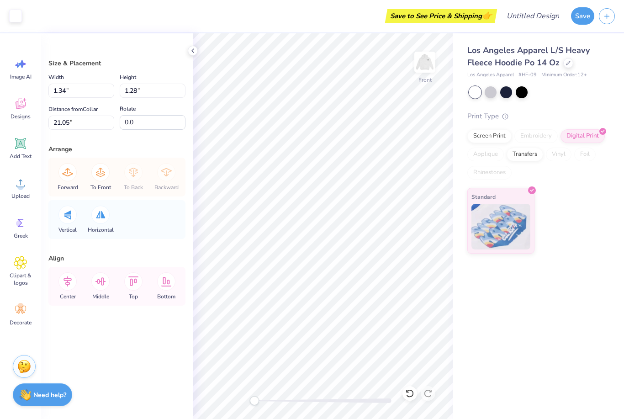
click at [624, 330] on div "Los Angeles Apparel L/S Heavy Fleece Hoodie Po 14 Oz Los Angeles Apparel # HF-0…" at bounding box center [538, 226] width 171 height 386
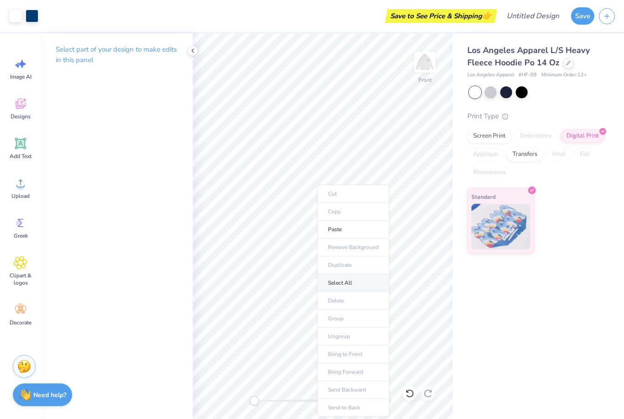
click at [343, 286] on li "Select All" at bounding box center [354, 283] width 72 height 18
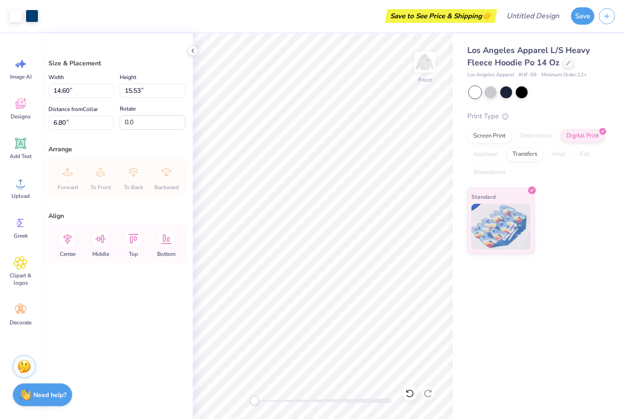
click at [520, 397] on div "Los Angeles Apparel L/S Heavy Fleece Hoodie Po 14 Oz Los Angeles Apparel # HF-0…" at bounding box center [538, 226] width 171 height 386
click at [567, 418] on div "Los Angeles Apparel L/S Heavy Fleece Hoodie Po 14 Oz Los Angeles Apparel # HF-0…" at bounding box center [538, 226] width 171 height 386
click at [615, 307] on div "Los Angeles Apparel L/S Heavy Fleece Hoodie Po 14 Oz Los Angeles Apparel # HF-0…" at bounding box center [538, 226] width 171 height 386
click at [622, 142] on div "Los Angeles Apparel L/S Heavy Fleece Hoodie Po 14 Oz Los Angeles Apparel # HF-0…" at bounding box center [538, 143] width 171 height 220
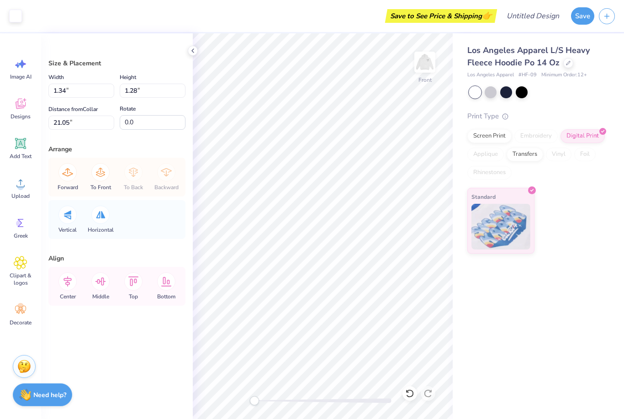
click at [624, 307] on div "Los Angeles Apparel L/S Heavy Fleece Hoodie Po 14 Oz Los Angeles Apparel # HF-0…" at bounding box center [538, 226] width 171 height 386
click at [576, 257] on div "Los Angeles Apparel L/S Heavy Fleece Hoodie Po 14 Oz Los Angeles Apparel # HF-0…" at bounding box center [538, 226] width 171 height 386
click at [568, 224] on div "Standard" at bounding box center [536, 221] width 138 height 66
click at [600, 90] on div at bounding box center [537, 92] width 137 height 12
click at [608, 73] on div "Los Angeles Apparel L/S Heavy Fleece Hoodie Po 14 Oz Los Angeles Apparel # HF-0…" at bounding box center [538, 143] width 171 height 220
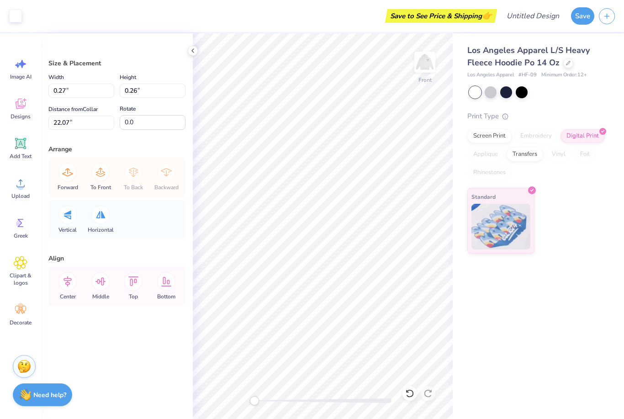
click at [541, 318] on div "Los Angeles Apparel L/S Heavy Fleece Hoodie Po 14 Oz Los Angeles Apparel # HF-0…" at bounding box center [538, 226] width 171 height 386
click at [572, 298] on div "Los Angeles Apparel L/S Heavy Fleece Hoodie Po 14 Oz Los Angeles Apparel # HF-0…" at bounding box center [538, 226] width 171 height 386
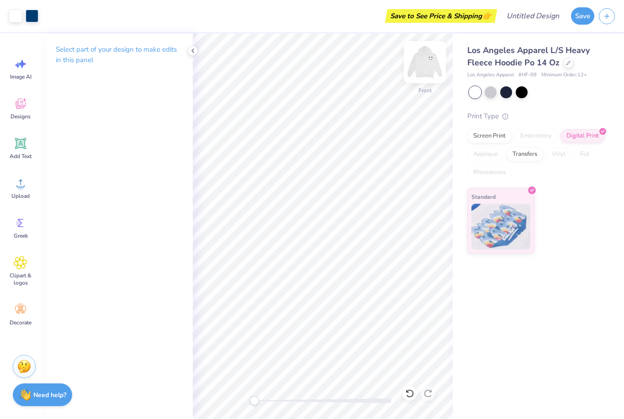
click at [423, 71] on img at bounding box center [425, 62] width 37 height 37
click at [429, 70] on img at bounding box center [425, 62] width 37 height 37
click at [587, 18] on button "Save" at bounding box center [582, 14] width 23 height 17
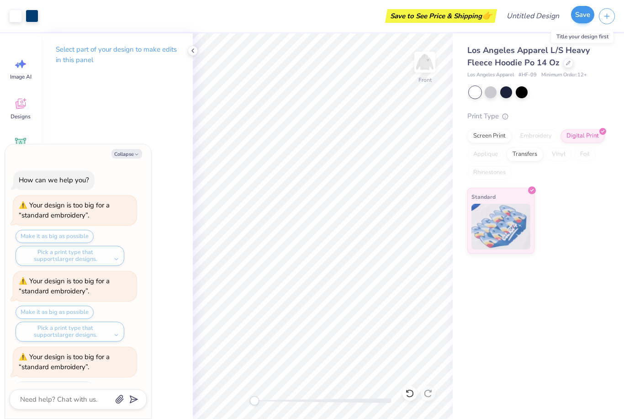
scroll to position [191, 0]
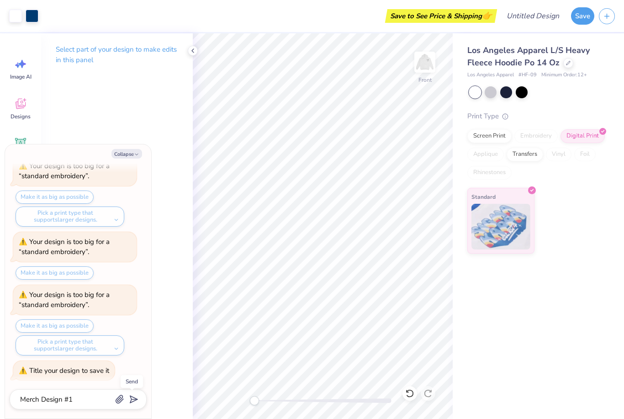
click at [132, 396] on icon "submit" at bounding box center [132, 399] width 13 height 13
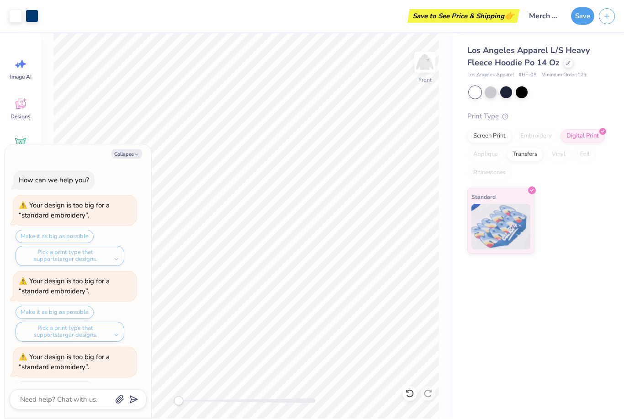
scroll to position [250, 0]
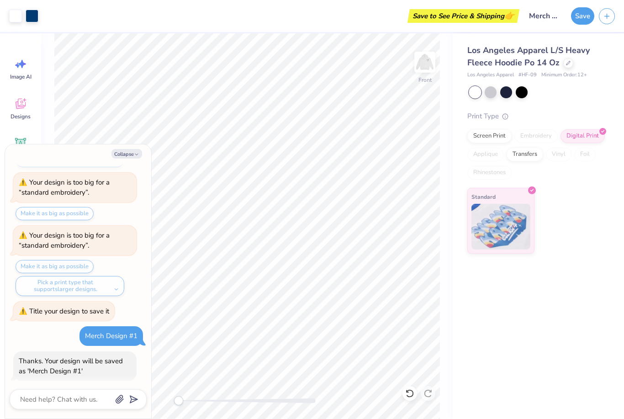
click at [468, 19] on div "Save to See Price & Shipping 👉" at bounding box center [463, 16] width 107 height 14
click at [543, 16] on input "Merch Design #1" at bounding box center [544, 16] width 45 height 18
click at [606, 21] on button "button" at bounding box center [607, 15] width 16 height 16
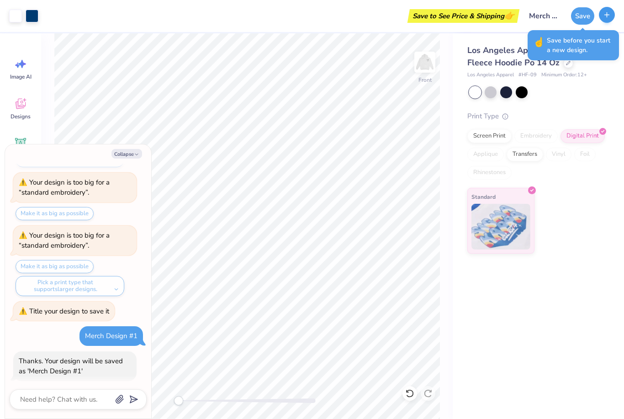
click at [610, 19] on button "button" at bounding box center [607, 15] width 16 height 16
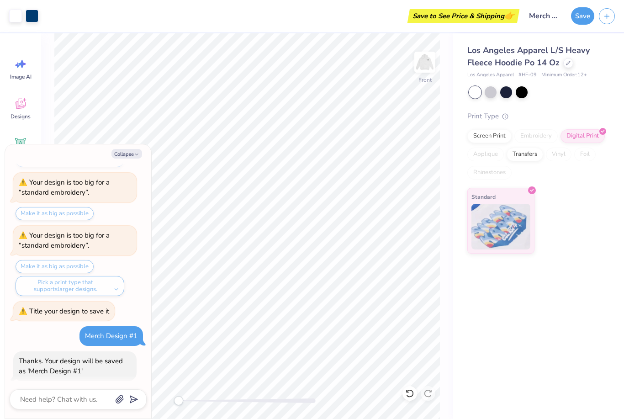
click at [604, 40] on div "Los Angeles Apparel L/S Heavy Fleece Hoodie Po 14 Oz Los Angeles Apparel # HF-0…" at bounding box center [538, 143] width 171 height 220
click at [606, 18] on icon "button" at bounding box center [607, 15] width 8 height 8
click at [584, 18] on button "Save" at bounding box center [582, 15] width 23 height 17
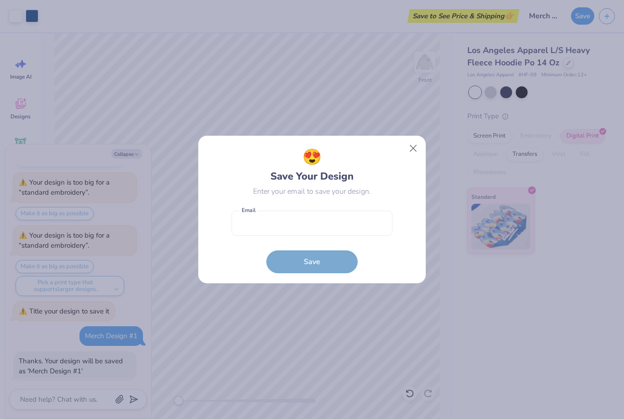
click at [350, 242] on form "Email is a required field Email Save" at bounding box center [312, 239] width 161 height 67
click at [350, 233] on input "email" at bounding box center [312, 223] width 161 height 25
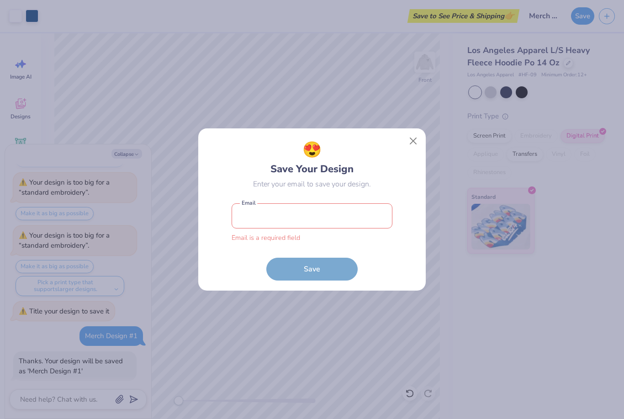
click at [315, 244] on form "Email is a required field Email Save" at bounding box center [312, 239] width 161 height 81
click at [315, 223] on input "email" at bounding box center [312, 215] width 161 height 25
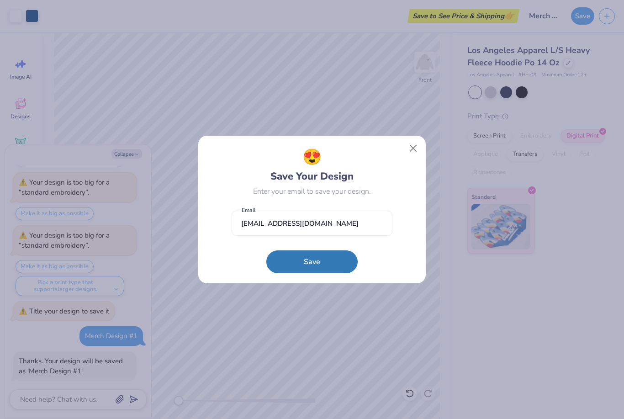
click at [303, 265] on button "Save" at bounding box center [311, 261] width 91 height 23
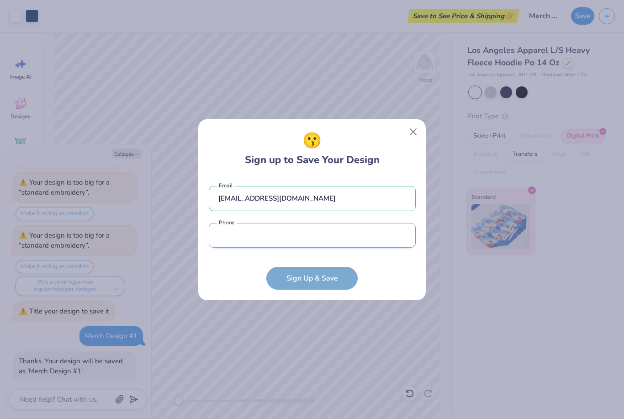
click at [303, 242] on input "tel" at bounding box center [312, 235] width 207 height 25
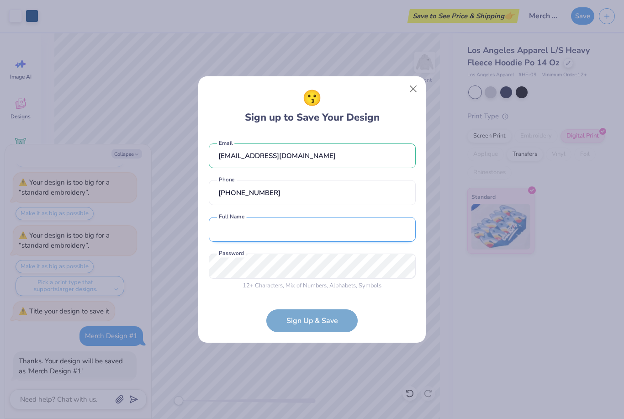
click at [310, 226] on input "text" at bounding box center [312, 229] width 207 height 25
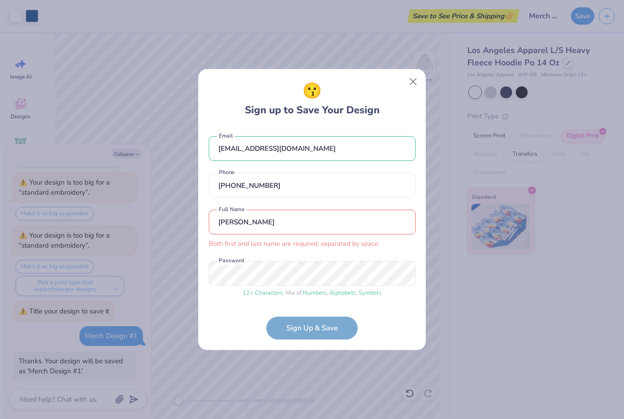
click at [324, 221] on input "Nicole" at bounding box center [312, 222] width 207 height 25
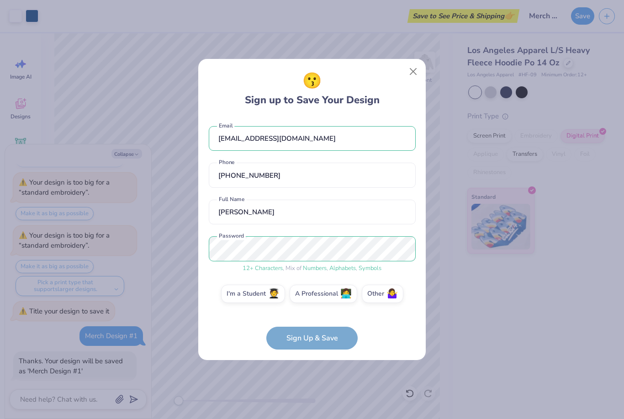
click at [304, 340] on form "nicolebautista1707@gmail.com Email (559) 397-6180 Phone Nicole Bautista Full Na…" at bounding box center [312, 233] width 207 height 233
click at [260, 299] on label "I'm a Student 🧑‍🎓" at bounding box center [253, 294] width 64 height 18
click at [309, 299] on input "I'm a Student 🧑‍🎓" at bounding box center [312, 296] width 6 height 6
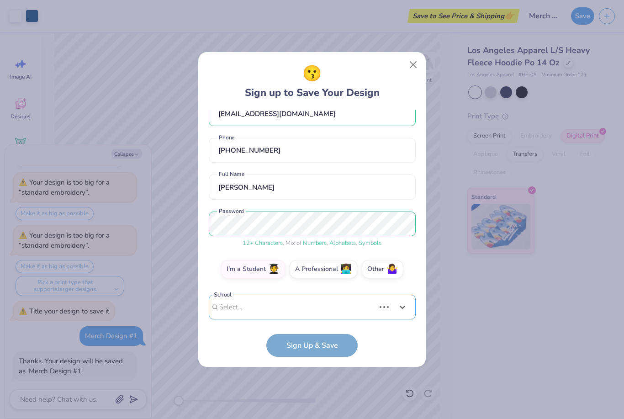
click at [323, 316] on div "Use Up and Down to choose options, press Enter to select the currently focused …" at bounding box center [312, 321] width 207 height 53
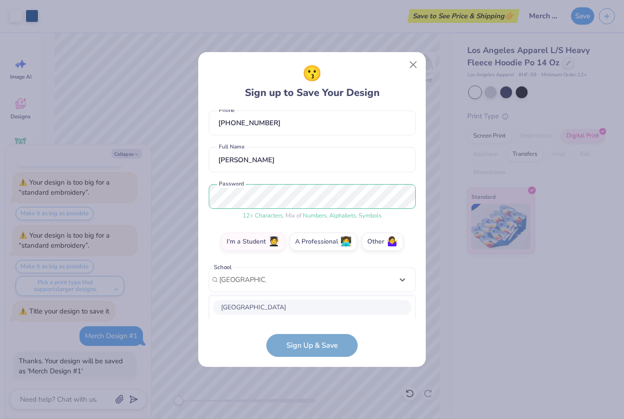
scroll to position [159, 0]
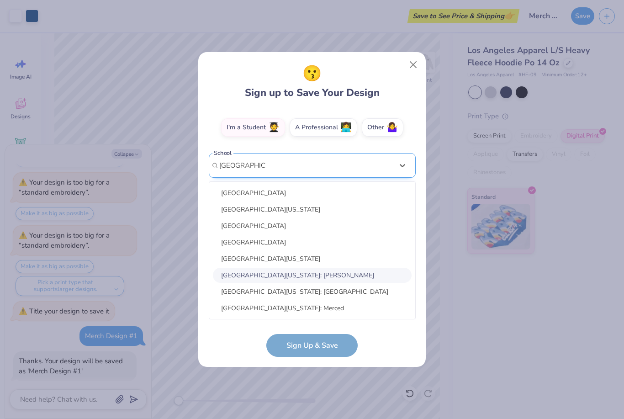
click at [307, 273] on div "University of California: Davis" at bounding box center [312, 275] width 199 height 15
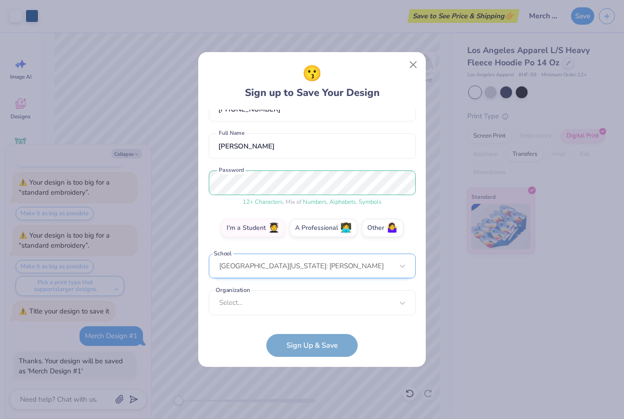
scroll to position [59, 0]
click at [305, 308] on div "Select..." at bounding box center [312, 302] width 207 height 25
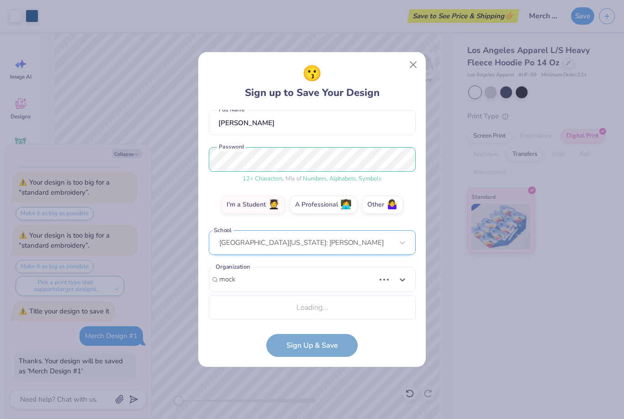
scroll to position [196, 0]
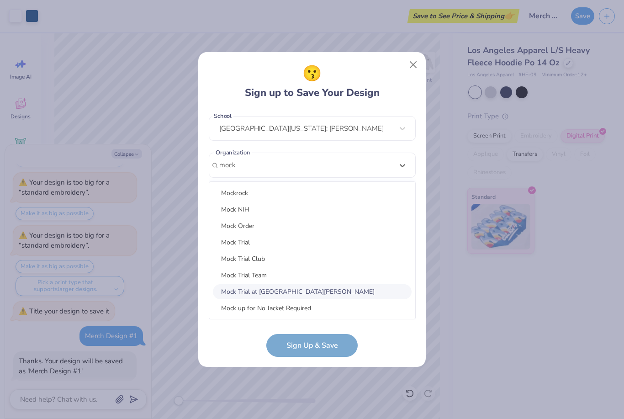
click at [287, 293] on div "Mock Trial at UC Davis" at bounding box center [312, 291] width 199 height 15
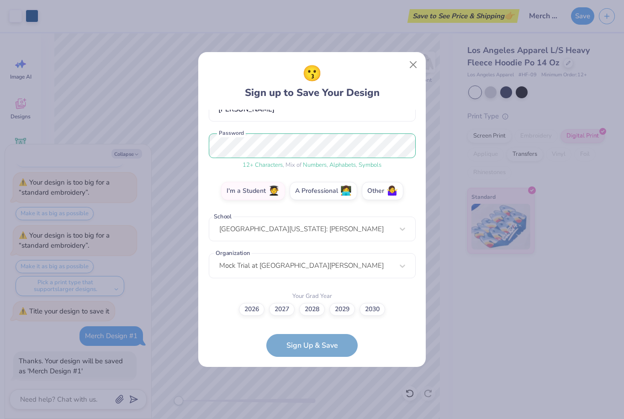
click at [323, 345] on form "nicolebautista1707@gmail.com Email (559) 397-6180 Phone Nicole Bautista Full Na…" at bounding box center [312, 233] width 207 height 247
click at [282, 309] on label "2027" at bounding box center [282, 308] width 26 height 13
click at [309, 402] on input "2027" at bounding box center [312, 405] width 6 height 6
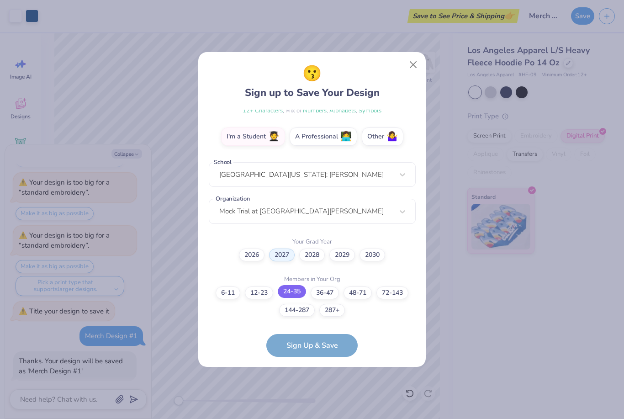
click at [297, 294] on label "24-35" at bounding box center [292, 291] width 28 height 13
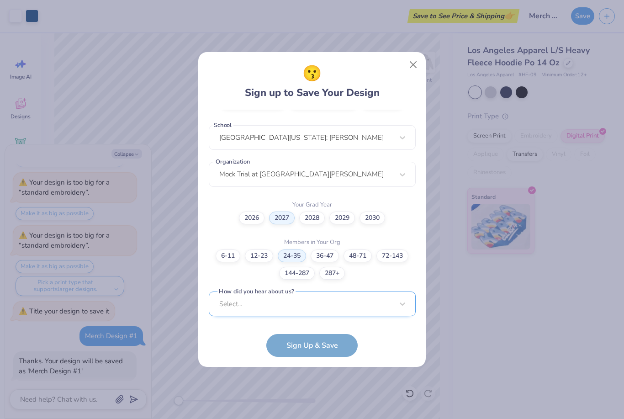
click at [305, 305] on div "Select..." at bounding box center [312, 303] width 207 height 25
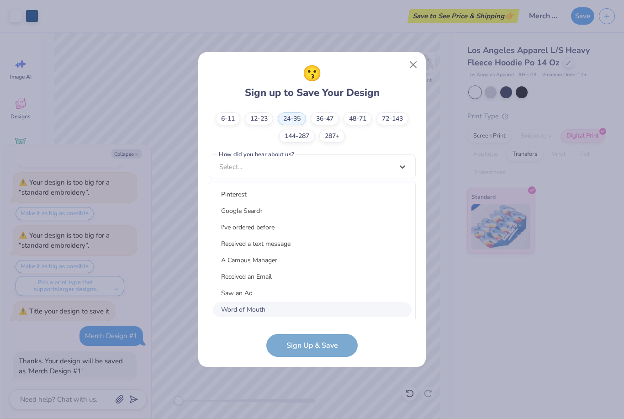
click at [249, 340] on form "nicolebautista1707@gmail.com Email (559) 397-6180 Phone Nicole Bautista Full Na…" at bounding box center [312, 233] width 207 height 247
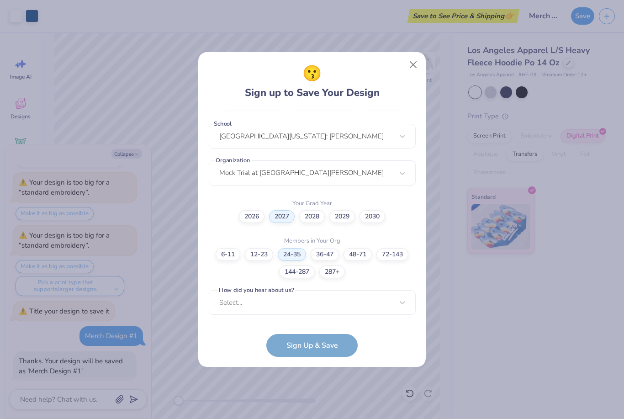
scroll to position [187, 0]
click at [292, 344] on form "nicolebautista1707@gmail.com Email (559) 397-6180 Phone Nicole Bautista Full Na…" at bounding box center [312, 233] width 207 height 247
click at [282, 306] on div "Select..." at bounding box center [312, 303] width 207 height 25
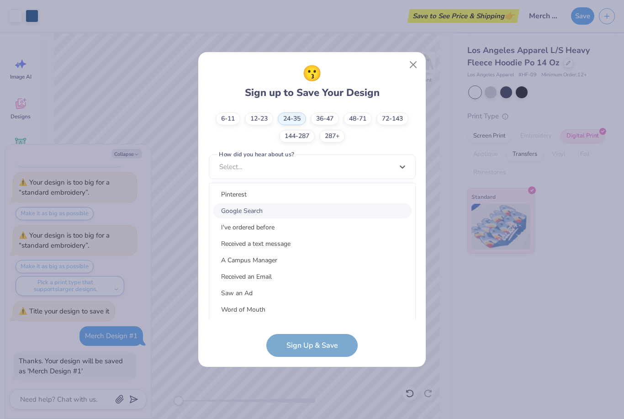
click at [258, 214] on div "Google Search" at bounding box center [312, 210] width 199 height 15
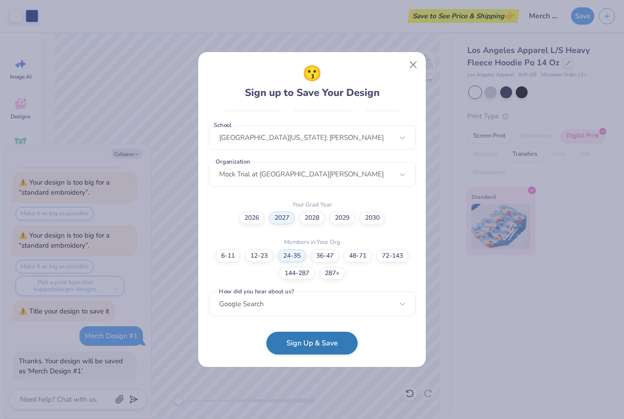
click at [323, 344] on button "Sign Up & Save" at bounding box center [311, 343] width 91 height 23
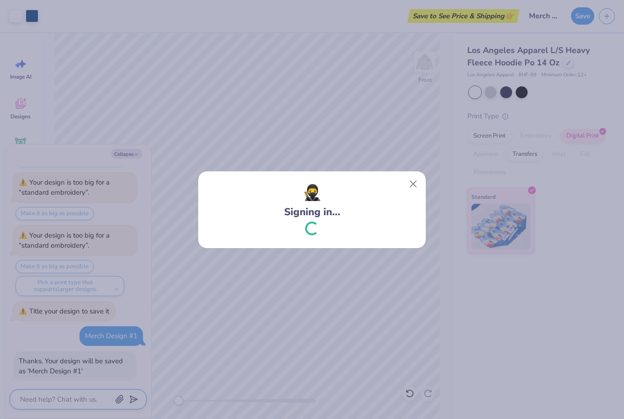
scroll to position [275, 0]
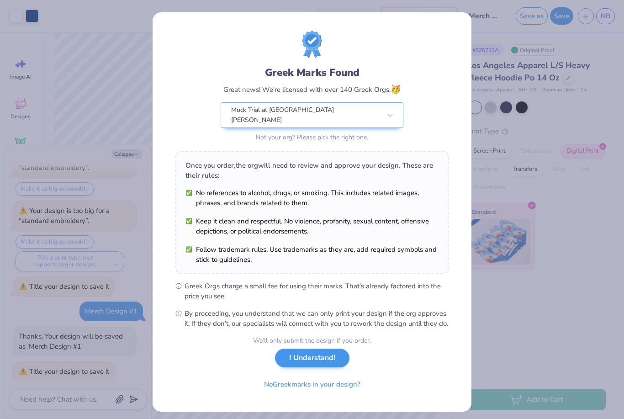
click at [302, 365] on button "I Understand!" at bounding box center [312, 358] width 74 height 19
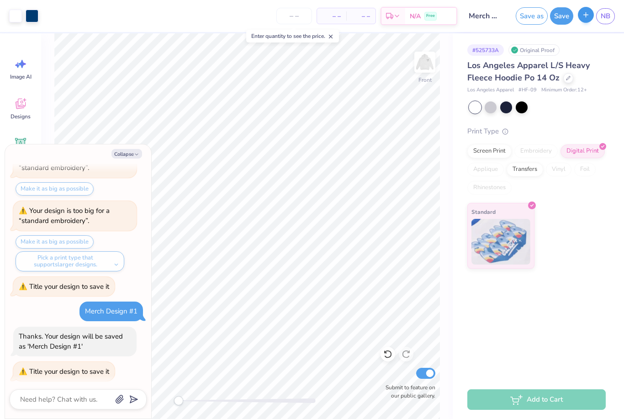
click at [585, 18] on icon "button" at bounding box center [586, 15] width 8 height 8
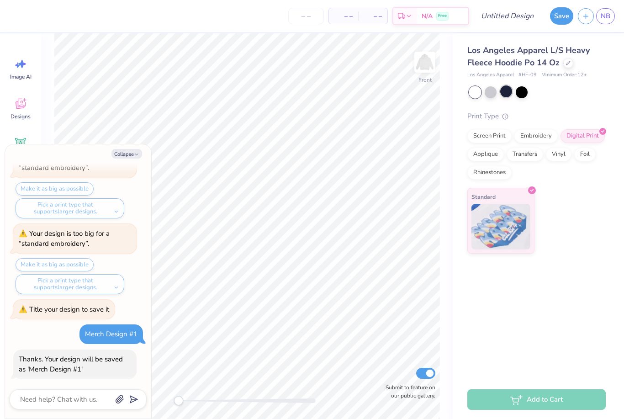
click at [505, 91] on div at bounding box center [506, 91] width 12 height 12
click at [125, 150] on button "Collapse" at bounding box center [126, 154] width 31 height 10
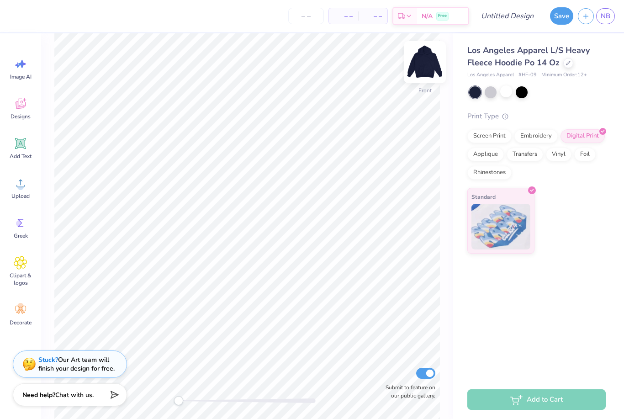
click at [420, 69] on img at bounding box center [425, 62] width 37 height 37
click at [420, 73] on img at bounding box center [425, 62] width 37 height 37
click at [17, 116] on span "Designs" at bounding box center [21, 116] width 20 height 7
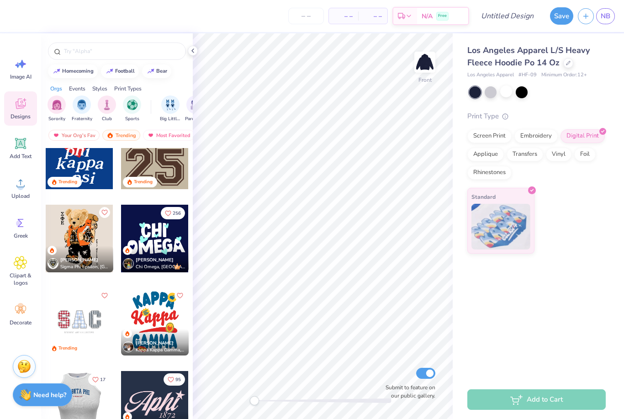
scroll to position [983, 0]
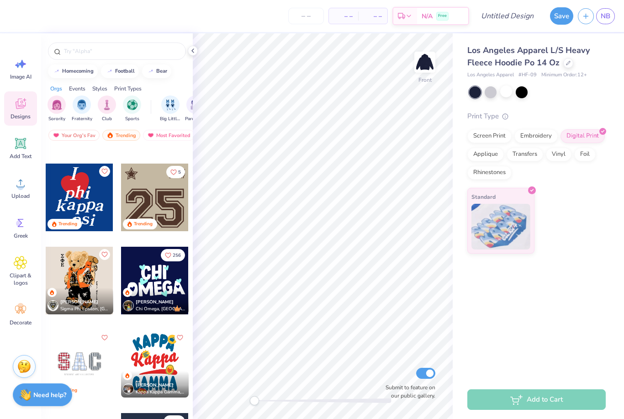
click at [619, 86] on div "Los Angeles Apparel L/S Heavy Fleece Hoodie Po 14 Oz Los Angeles Apparel # HF-0…" at bounding box center [538, 143] width 171 height 220
click at [600, 15] on link "NB" at bounding box center [605, 16] width 19 height 16
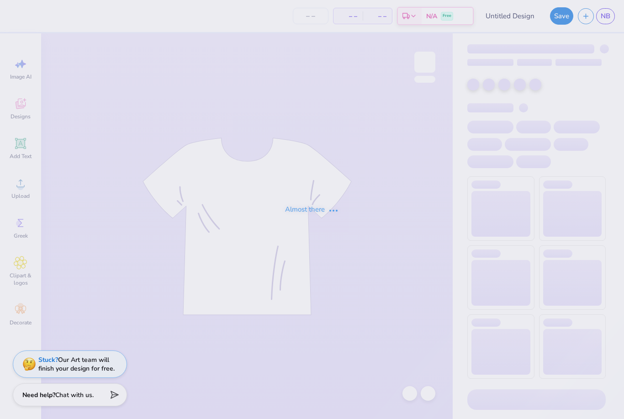
type input "Merch Design #1"
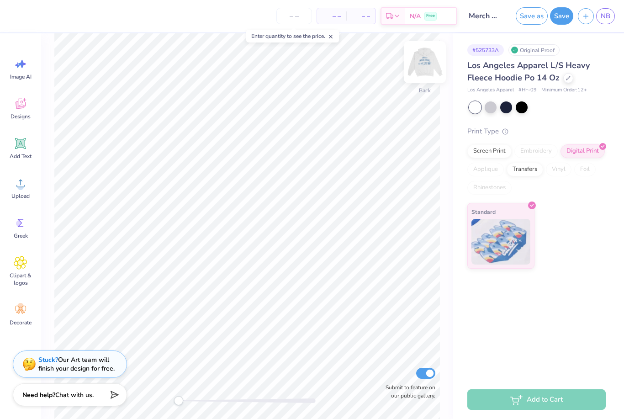
click at [434, 70] on img at bounding box center [425, 62] width 37 height 37
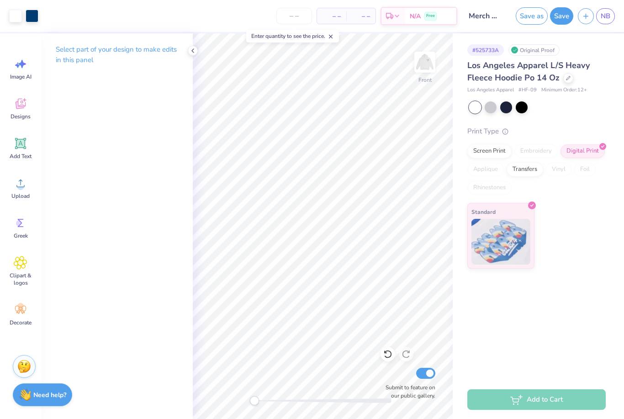
click at [624, 297] on div "# 525733A Original Proof Los Angeles Apparel L/S Heavy Fleece Hoodie Po 14 Oz L…" at bounding box center [538, 206] width 171 height 347
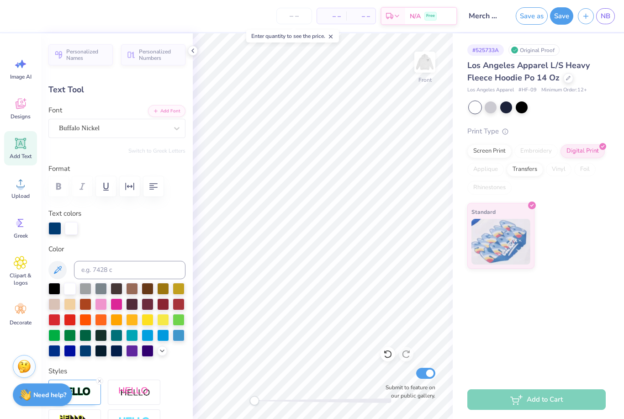
scroll to position [0, 0]
type textarea "2010"
type input "8.99"
type input "3.27"
type input "13.35"
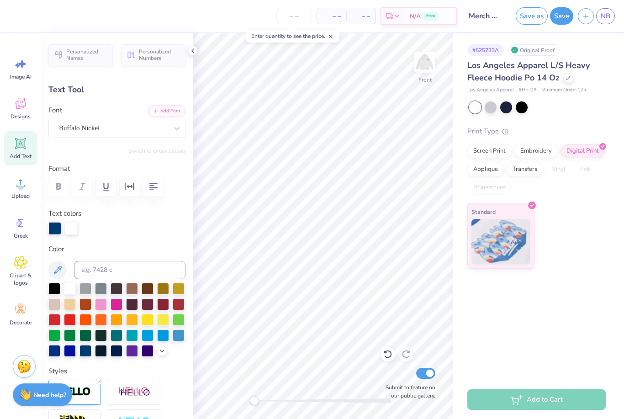
type input "11.72"
type input "3.36"
type input "9.26"
type input "12.55"
type input "3.60"
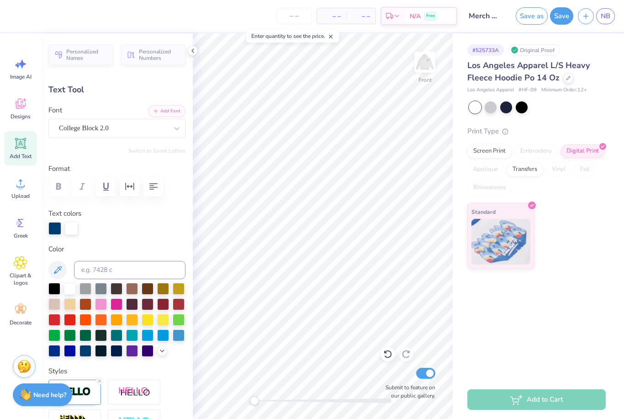
type input "5.87"
type input "1.87"
type input "8.79"
type input "8.99"
type input "3.27"
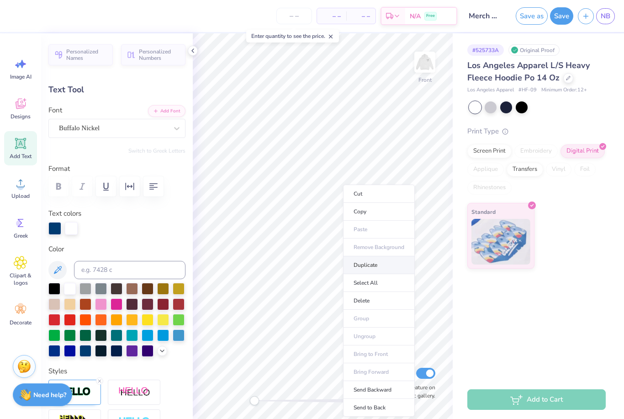
click at [377, 265] on li "Duplicate" at bounding box center [379, 265] width 72 height 18
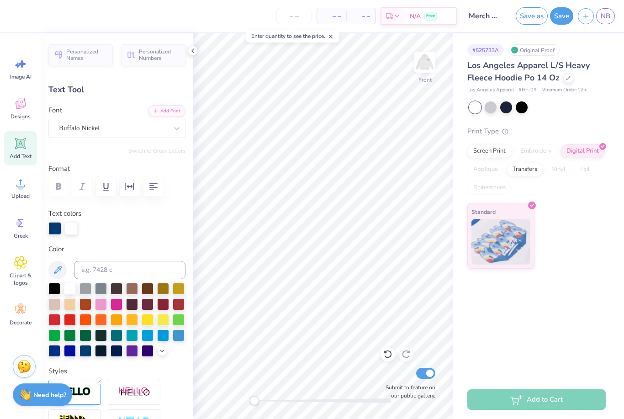
type input "16.24"
type textarea "2"
type textarea "est."
click at [79, 186] on div at bounding box center [116, 186] width 137 height 20
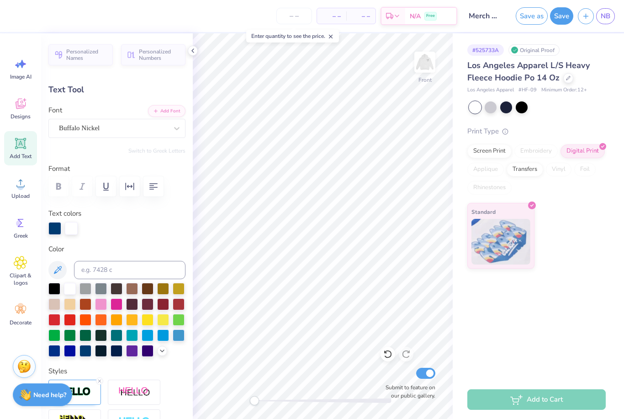
click at [79, 186] on div at bounding box center [116, 186] width 137 height 20
click at [85, 188] on div at bounding box center [116, 186] width 137 height 20
click at [90, 207] on div "Personalized Names Personalized Numbers Text Tool Add Font Font Buffalo Nickel …" at bounding box center [117, 226] width 152 height 386
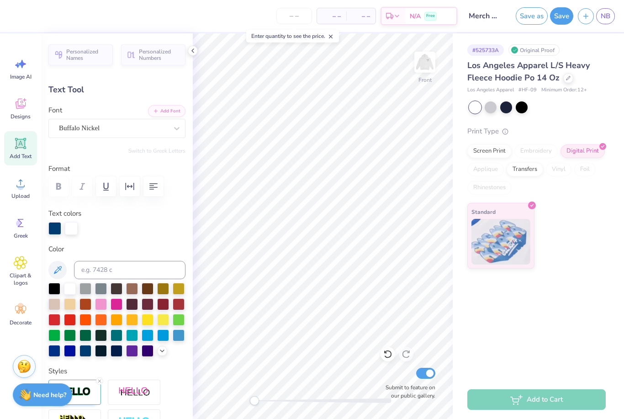
click at [90, 194] on div at bounding box center [116, 186] width 137 height 20
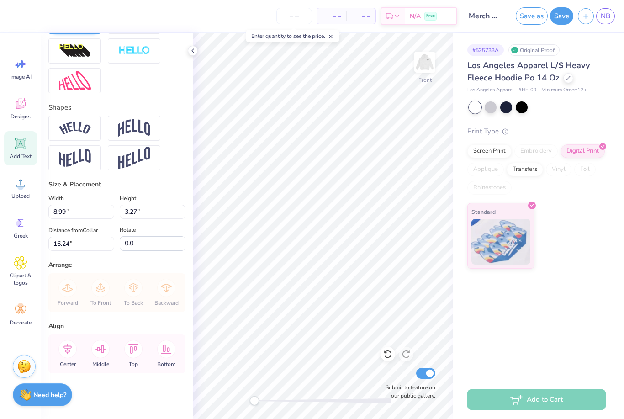
scroll to position [371, 0]
type input "5.65"
type input "3.57"
type input "16.09"
type input "3.00"
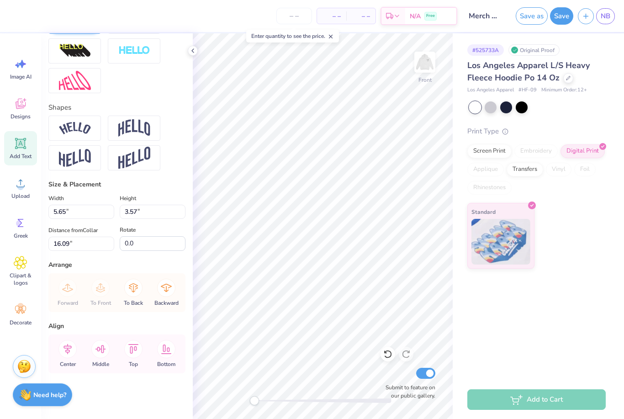
type input "1.89"
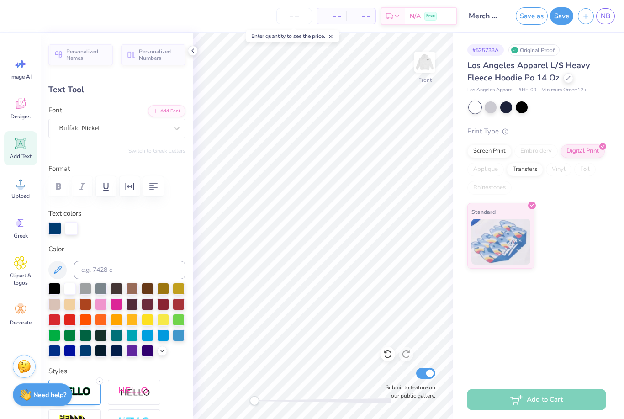
scroll to position [0, 0]
click at [80, 188] on div at bounding box center [116, 186] width 137 height 20
type input "16.50"
type input "8.99"
type input "3.27"
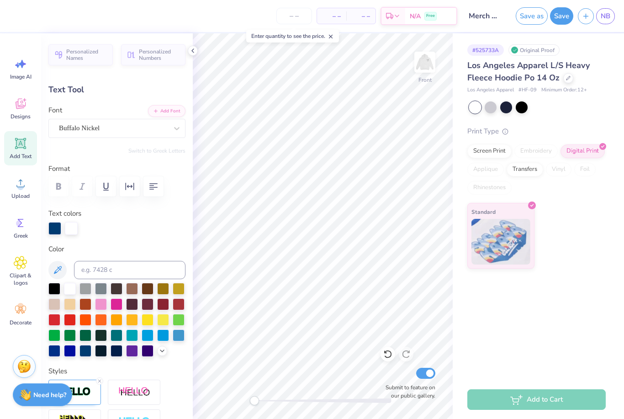
type input "15.24"
type input "3.00"
type input "1.89"
type input "16.50"
type input "8.99"
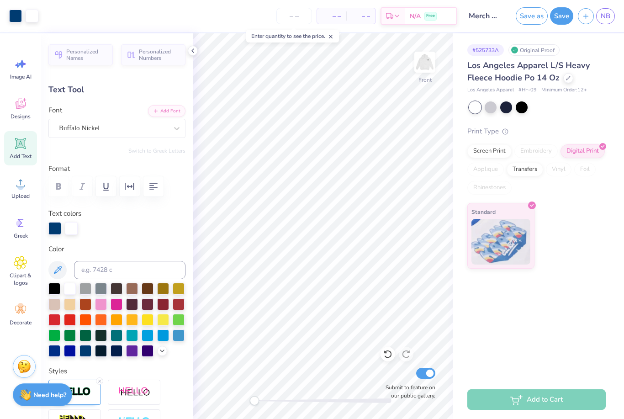
type input "3.27"
type input "15.24"
type input "3.00"
type input "1.89"
type input "16.50"
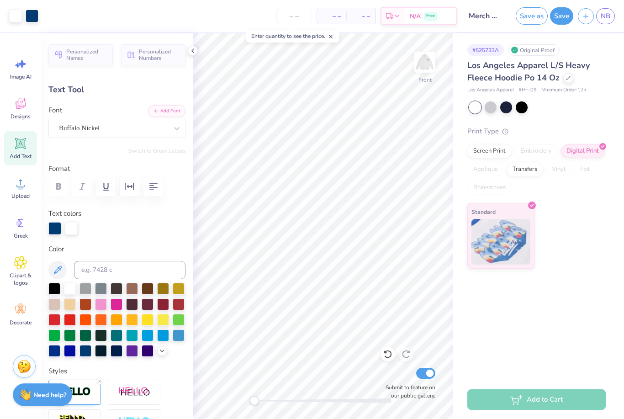
type input "8.99"
type input "3.27"
type input "15.24"
type input "3.00"
type input "1.89"
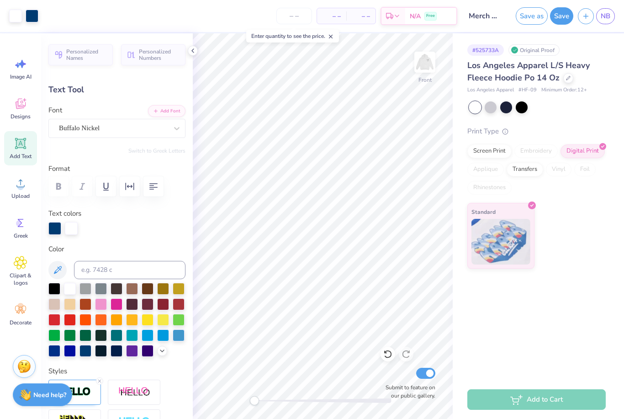
type input "16.87"
click at [608, 275] on div "# 525733A Original Proof Los Angeles Apparel L/S Heavy Fleece Hoodie Po 14 Oz L…" at bounding box center [538, 206] width 171 height 347
click at [569, 282] on div "# 525733A Original Proof Los Angeles Apparel L/S Heavy Fleece Hoodie Po 14 Oz L…" at bounding box center [538, 206] width 171 height 347
click at [474, 292] on div "# 525733A Original Proof Los Angeles Apparel L/S Heavy Fleece Hoodie Po 14 Oz L…" at bounding box center [538, 206] width 171 height 347
type input "8.99"
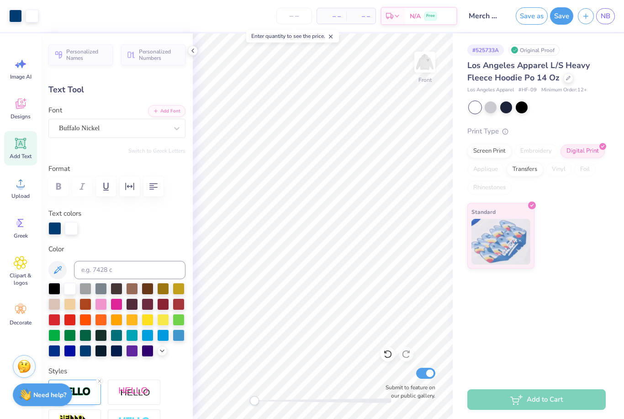
type input "3.27"
type input "15.49"
type input "3.00"
type input "1.89"
type input "16.87"
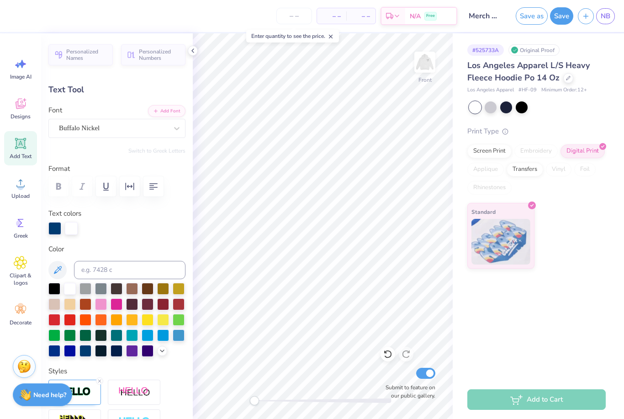
type input "1.90"
type input "1.20"
type input "17.56"
click at [582, 302] on div "# 525733A Original Proof Los Angeles Apparel L/S Heavy Fleece Hoodie Po 14 Oz L…" at bounding box center [538, 206] width 171 height 347
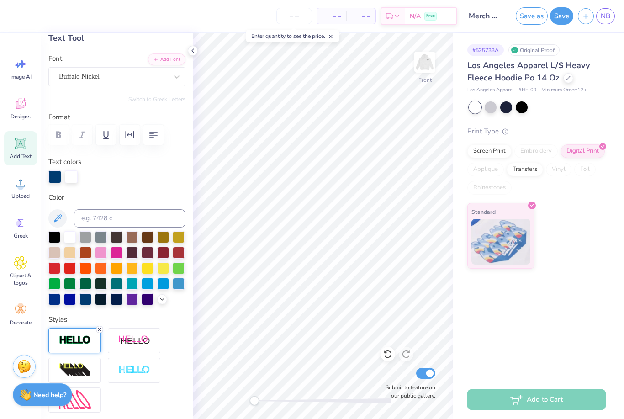
click at [100, 329] on icon at bounding box center [99, 329] width 5 height 5
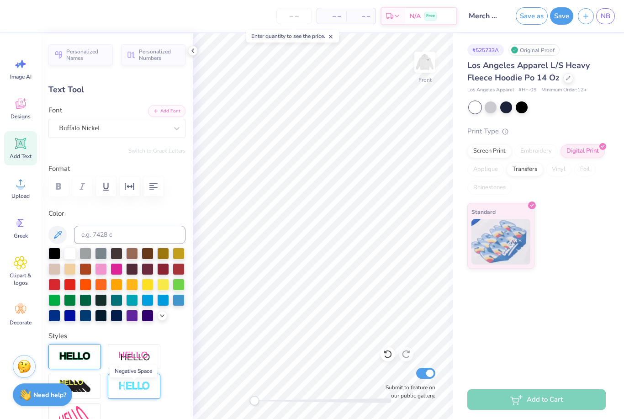
scroll to position [0, 0]
type input "8.99"
type input "3.27"
type input "15.49"
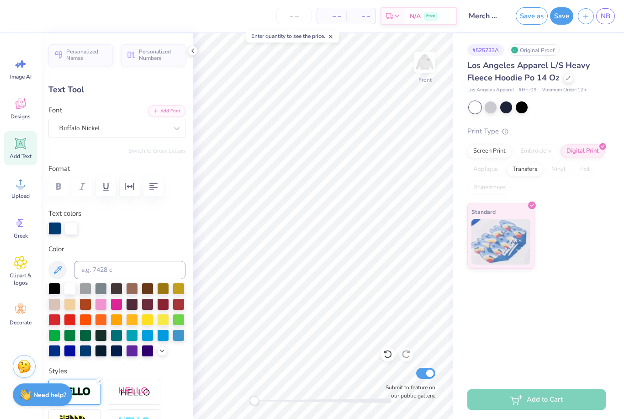
click at [594, 259] on div "Standard" at bounding box center [536, 236] width 138 height 66
type input "1.82"
type input "1.12"
type input "17.60"
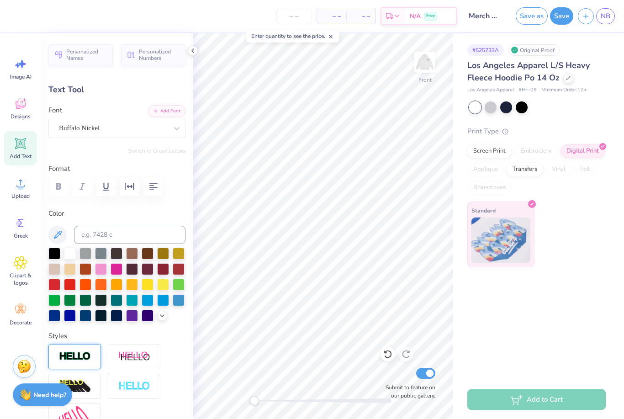
type input "8.99"
type input "3.27"
type input "15.45"
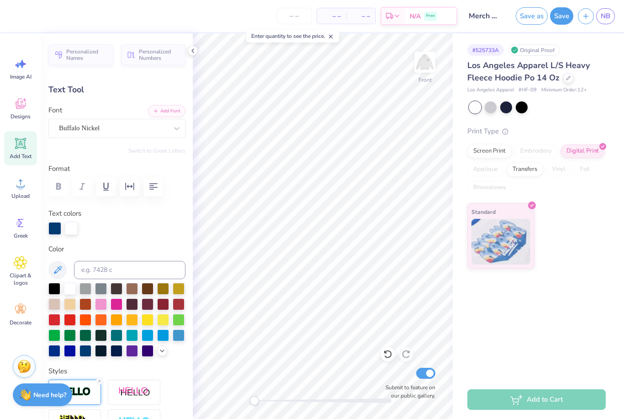
click at [456, 292] on div "# 525733A Original Proof Los Angeles Apparel L/S Heavy Fleece Hoodie Po 14 Oz L…" at bounding box center [538, 206] width 171 height 347
click at [516, 302] on div "# 525733A Original Proof Los Angeles Apparel L/S Heavy Fleece Hoodie Po 14 Oz L…" at bounding box center [538, 206] width 171 height 347
click at [513, 316] on div "# 525733A Original Proof Los Angeles Apparel L/S Heavy Fleece Hoodie Po 14 Oz L…" at bounding box center [538, 206] width 171 height 347
type input "5.87"
type input "1.87"
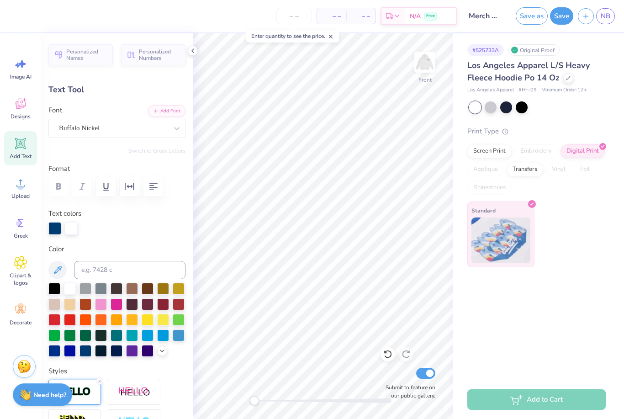
type input "8.98"
type input "1.82"
type input "1.12"
type input "17.60"
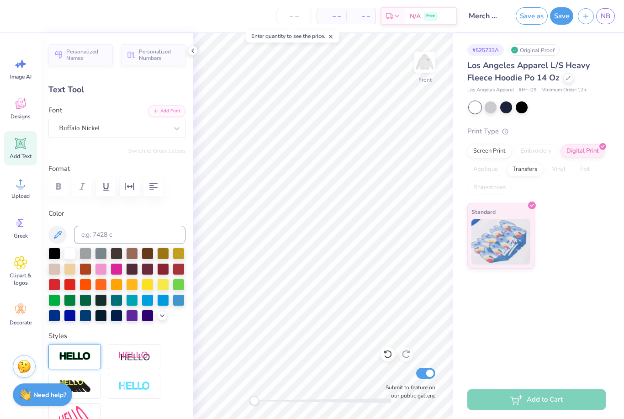
click at [597, 272] on div "# 525733A Original Proof Los Angeles Apparel L/S Heavy Fleece Hoodie Po 14 Oz L…" at bounding box center [538, 206] width 171 height 347
click at [587, 294] on div "# 525733A Original Proof Los Angeles Apparel L/S Heavy Fleece Hoodie Po 14 Oz L…" at bounding box center [538, 206] width 171 height 347
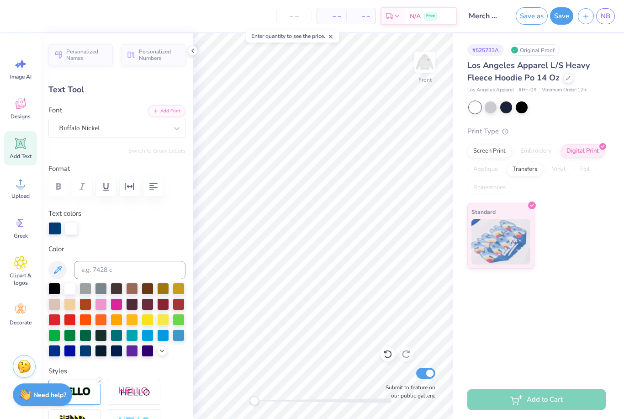
type input "1.82"
type input "1.12"
type input "17.60"
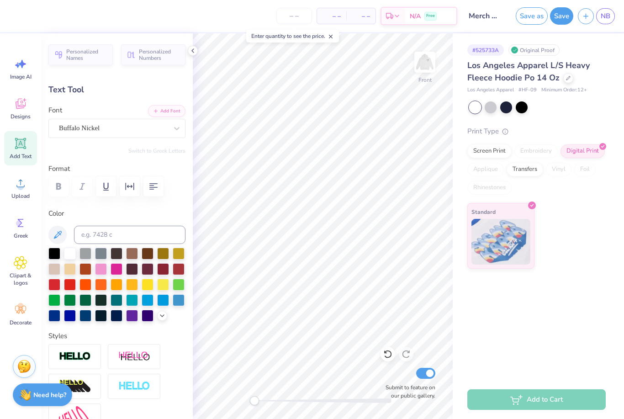
type input "1.15"
type input "0.71"
type input "18.01"
click at [484, 278] on div "# 525733A Original Proof Los Angeles Apparel L/S Heavy Fleece Hoodie Po 14 Oz L…" at bounding box center [538, 206] width 171 height 347
click at [422, 64] on img at bounding box center [425, 62] width 37 height 37
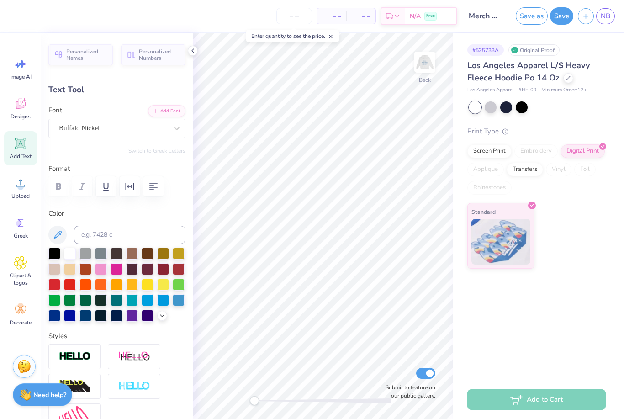
click at [422, 64] on img at bounding box center [425, 62] width 18 height 18
click at [561, 19] on button "Save" at bounding box center [561, 14] width 23 height 17
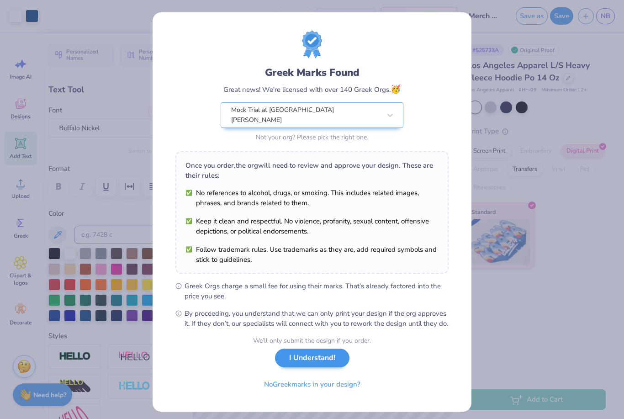
click at [303, 365] on button "I Understand!" at bounding box center [312, 358] width 74 height 19
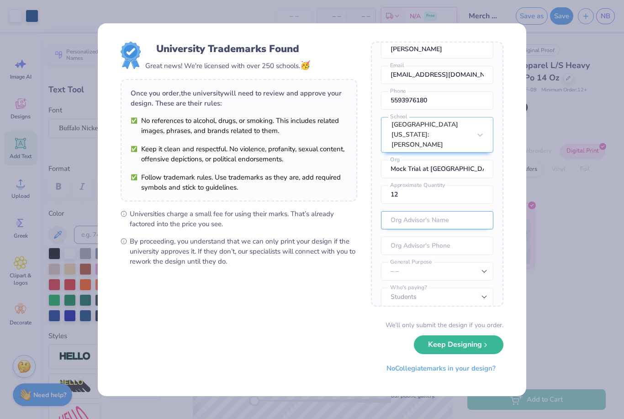
scroll to position [40, 0]
click at [437, 215] on input "text" at bounding box center [437, 221] width 112 height 18
select select "Member apparel for registered Student Organization / Department / School"
click at [418, 212] on input "text" at bounding box center [437, 221] width 112 height 18
type input "Spencer"
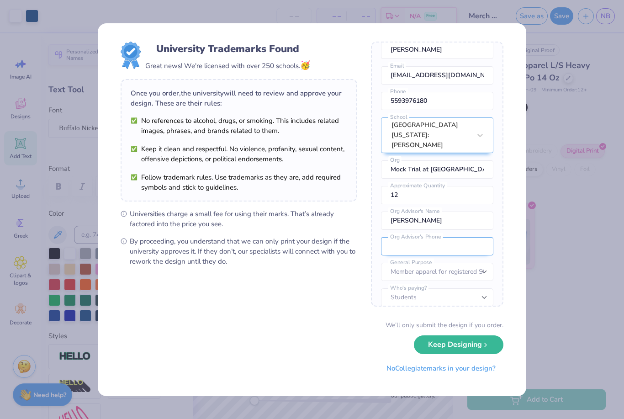
click at [410, 242] on input "tel" at bounding box center [437, 246] width 112 height 18
click at [447, 212] on input "Spencer" at bounding box center [437, 221] width 112 height 18
click at [424, 237] on input "tel" at bounding box center [437, 246] width 112 height 18
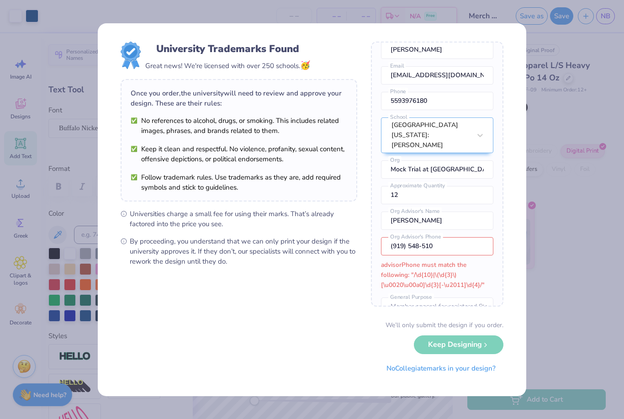
type input "(919) 548-5100"
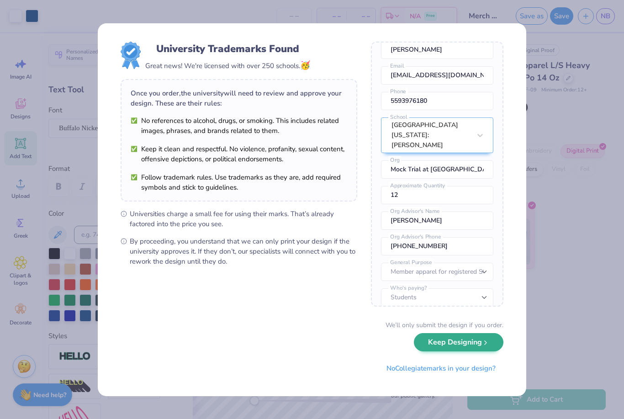
click at [470, 346] on button "Keep Designing" at bounding box center [459, 342] width 90 height 19
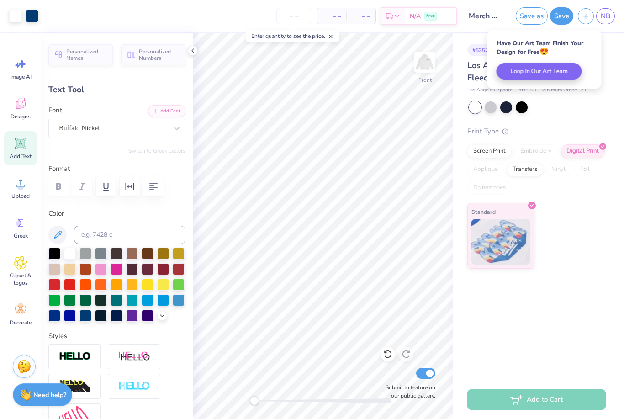
click at [620, 99] on div "# 525733A Original Proof Los Angeles Apparel L/S Heavy Fleece Hoodie Po 14 Oz L…" at bounding box center [538, 150] width 171 height 235
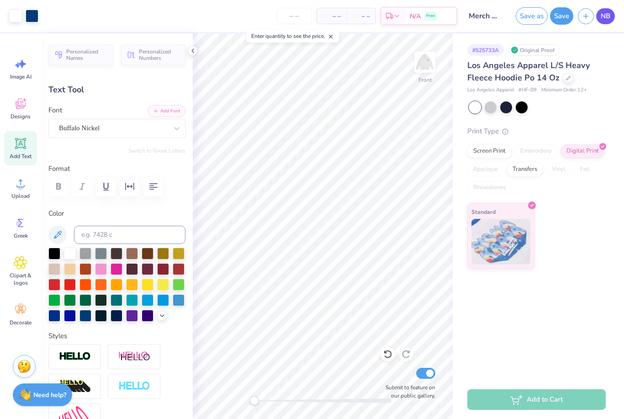
click at [608, 22] on link "NB" at bounding box center [605, 16] width 19 height 16
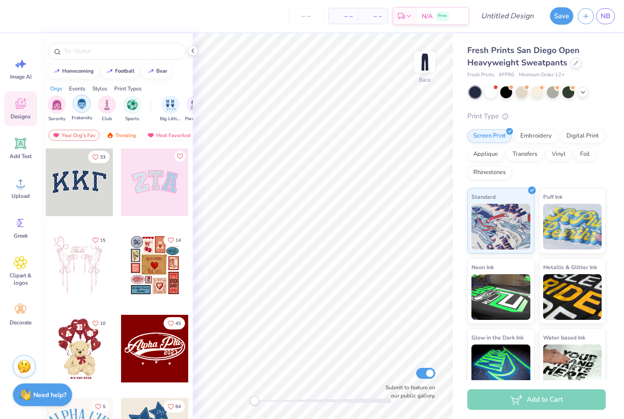
click at [114, 104] on div "filter for Club" at bounding box center [107, 104] width 18 height 18
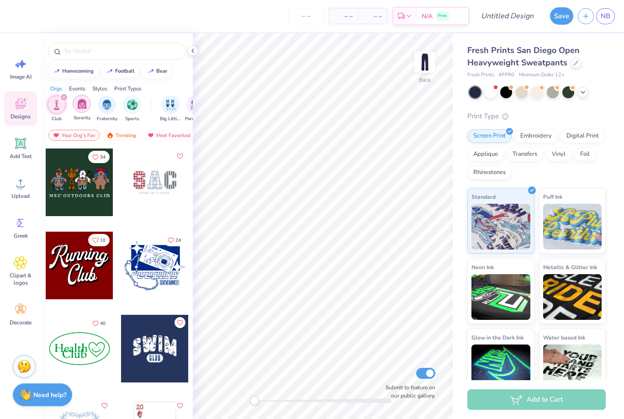
click at [62, 99] on icon "filter for Club" at bounding box center [64, 97] width 4 height 4
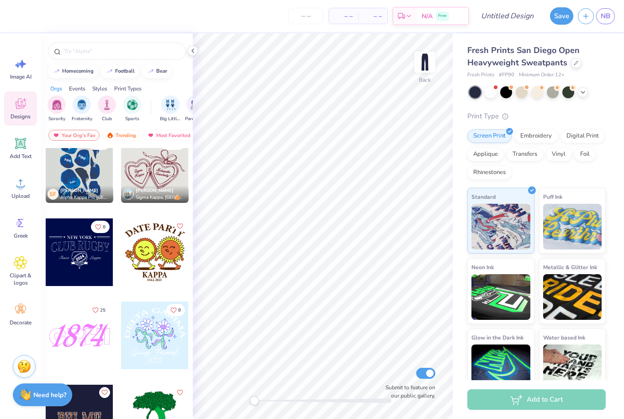
scroll to position [4843, 0]
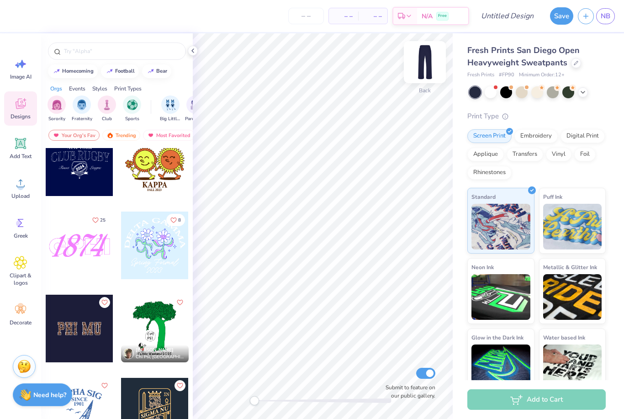
click at [424, 64] on img at bounding box center [425, 62] width 37 height 37
click at [537, 137] on div "Embroidery" at bounding box center [535, 135] width 43 height 14
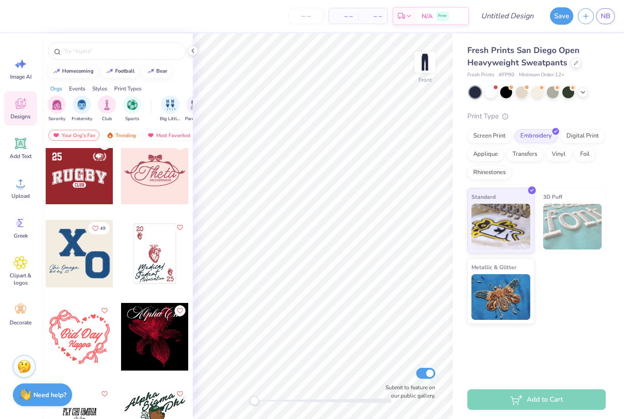
scroll to position [5632, 0]
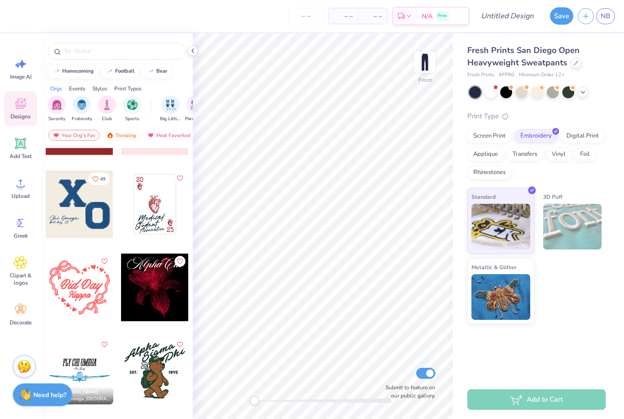
click at [1, 184] on div "Image AI Designs Add Text Upload Greek Clipart & logos Decorate" at bounding box center [20, 226] width 41 height 386
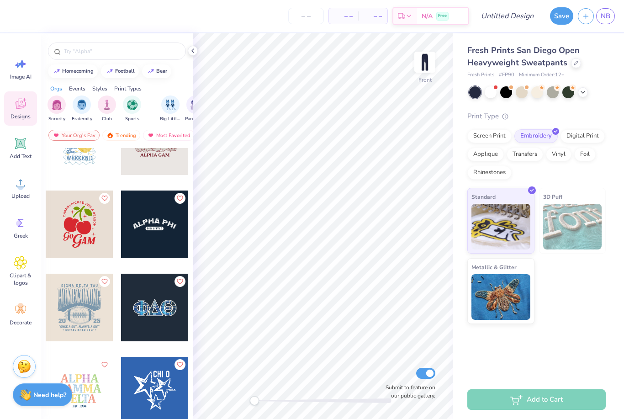
scroll to position [7192, 0]
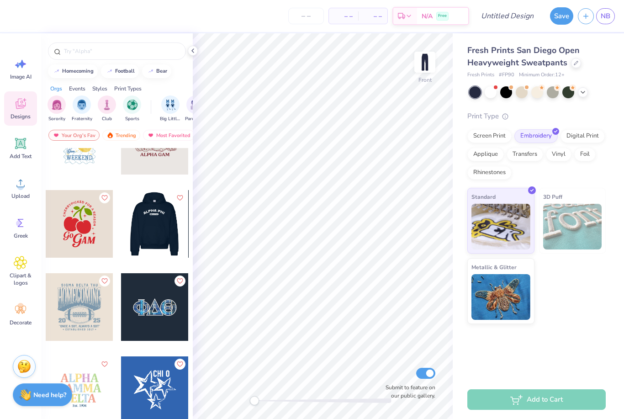
click at [150, 242] on div at bounding box center [155, 224] width 68 height 68
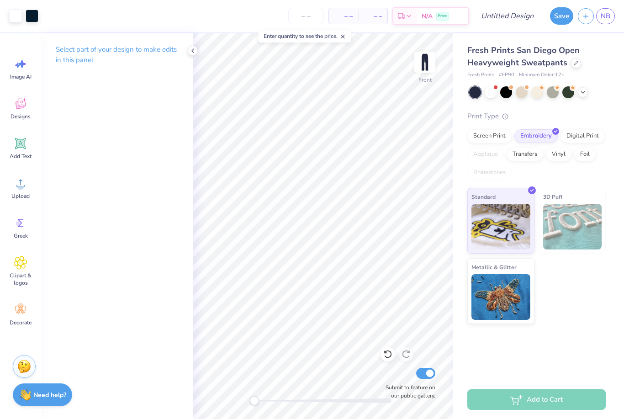
click at [609, 328] on div "Fresh Prints San Diego Open Heavyweight Sweatpants Fresh Prints # FP90 Minimum …" at bounding box center [538, 206] width 171 height 347
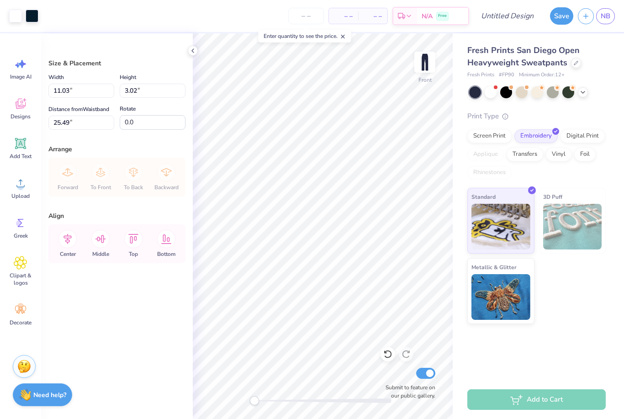
click at [562, 306] on div "Standard 3D Puff Metallic & Glitter" at bounding box center [536, 256] width 138 height 136
click at [299, 299] on li "Delete" at bounding box center [310, 301] width 72 height 18
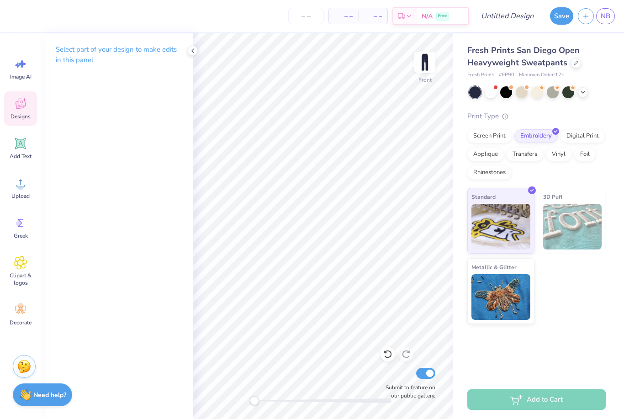
click at [22, 109] on icon at bounding box center [21, 104] width 14 height 14
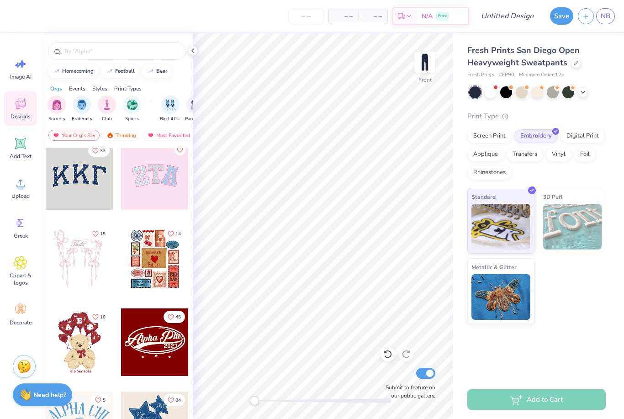
scroll to position [5, 0]
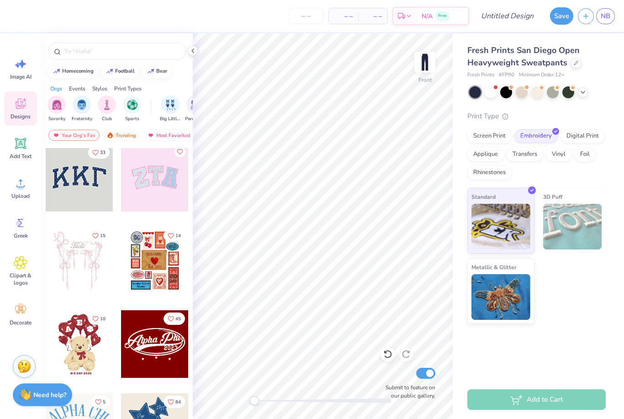
click at [84, 180] on div at bounding box center [80, 178] width 68 height 68
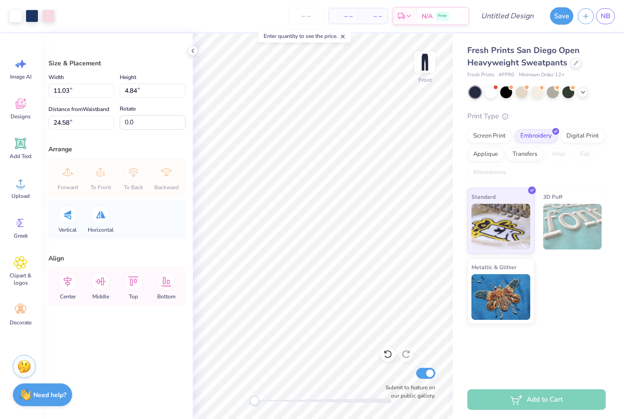
click at [603, 324] on div "Fresh Prints San Diego Open Heavyweight Sweatpants Fresh Prints # FP90 Minimum …" at bounding box center [538, 206] width 171 height 347
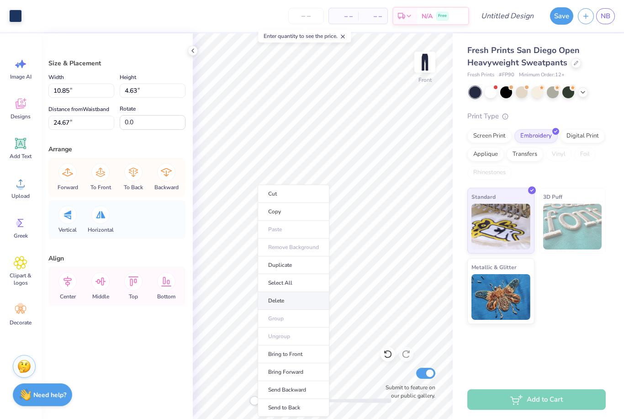
click at [280, 302] on li "Delete" at bounding box center [294, 301] width 72 height 18
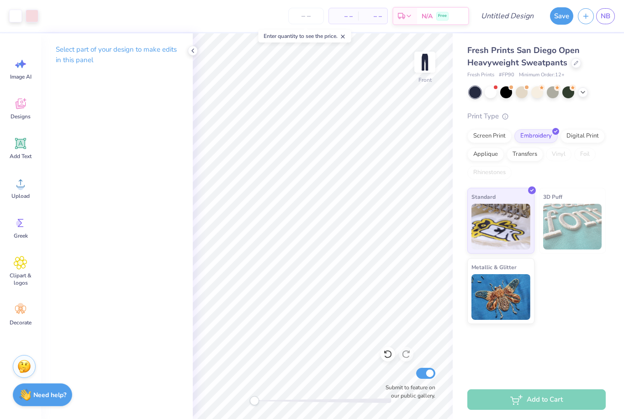
click at [624, 373] on div "Fresh Prints San Diego Open Heavyweight Sweatpants Fresh Prints # FP90 Minimum …" at bounding box center [538, 206] width 171 height 347
click at [301, 285] on li "Select All" at bounding box center [313, 283] width 72 height 18
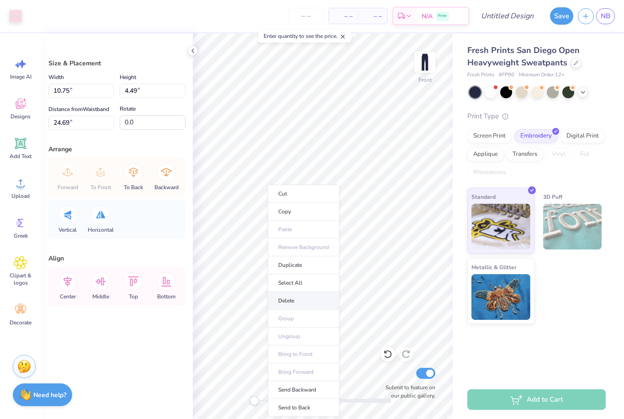
click at [287, 301] on li "Delete" at bounding box center [304, 301] width 72 height 18
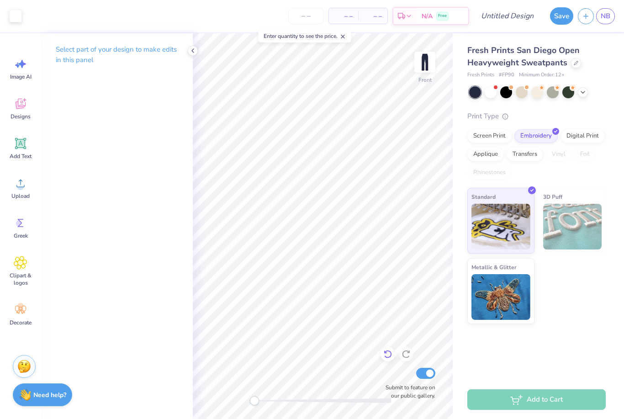
click at [387, 359] on div at bounding box center [388, 354] width 15 height 15
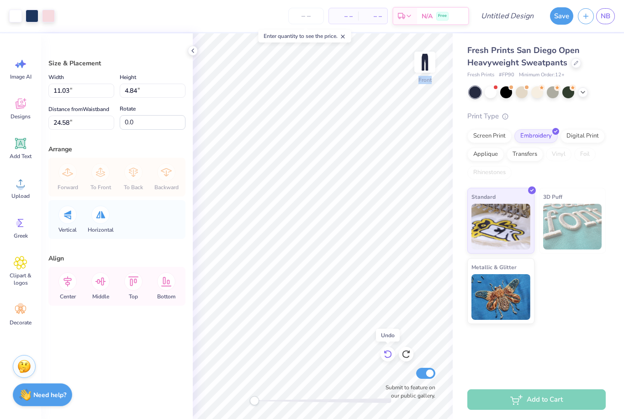
click at [387, 359] on div at bounding box center [388, 354] width 15 height 15
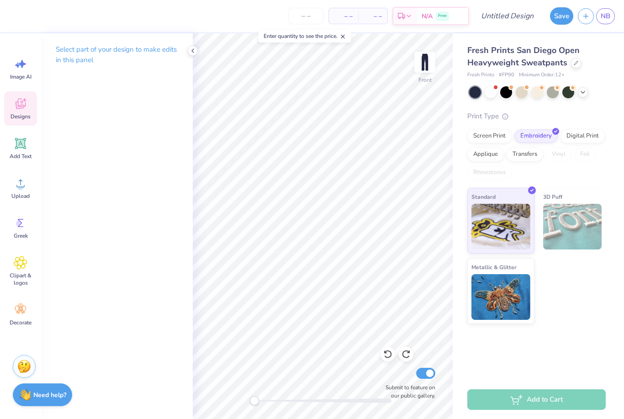
click at [19, 113] on span "Designs" at bounding box center [21, 116] width 20 height 7
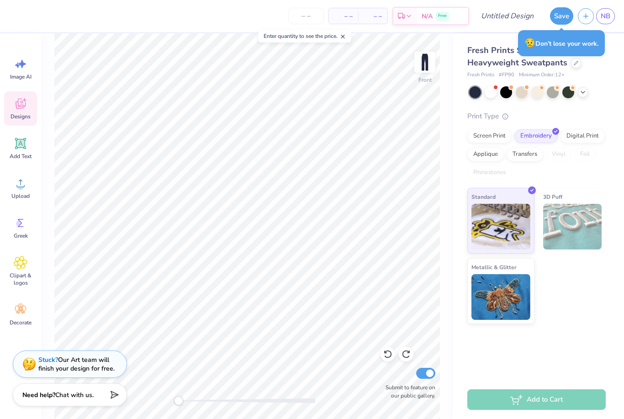
click at [21, 113] on span "Designs" at bounding box center [21, 116] width 20 height 7
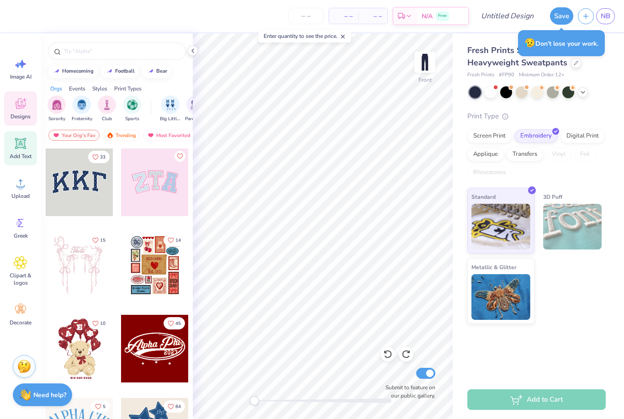
click at [11, 148] on div "Add Text" at bounding box center [20, 148] width 33 height 34
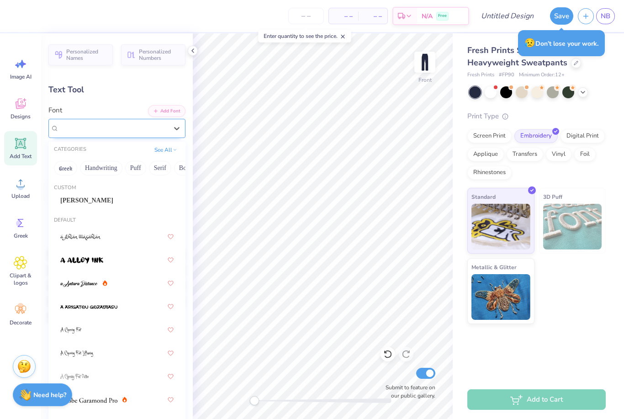
click at [117, 130] on div "Super Dream" at bounding box center [113, 128] width 111 height 14
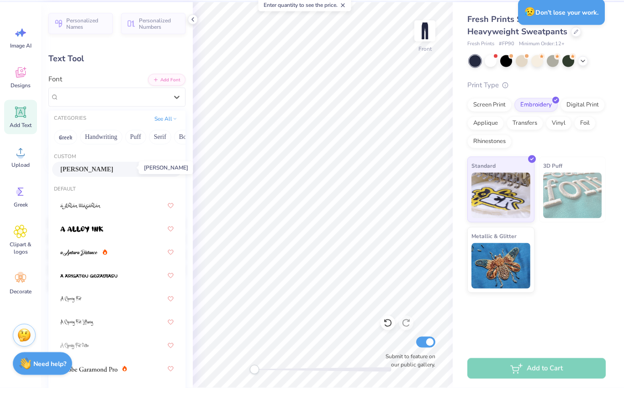
click at [113, 196] on span "[PERSON_NAME]" at bounding box center [86, 201] width 53 height 10
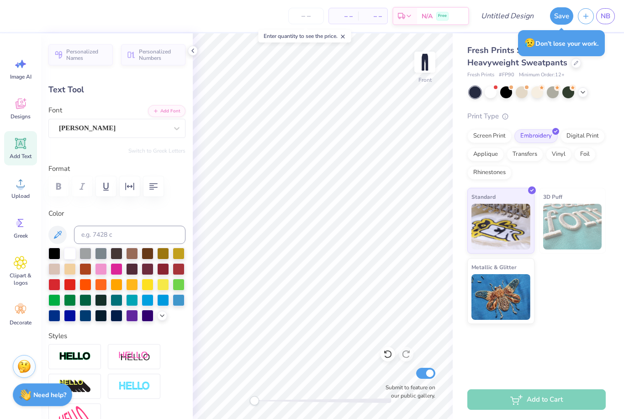
type input "11.03"
type input "2.89"
type input "25.55"
click at [622, 317] on div "Fresh Prints San Diego Open Heavyweight Sweatpants Fresh Prints # FP90 Minimum …" at bounding box center [538, 178] width 171 height 291
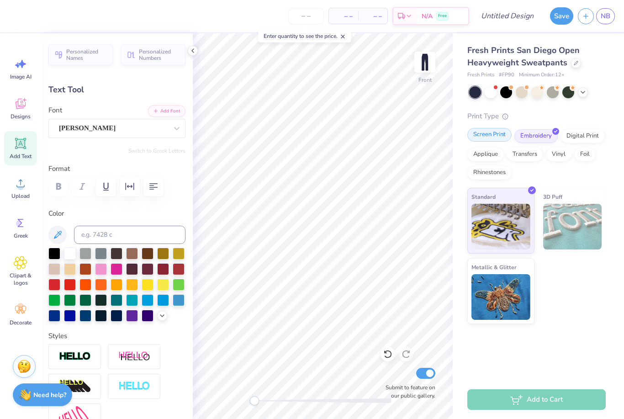
click at [496, 139] on div "Screen Print" at bounding box center [489, 135] width 44 height 14
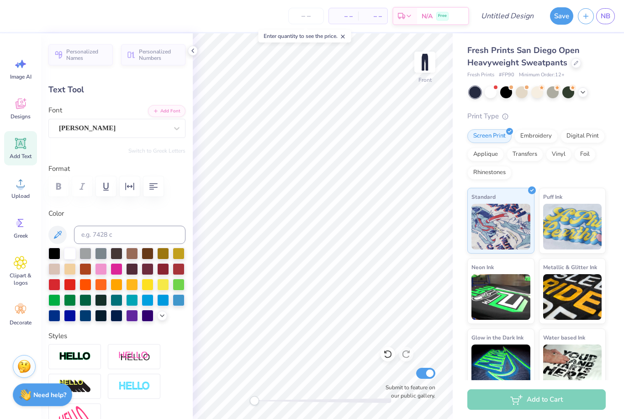
scroll to position [0, 0]
type textarea "T"
type textarea "Objection"
type input "2.16"
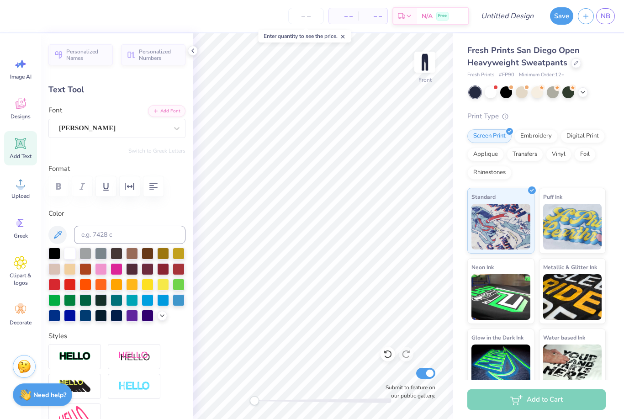
click at [622, 209] on div "Fresh Prints San Diego Open Heavyweight Sweatpants Fresh Prints # FP90 Minimum …" at bounding box center [538, 213] width 171 height 361
type input "27.00"
